Goal: Task Accomplishment & Management: Complete application form

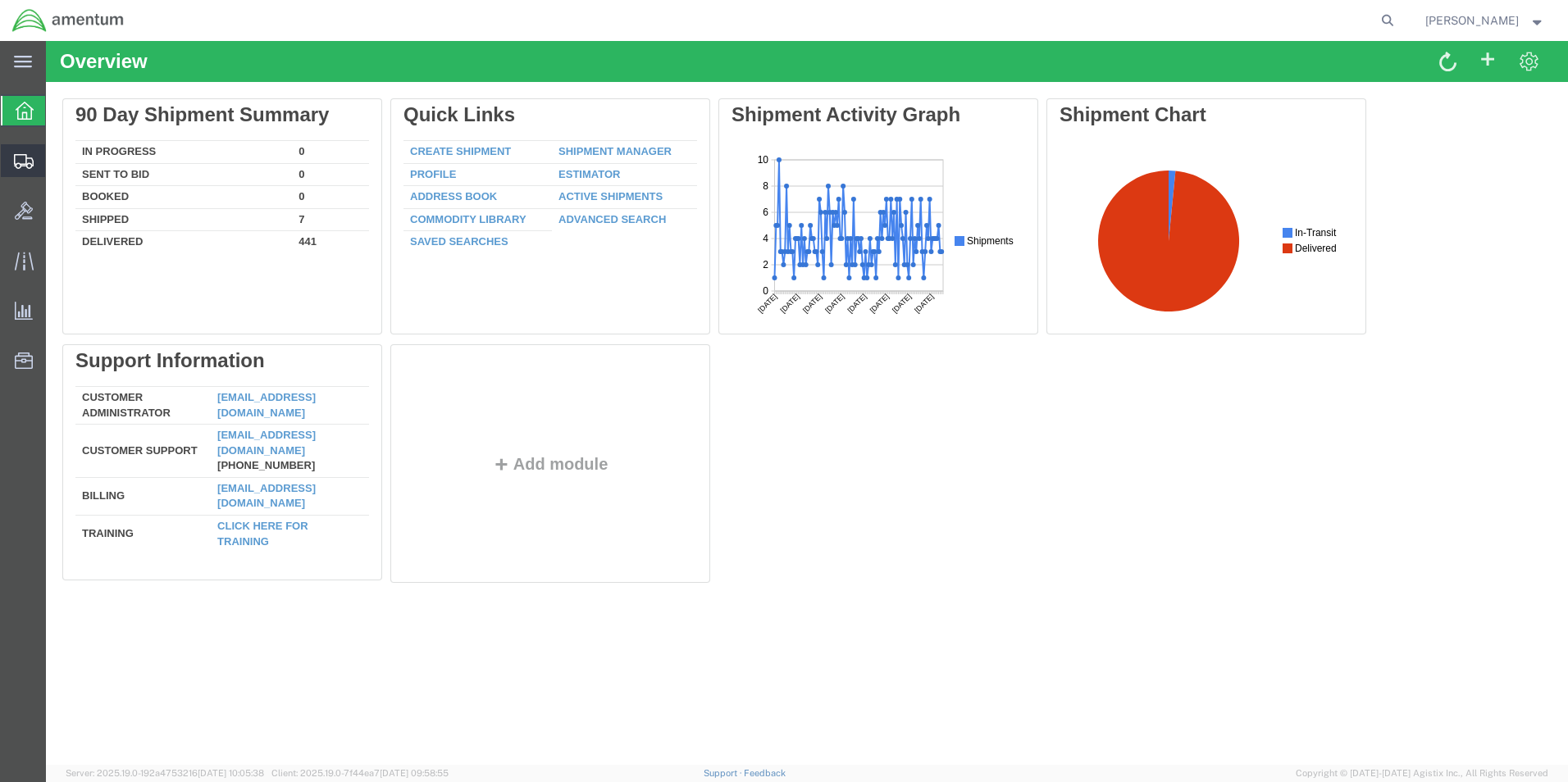
click at [0, 0] on span "Create Shipment" at bounding box center [0, 0] width 0 height 0
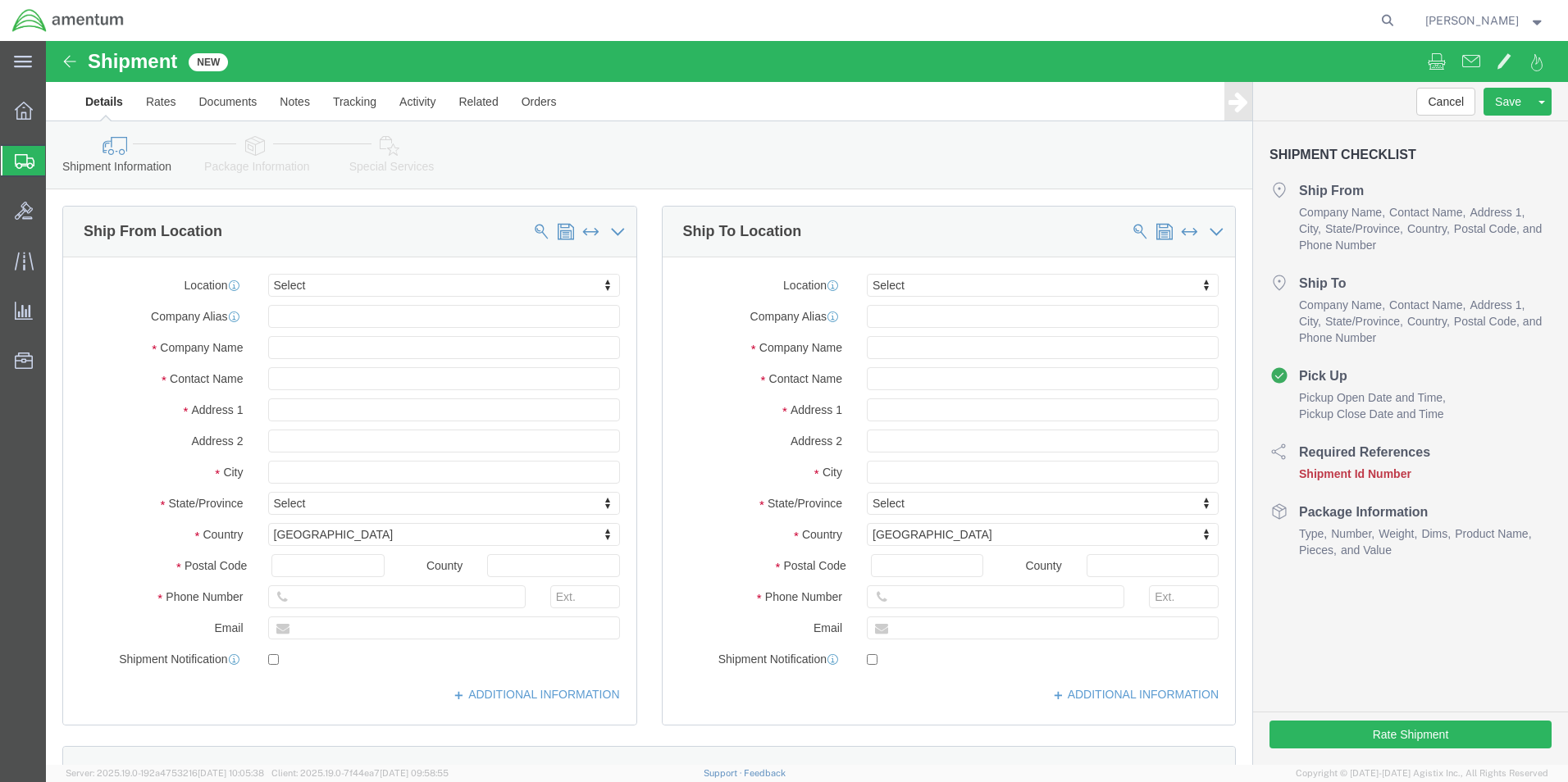
select select
type input "eho"
select select "49929"
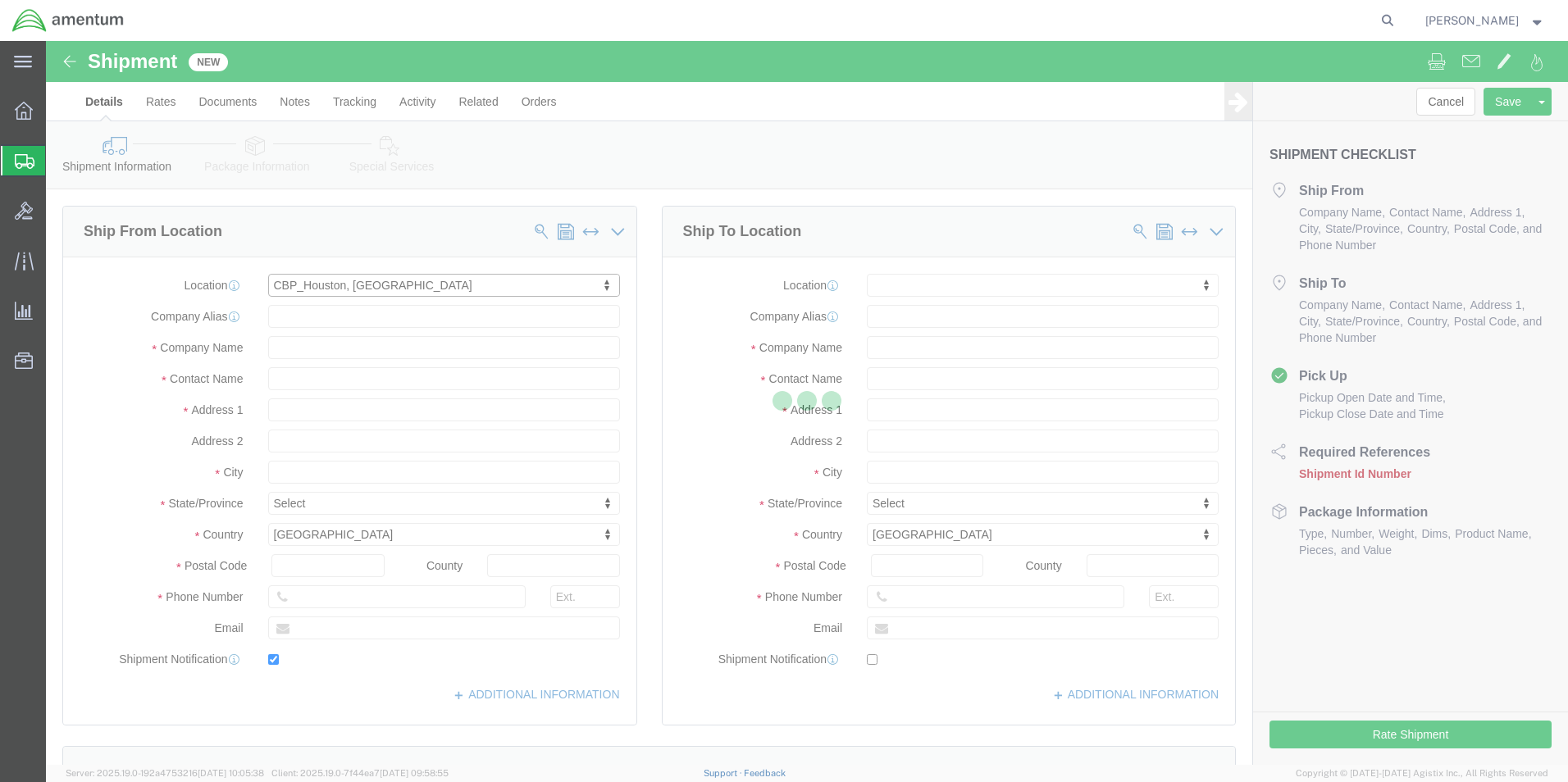
type input "[STREET_ADDRESS][PERSON_NAME]"
type input "Hangar 15A, c/o US CBP"
type input "77303"
type input "[PHONE_NUMBER]"
type input "[PERSON_NAME][EMAIL_ADDRESS][PERSON_NAME][DOMAIN_NAME]"
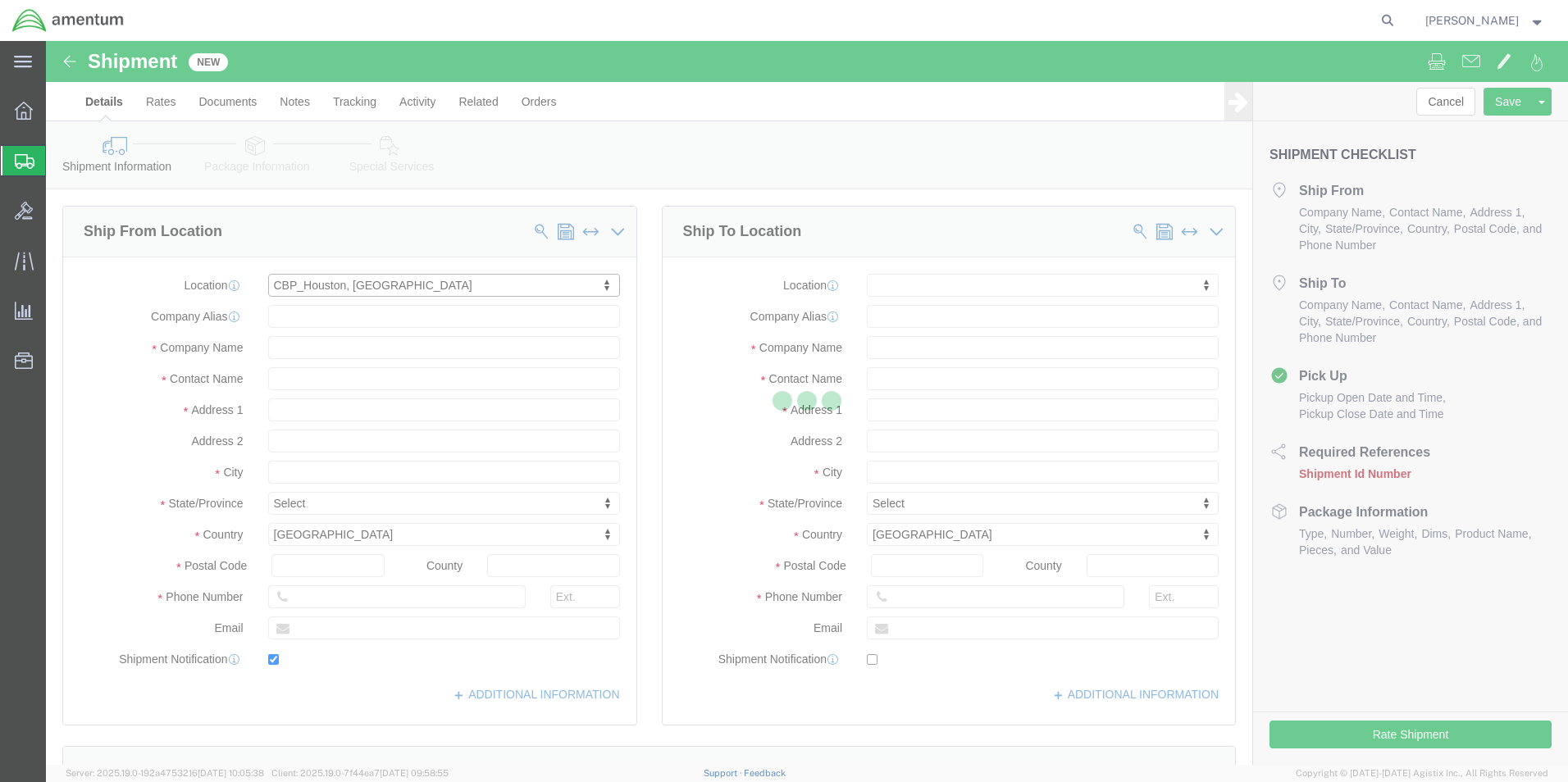
checkbox input "true"
type input "Amentum Services, Inc"
type input "[PERSON_NAME]"
type input "Conroe"
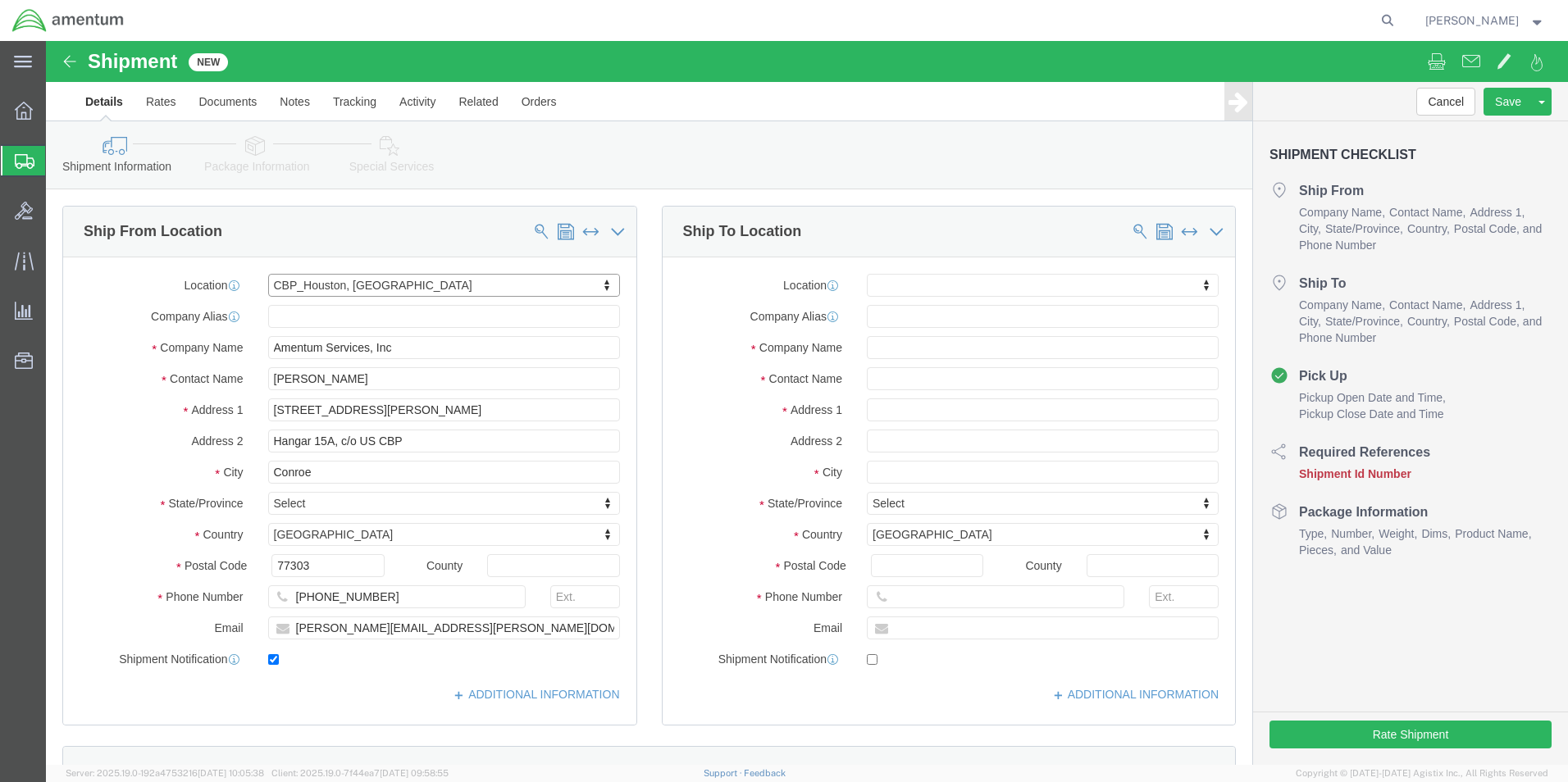
select select "[GEOGRAPHIC_DATA]"
click input "[PERSON_NAME][EMAIL_ADDRESS][PERSON_NAME][DOMAIN_NAME]"
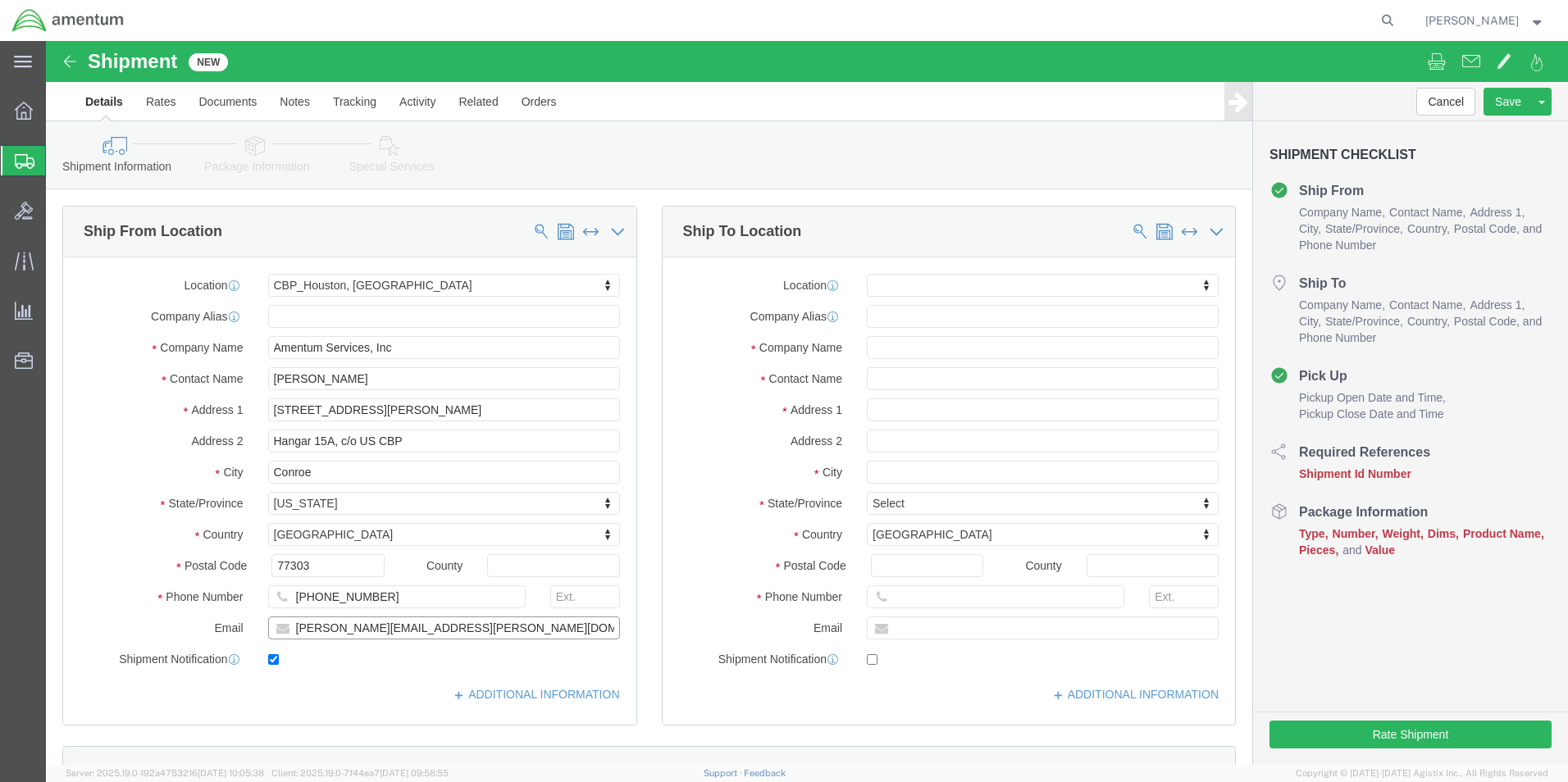
click input "[PERSON_NAME][EMAIL_ADDRESS][PERSON_NAME][DOMAIN_NAME]"
click input "checkbox"
checkbox input "false"
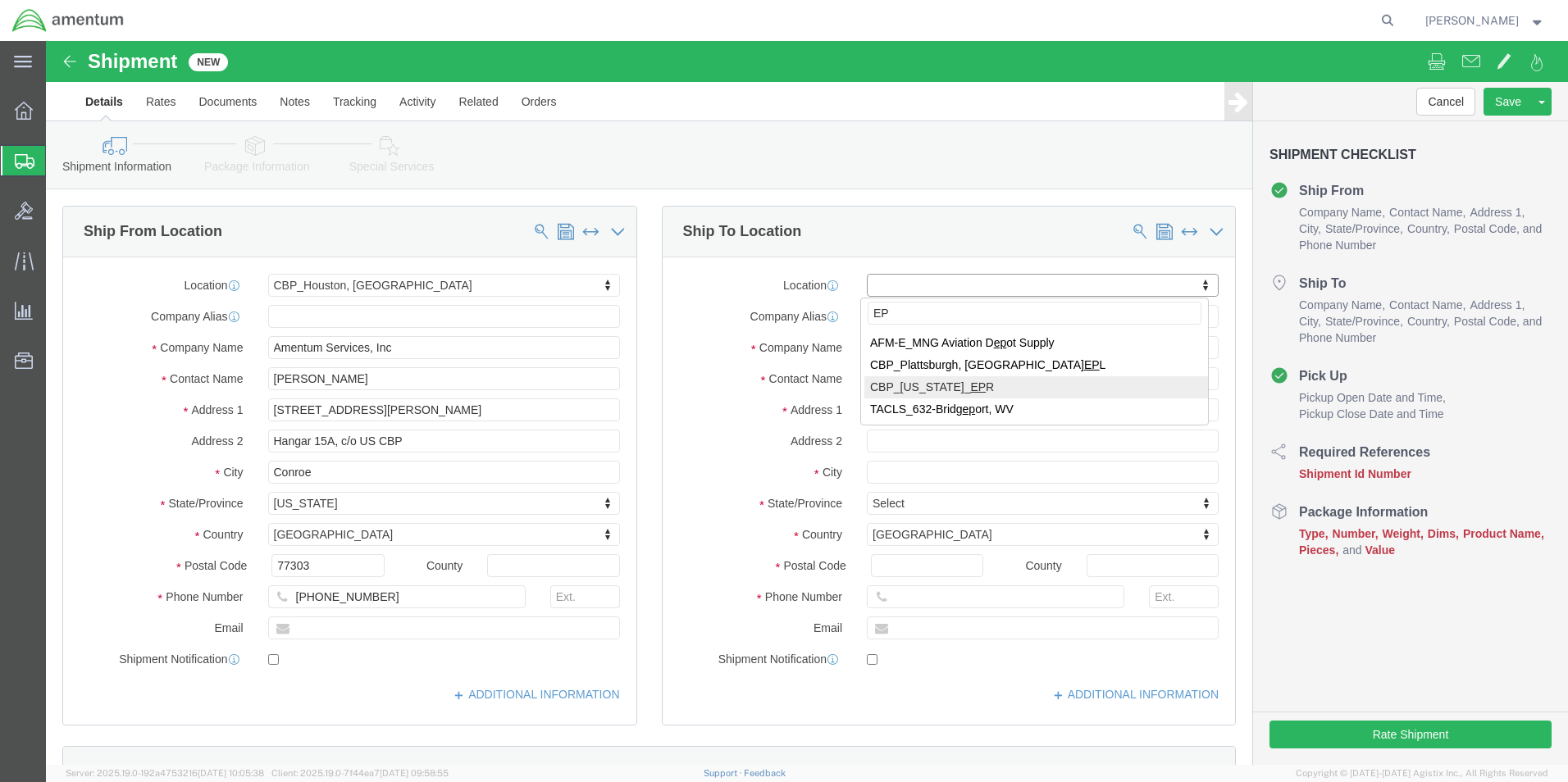
type input "EP"
select select "49933"
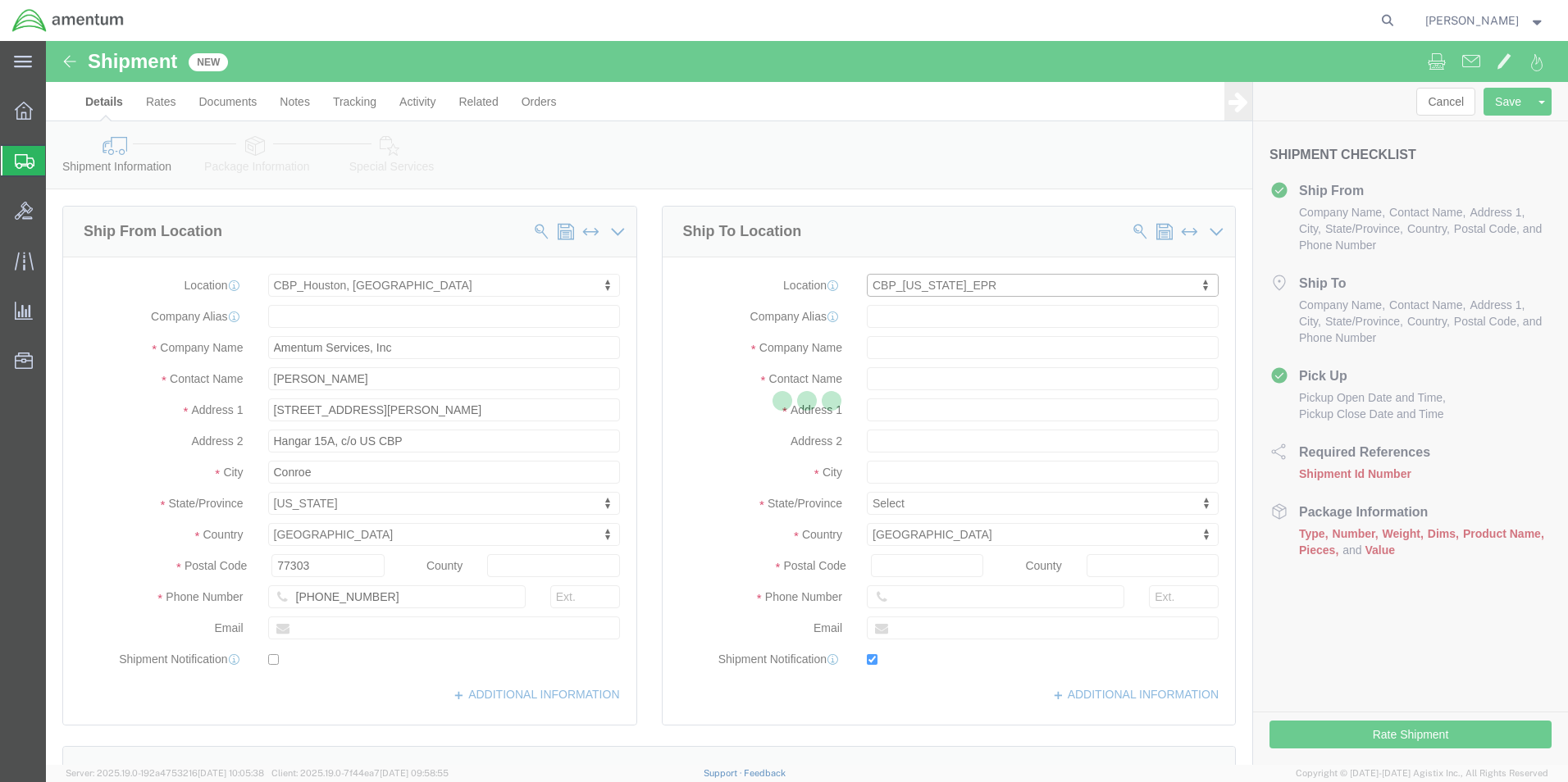
type input "[STREET_ADDRESS]"
type input "c/o Amentum Services, Inc."
select select "PR"
type input "00604"
type input "[PHONE_NUMBER]"
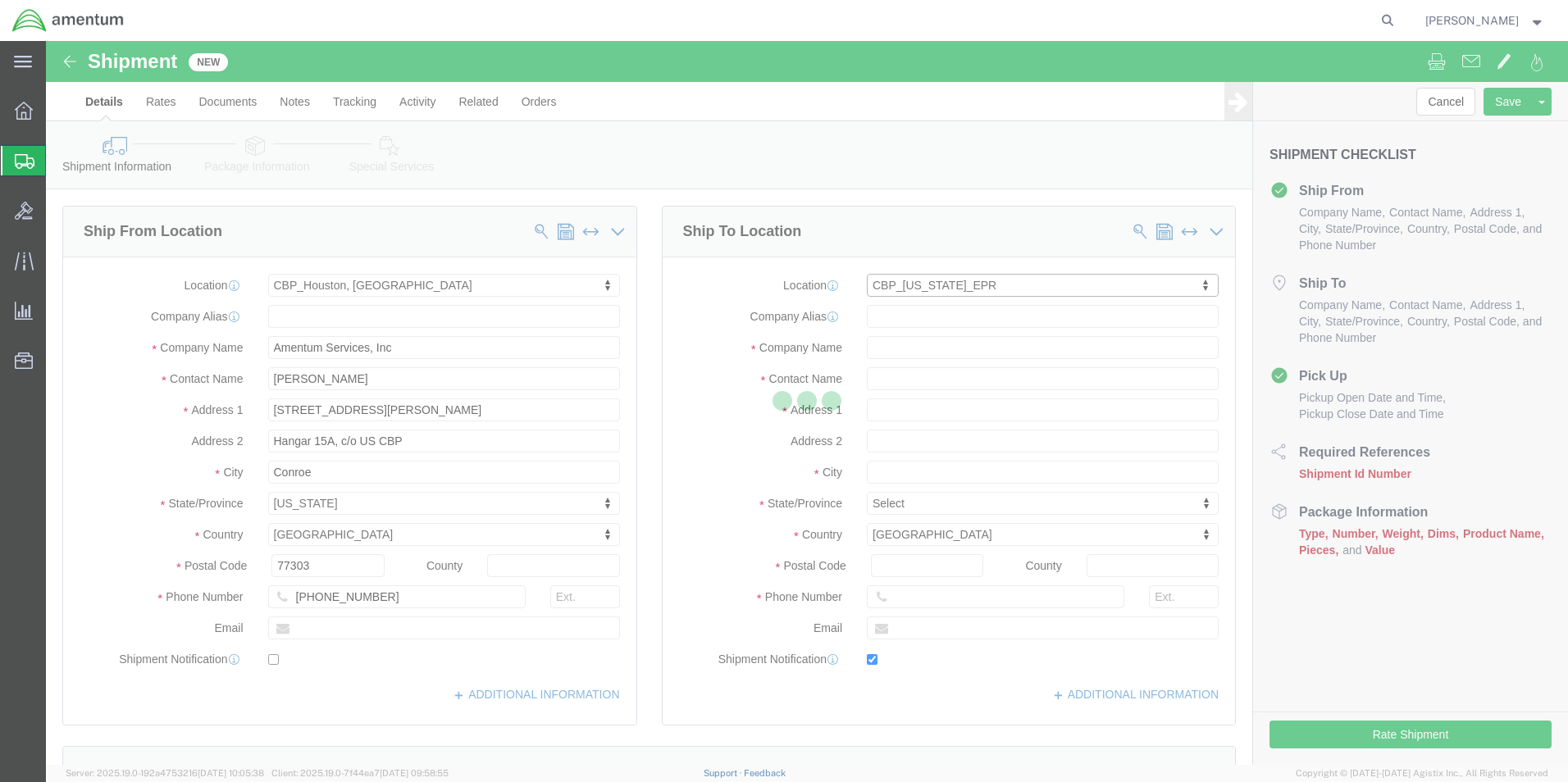
type input "[PERSON_NAME][EMAIL_ADDRESS][PERSON_NAME][DOMAIN_NAME]"
checkbox input "true"
type input "Amentum Services, Inc"
type input "[PERSON_NAME]"
type input "Aguadilla"
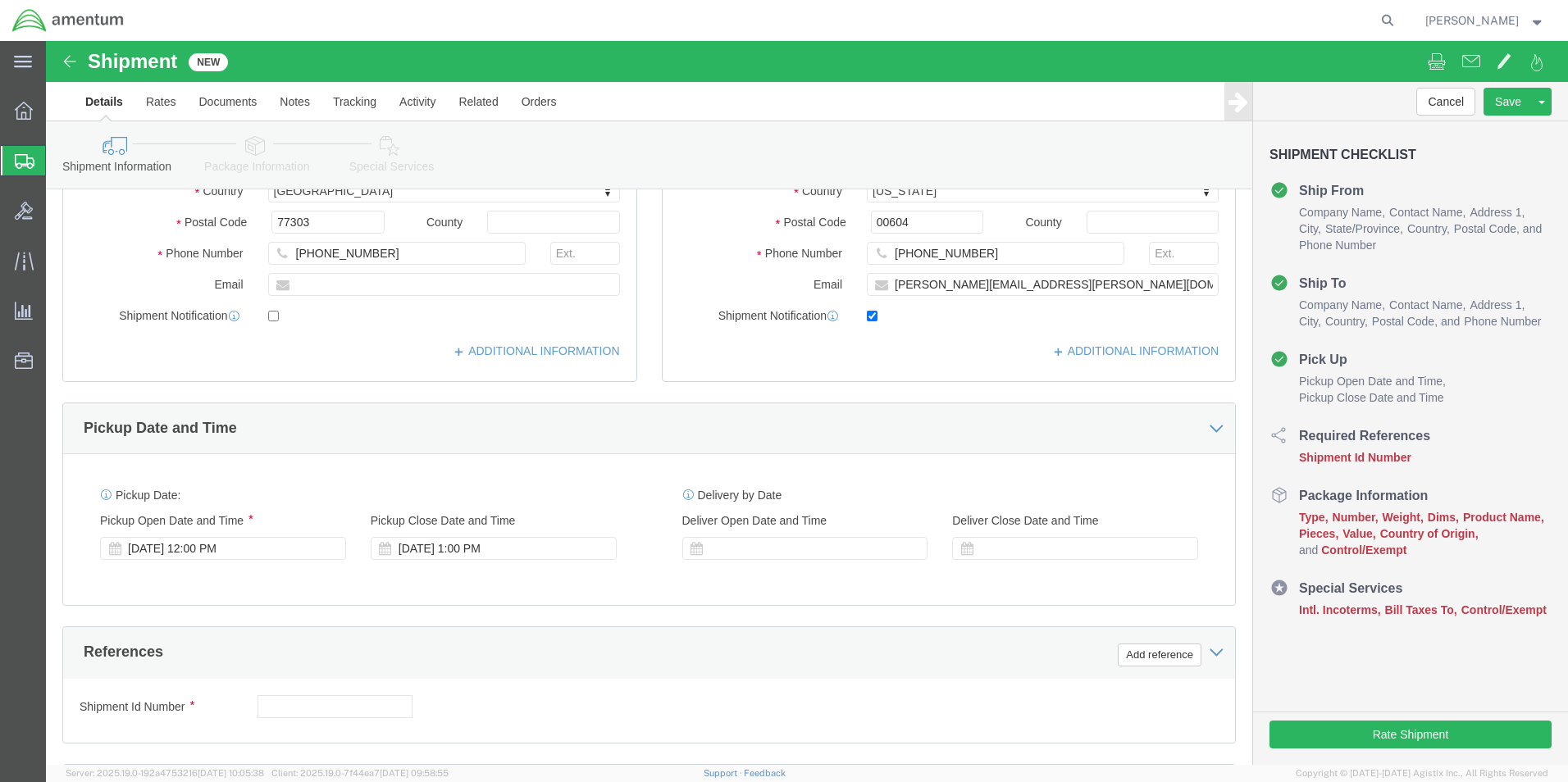
scroll to position [684, 0]
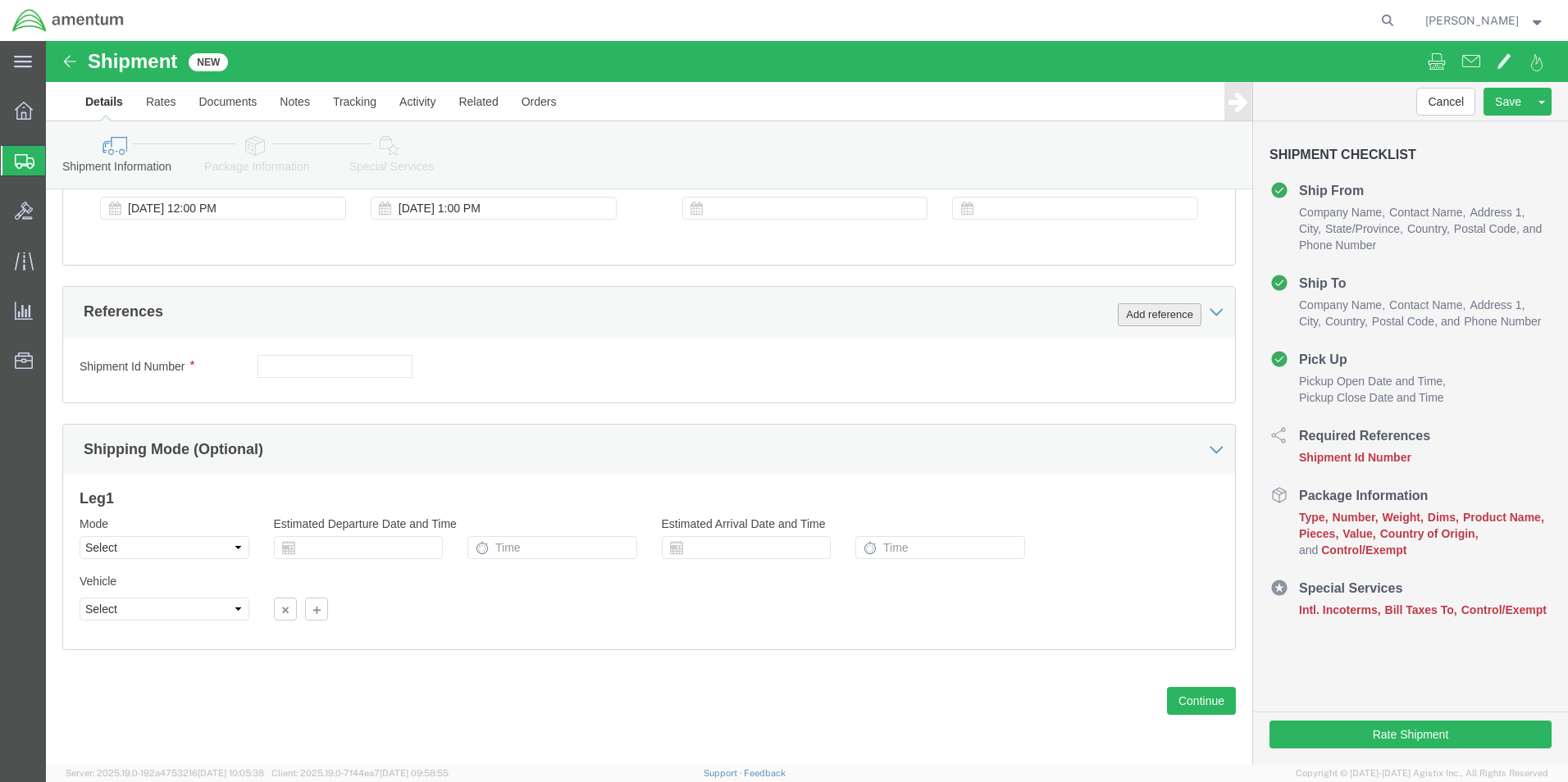
click button "Add reference"
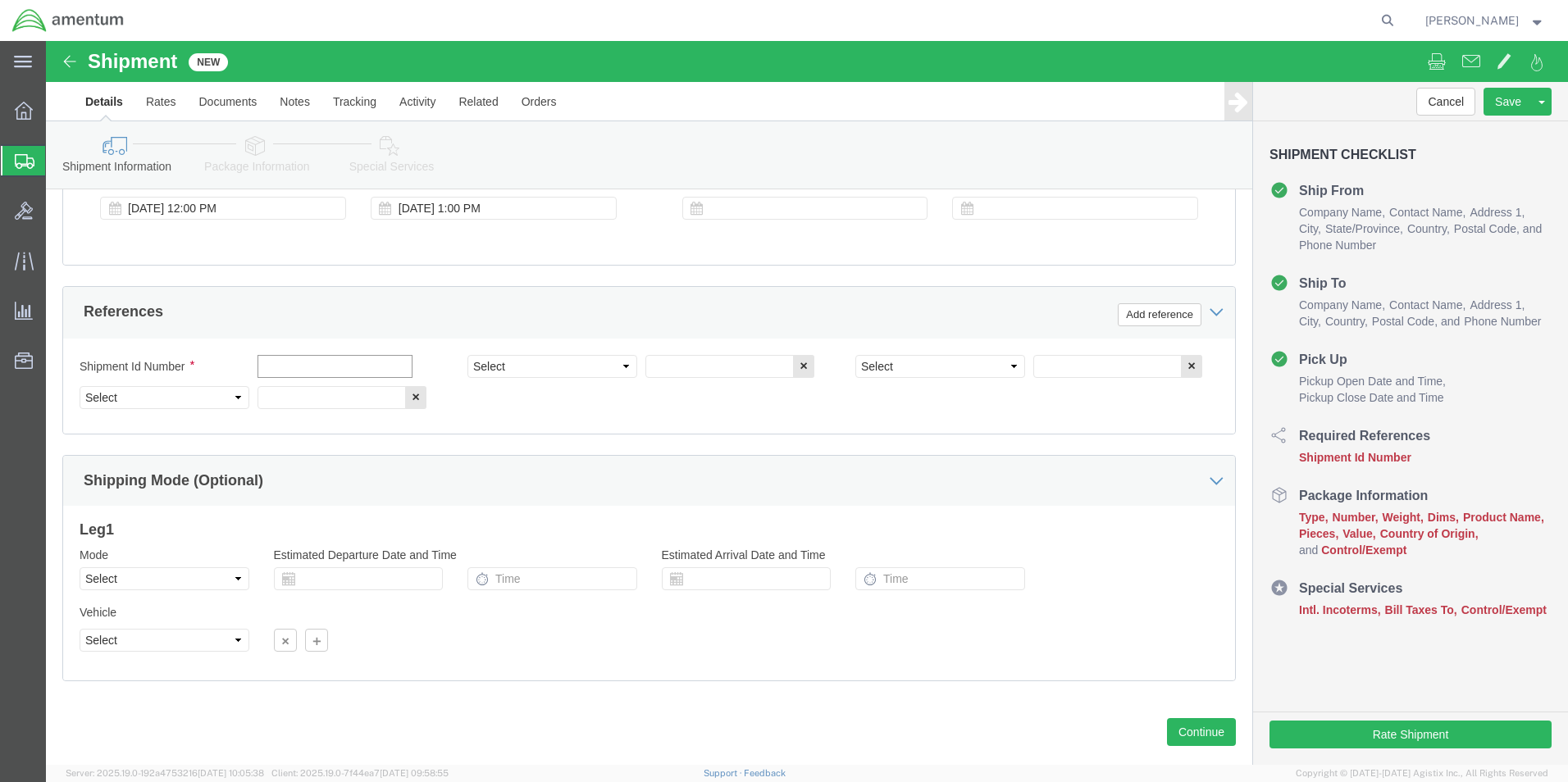
click input "text"
type input "[DATE]"
click select "Select Account Type Activity ID Airline Appointment Number ASN Batch Request # …"
select select "CUSTREF"
click select "Select Account Type Activity ID Airline Appointment Number ASN Batch Request # …"
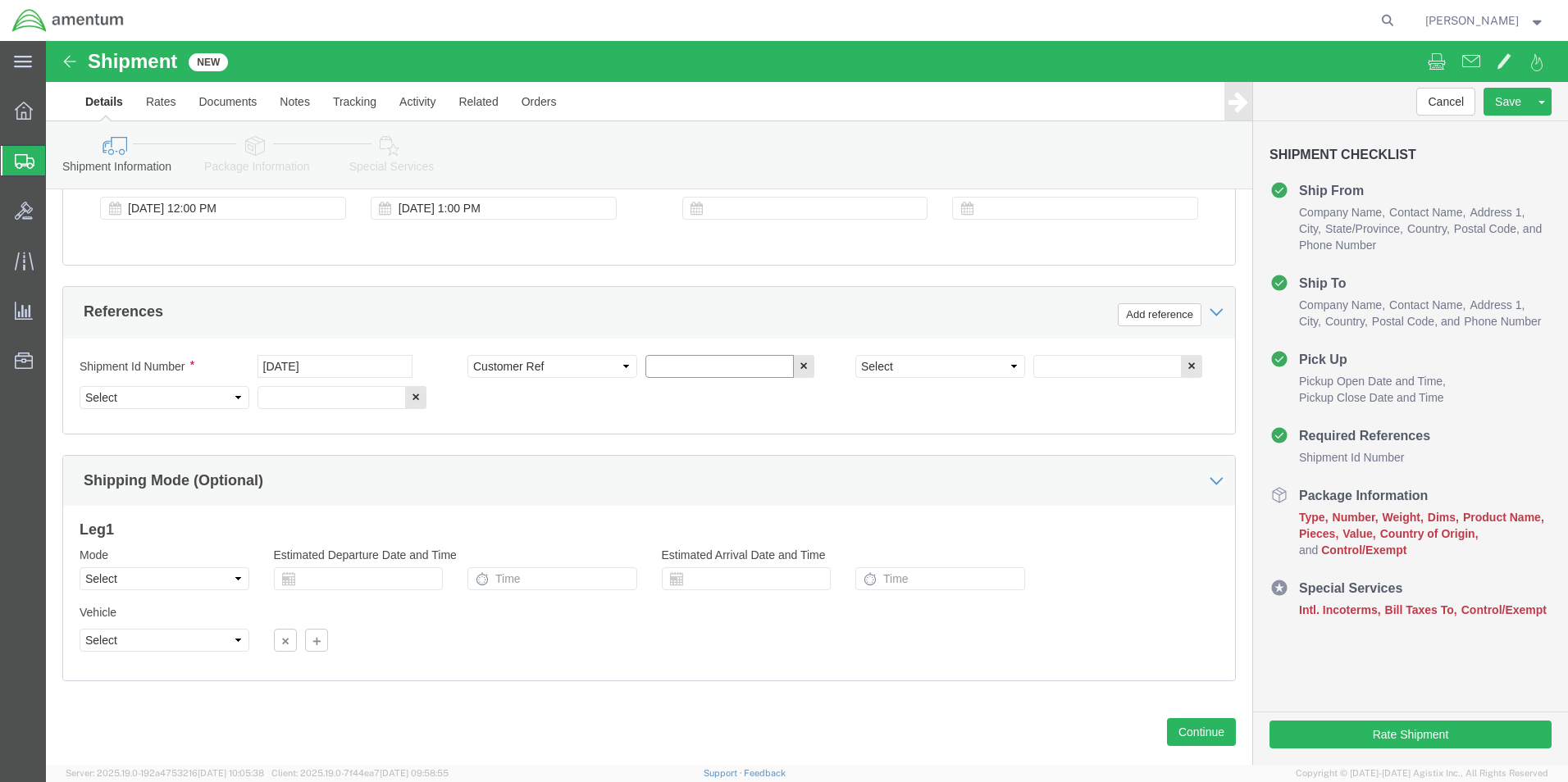
click input "text"
type input "RETURN A/C PART"
click select "Select Account Type Activity ID Airline Appointment Number ASN Batch Request # …"
select select "PROJNUM"
click select "Select Account Type Activity ID Airline Appointment Number ASN Batch Request # …"
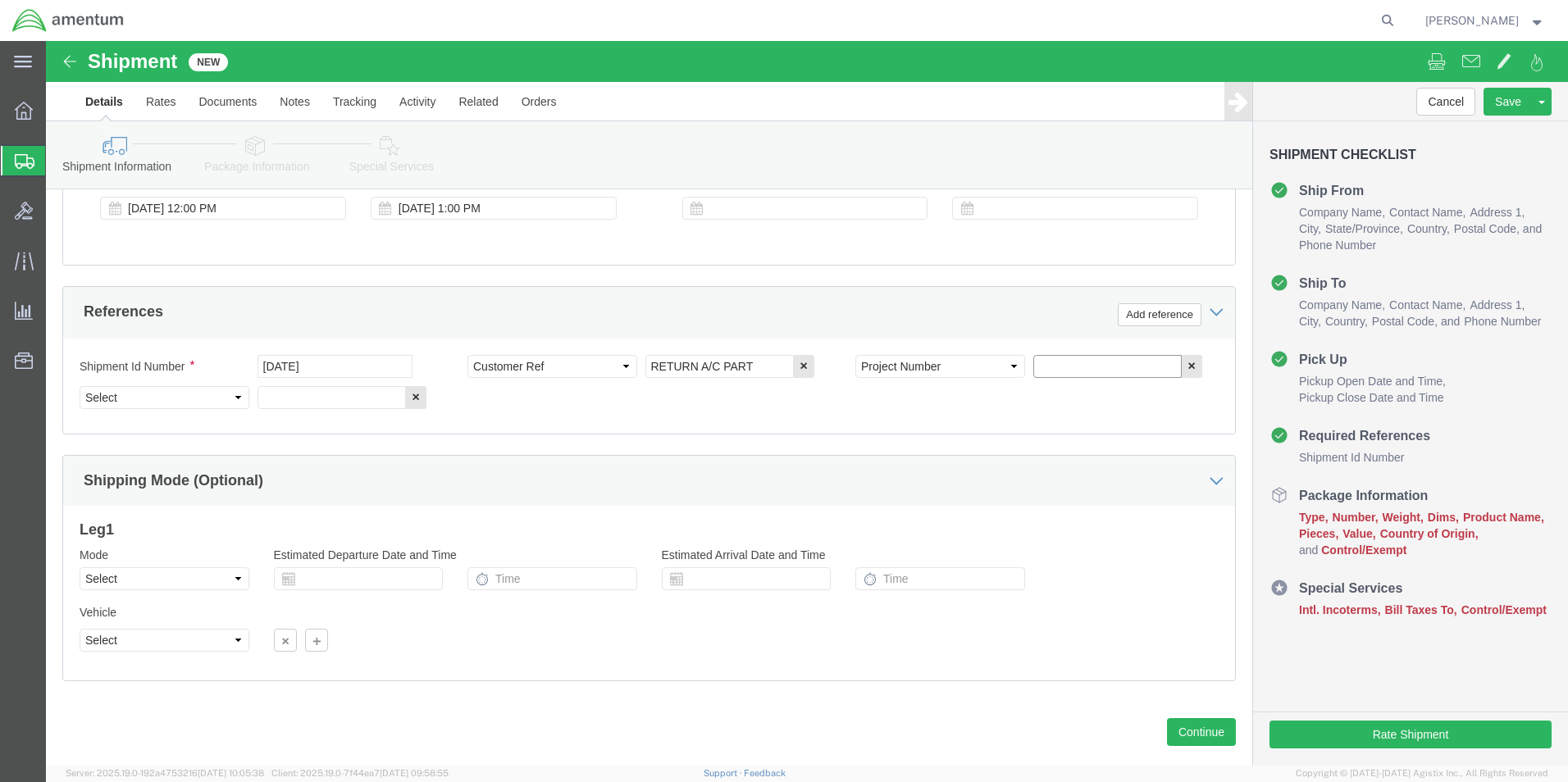
click input "text"
type input "6118.03.03.2219.000.EHO.0000"
click select "Select Account Type Activity ID Airline Appointment Number ASN Batch Request # …"
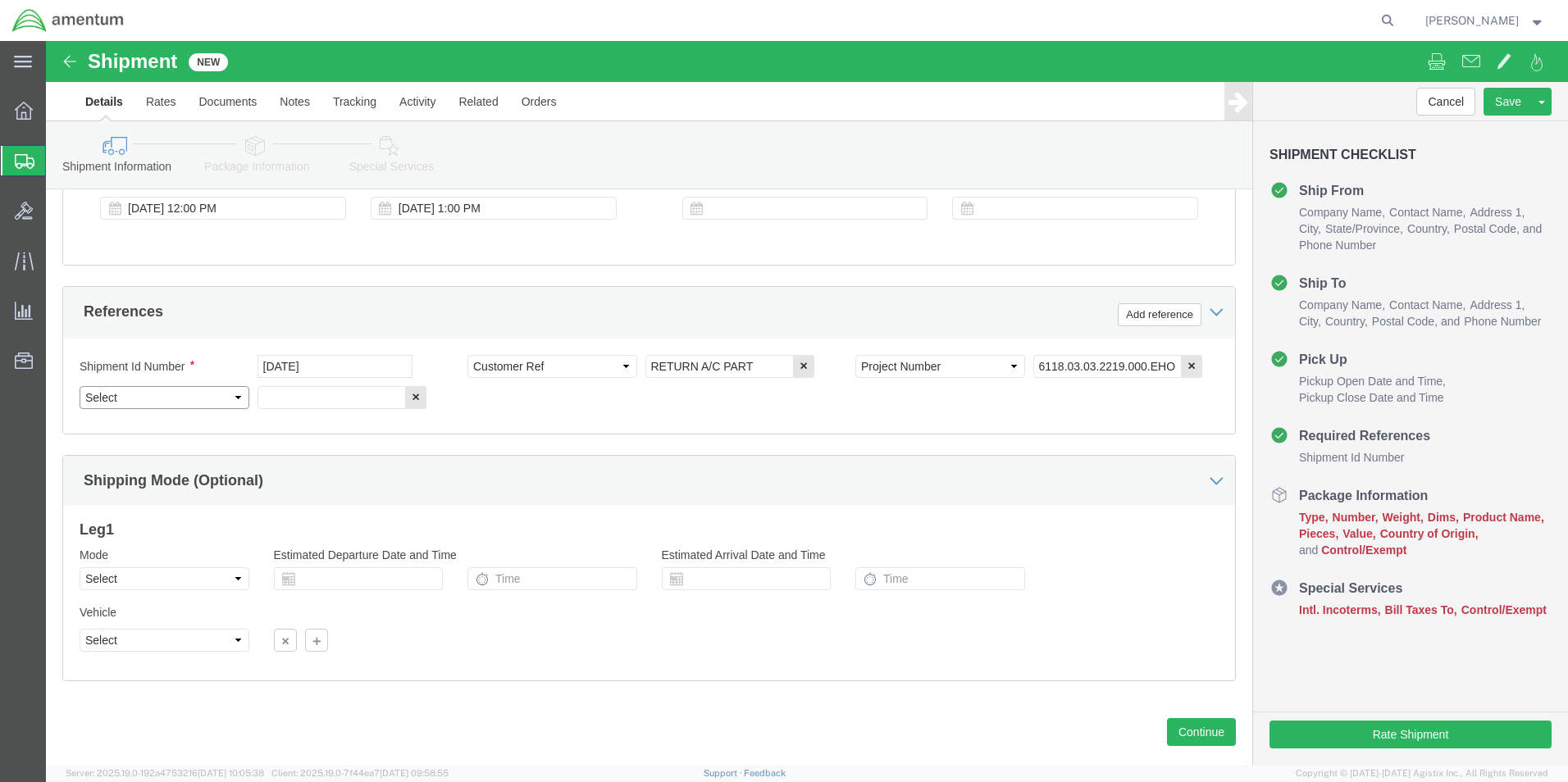
select select "DEPT"
click select "Select Account Type Activity ID Airline Appointment Number ASN Batch Request # …"
click input "text"
type input "CBP"
click button "Continue"
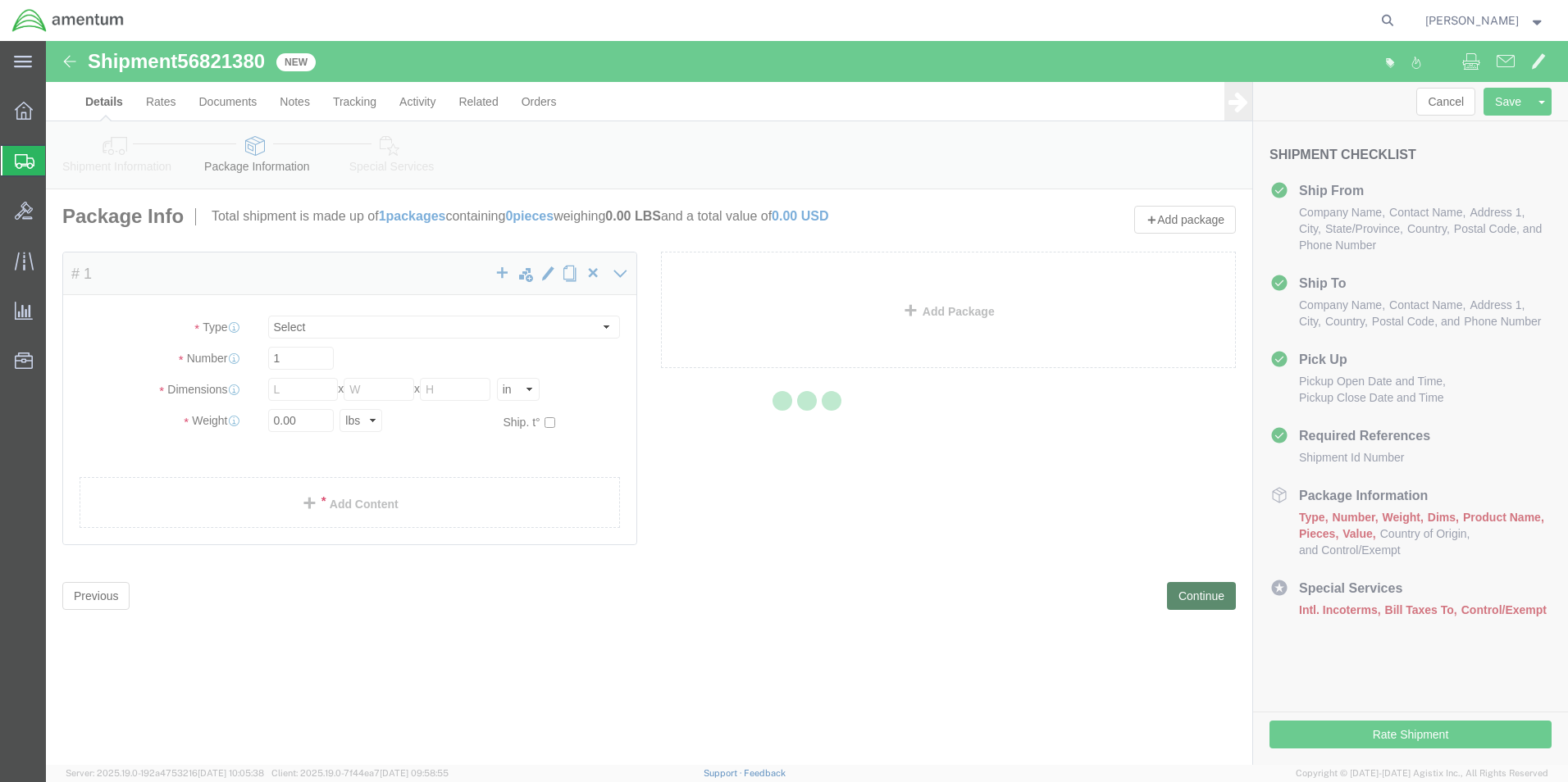
select select "CBOX"
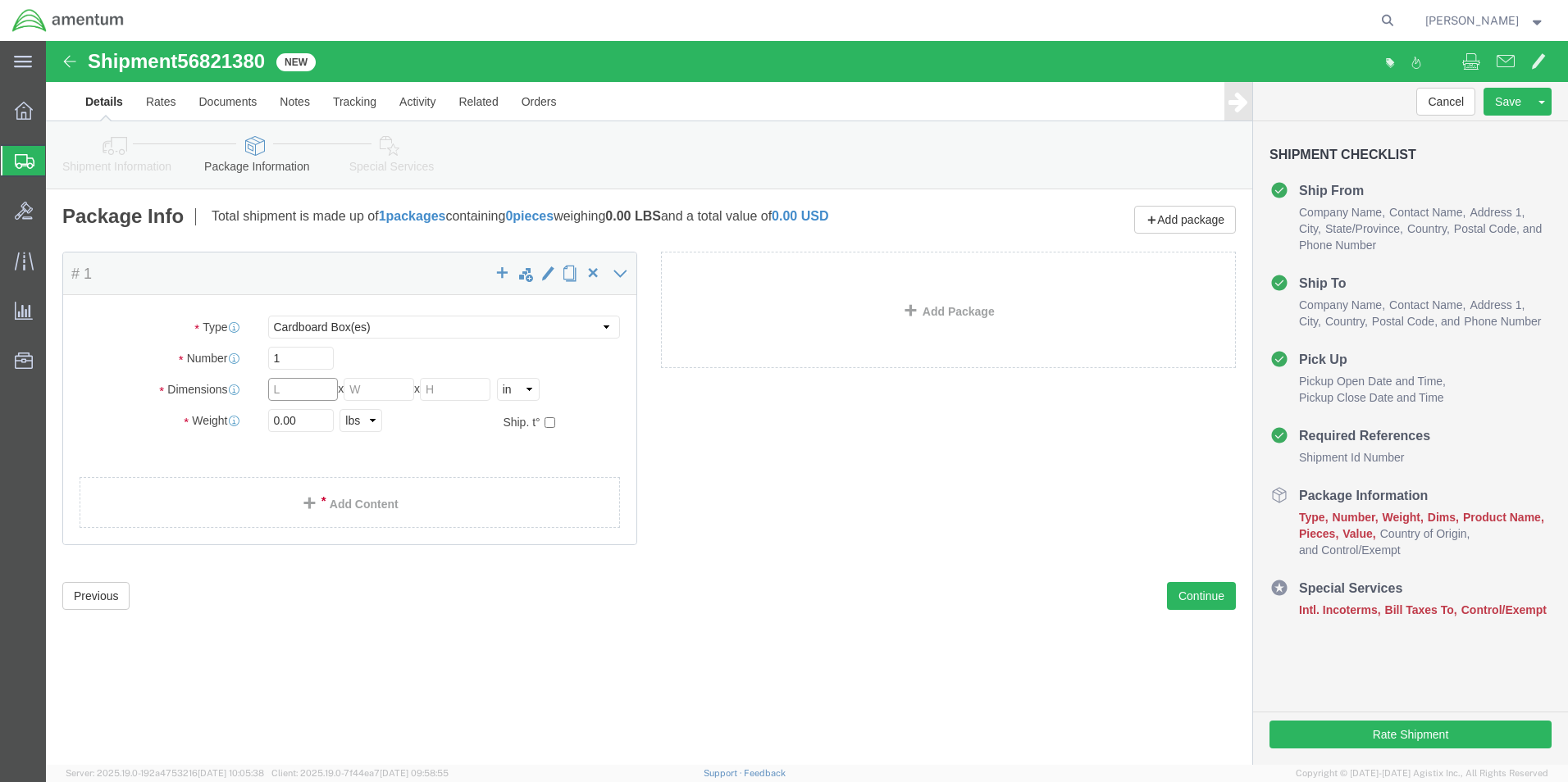
click input "text"
type input "14"
type input "10"
type input "18"
type input "5.0"
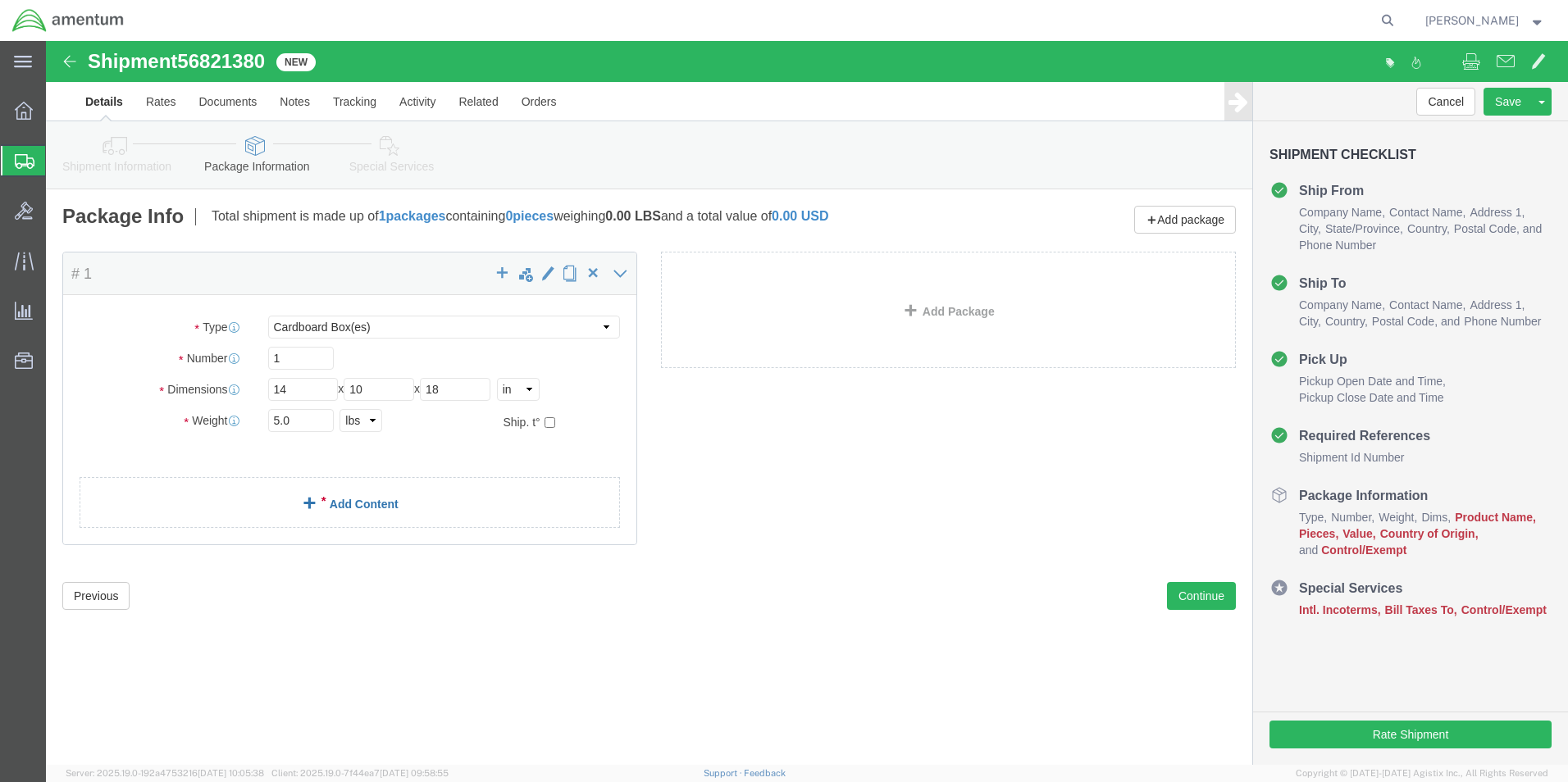
click link "Add Content"
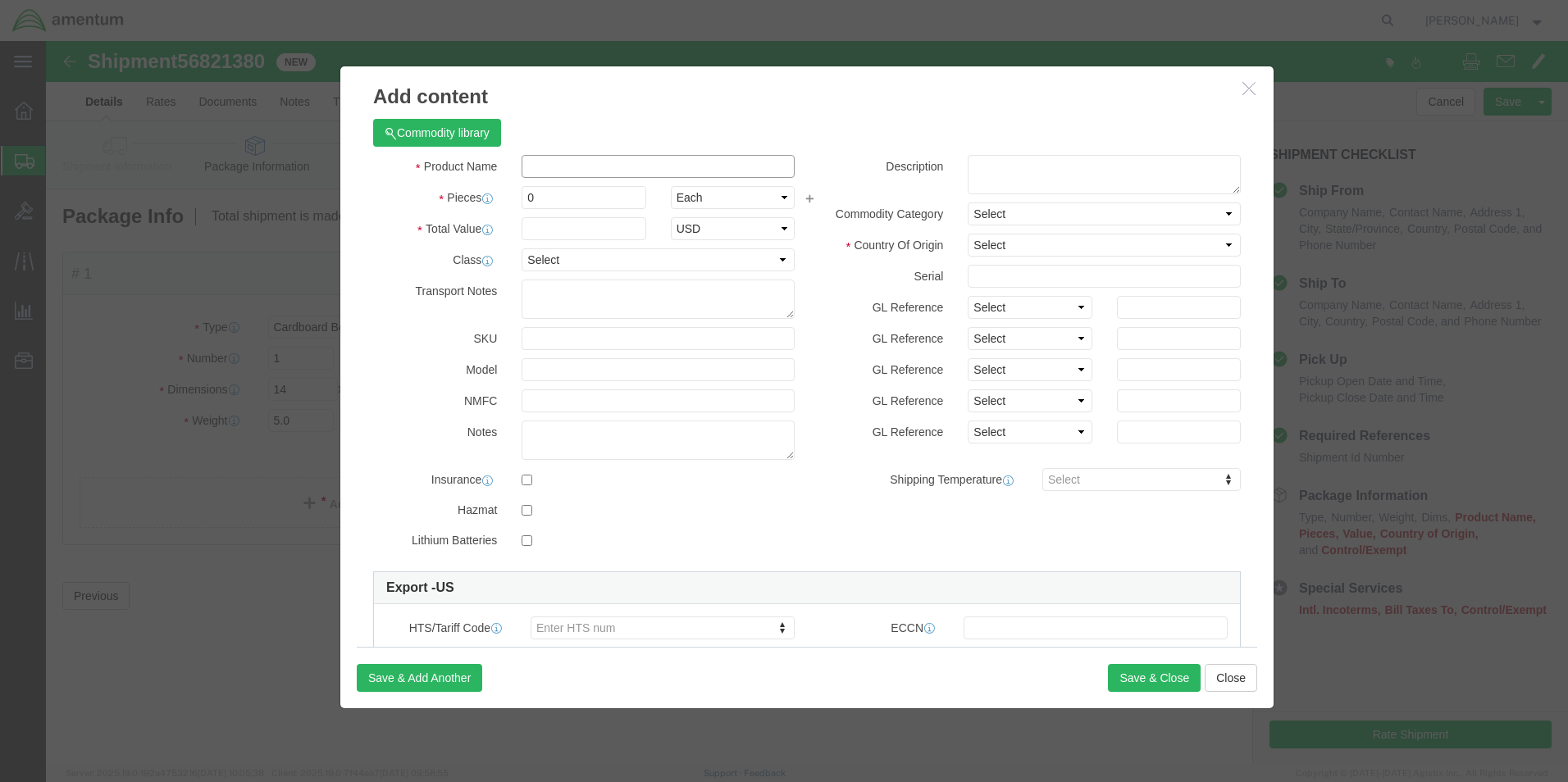
click input "text"
type input "A/C PART RETURN"
type input "1"
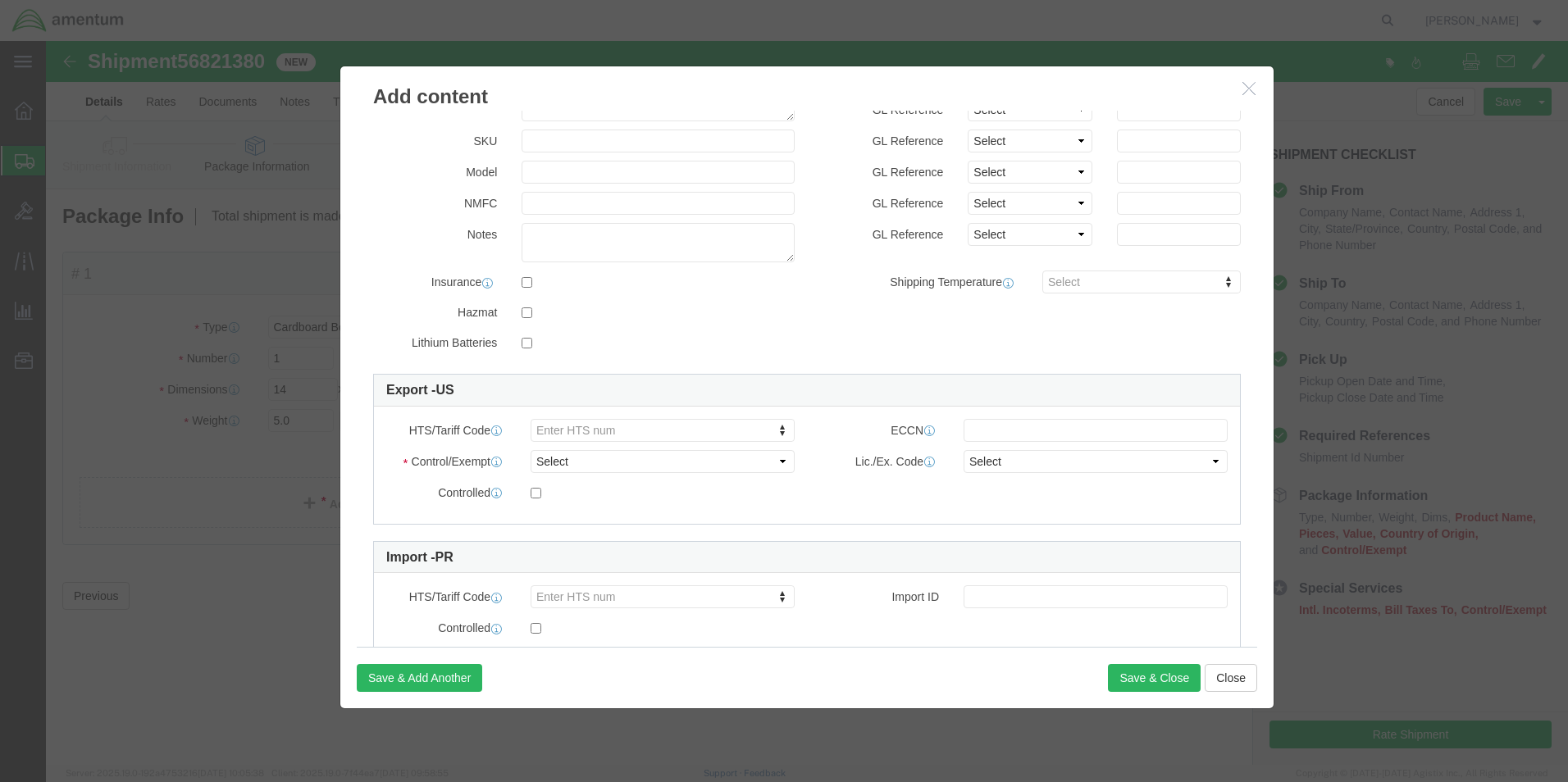
scroll to position [246, 0]
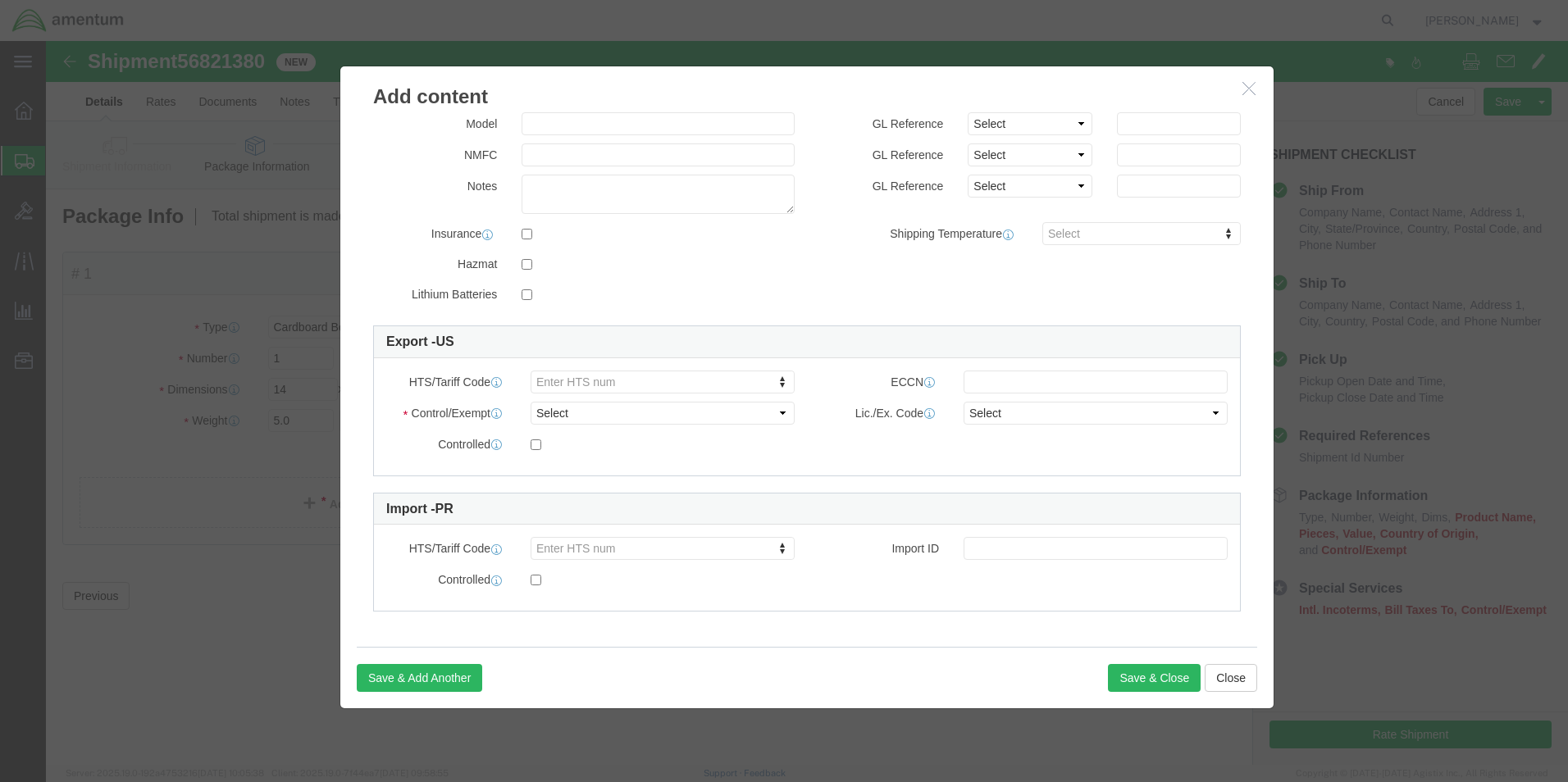
type input "5000.00"
click select "Select ATF BIS DEA EPA FDA FTR ITAR OFAC Other (OPA)"
select select "FTR"
click select "Select ATF BIS DEA EPA FDA FTR ITAR OFAC Other (OPA)"
click select "Select 30.2(d)(2) 30.36 30.37(a) 30.37(f) 30.37(g) 30.37(h) 30.37(i) 30.37(j) 3…"
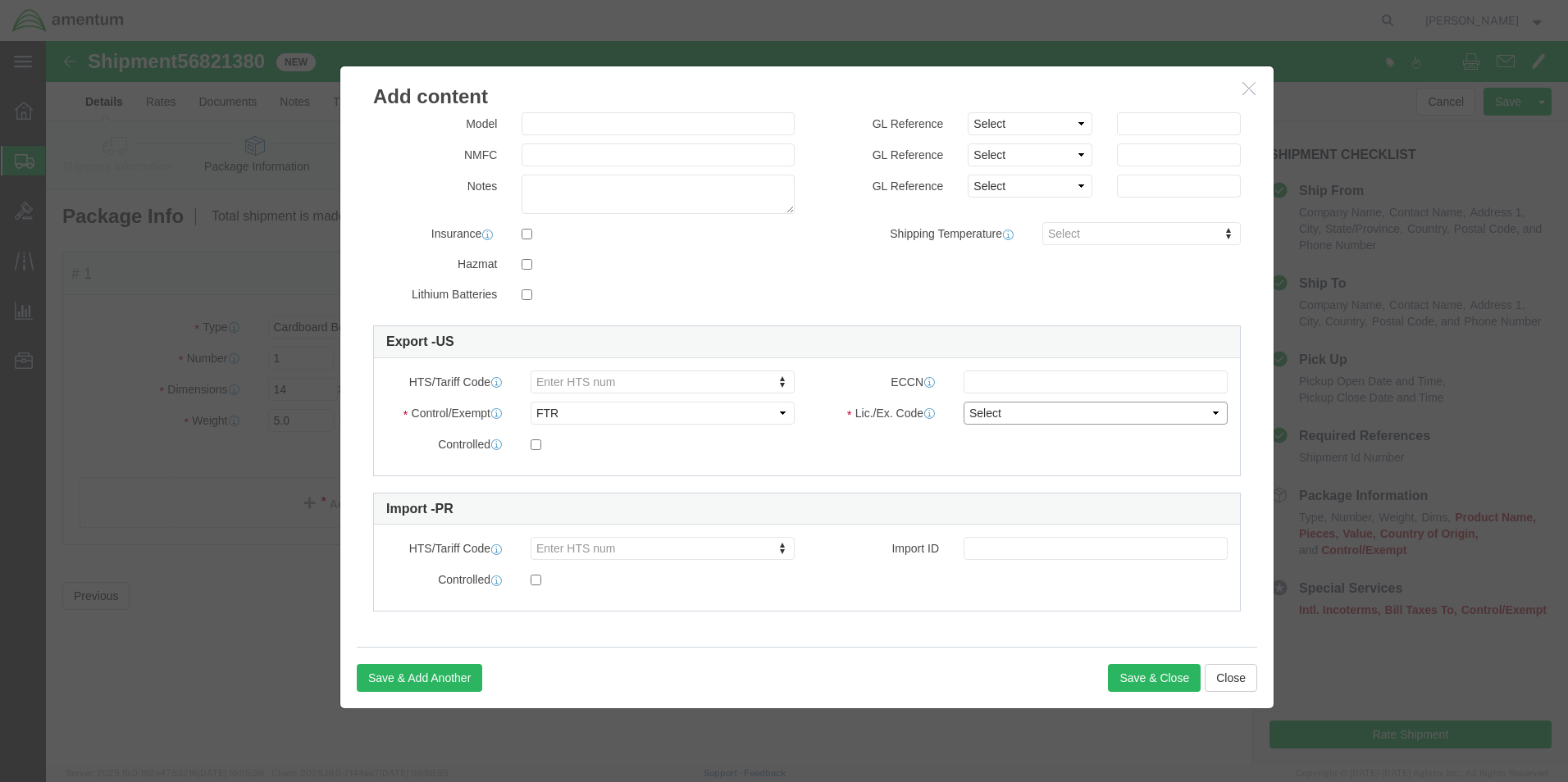
select select "30.37(a)"
click select "Select 30.2(d)(2) 30.36 30.37(a) 30.37(f) 30.37(g) 30.37(h) 30.37(i) 30.37(j) 3…"
click button "Save & Close"
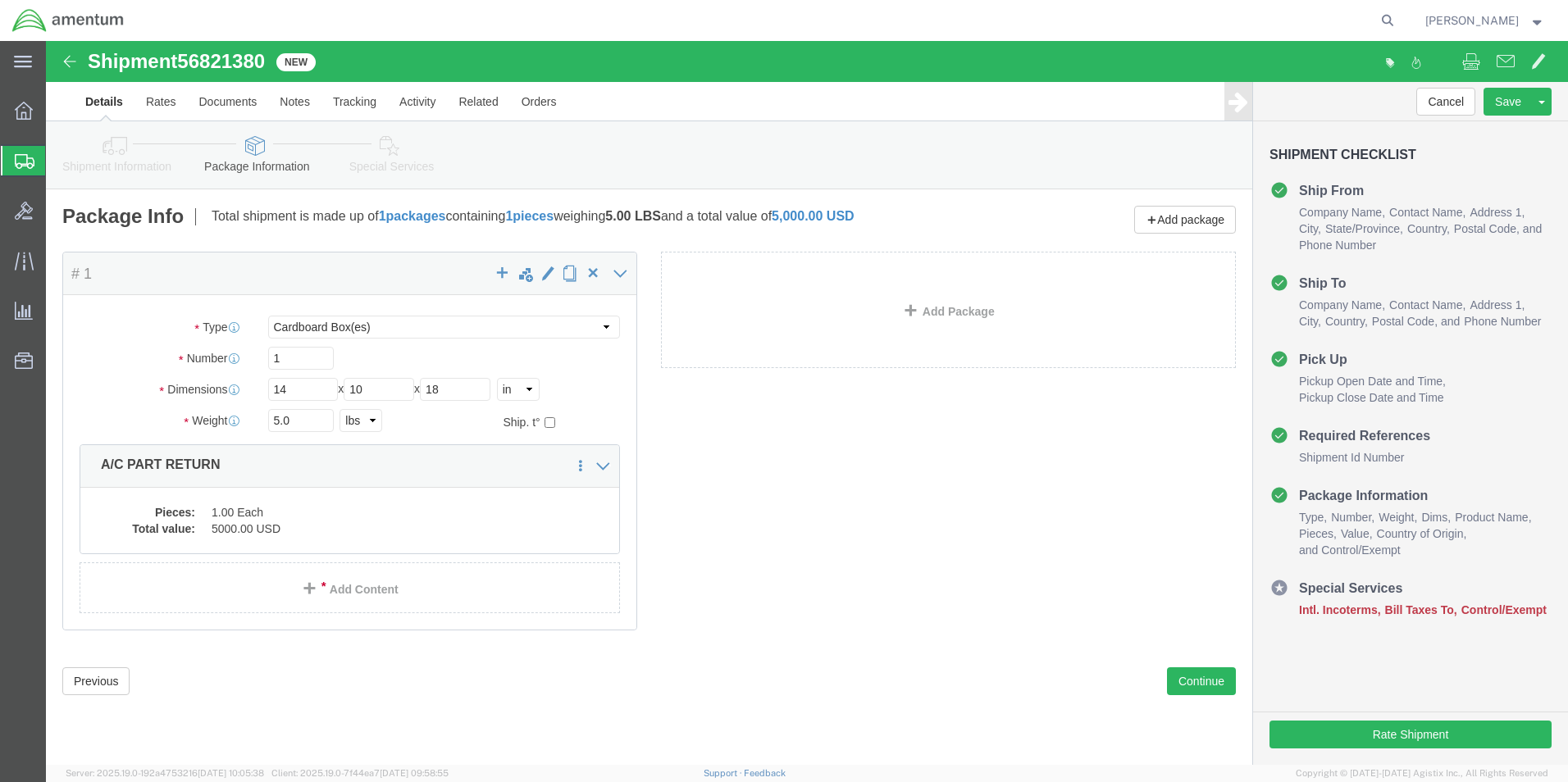
click icon
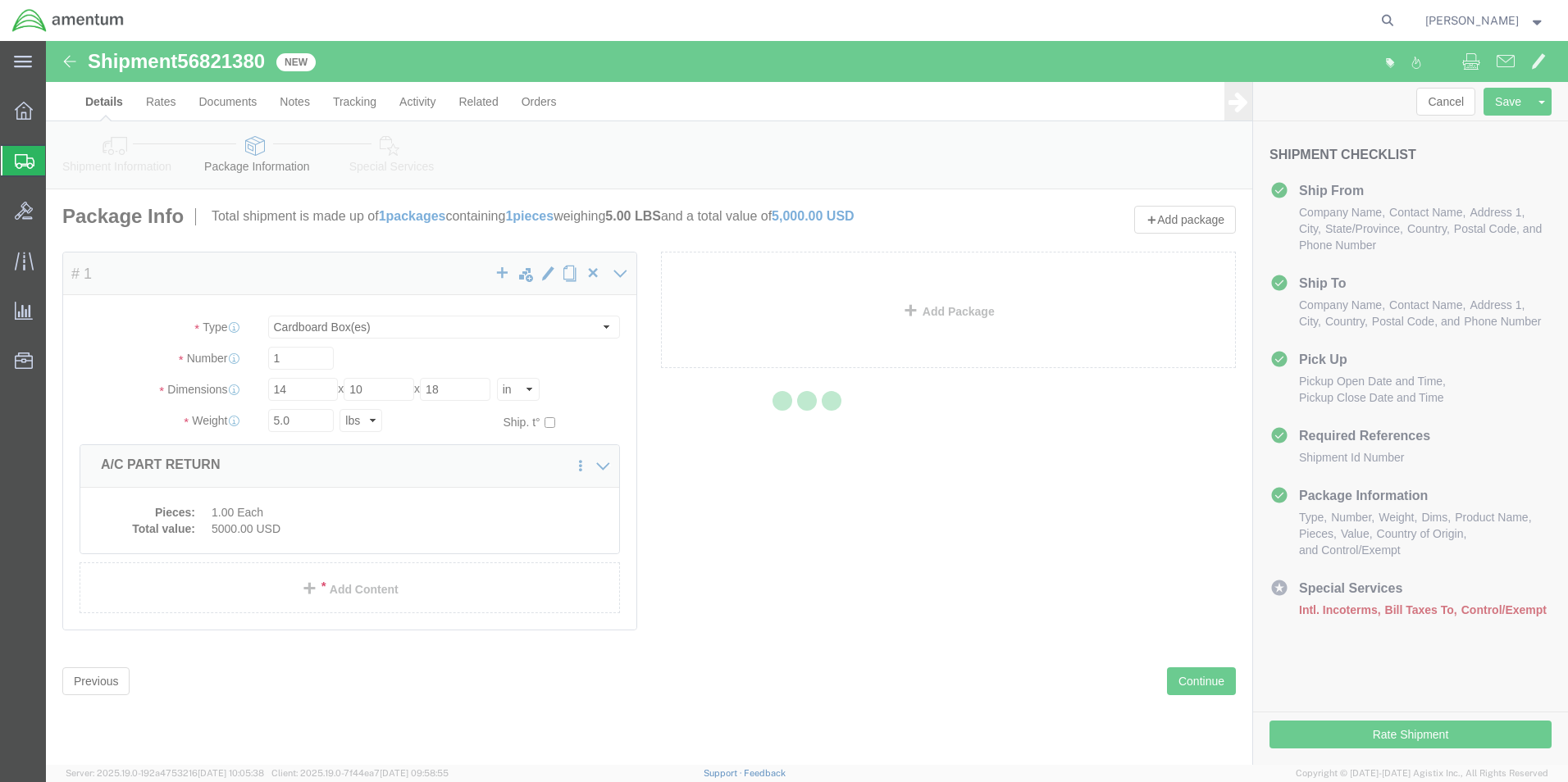
select select
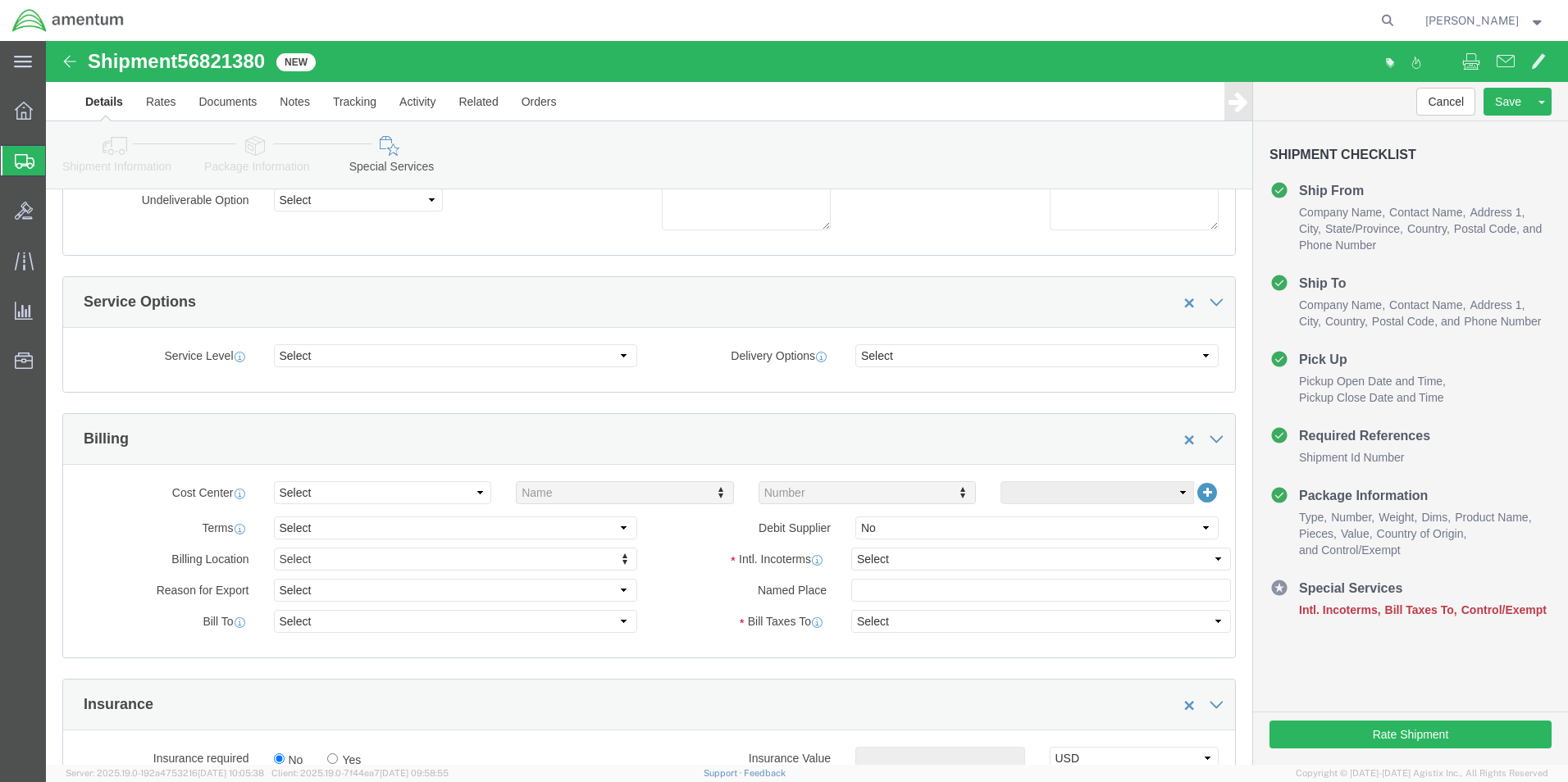
scroll to position [246, 0]
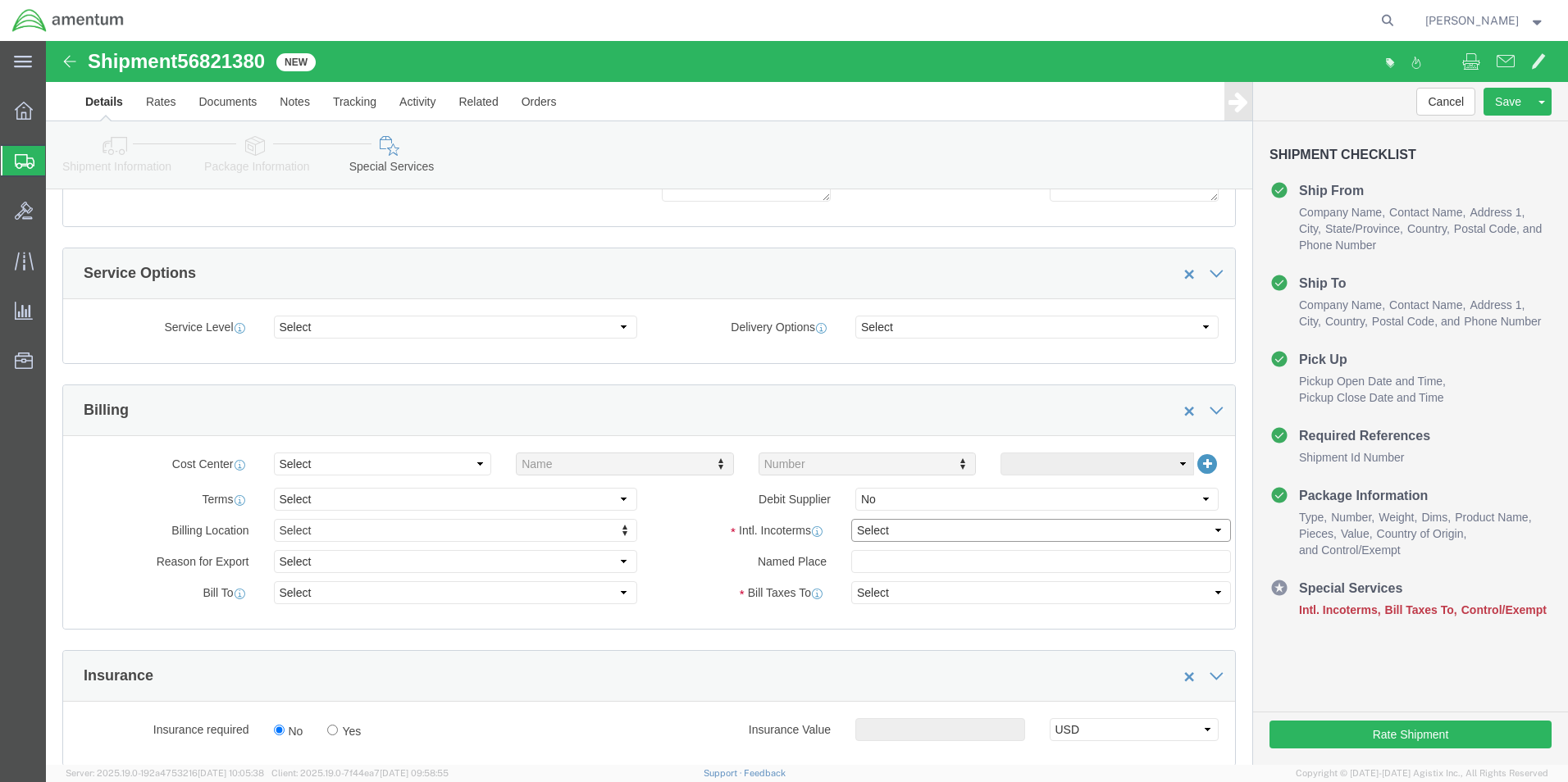
click select "Select Carriage Insurance Paid Carriage Paid To Cost and Freight Cost Insurance…"
select select "DDP"
click select "Select Carriage Insurance Paid Carriage Paid To Cost and Freight Cost Insurance…"
select select "SHIP"
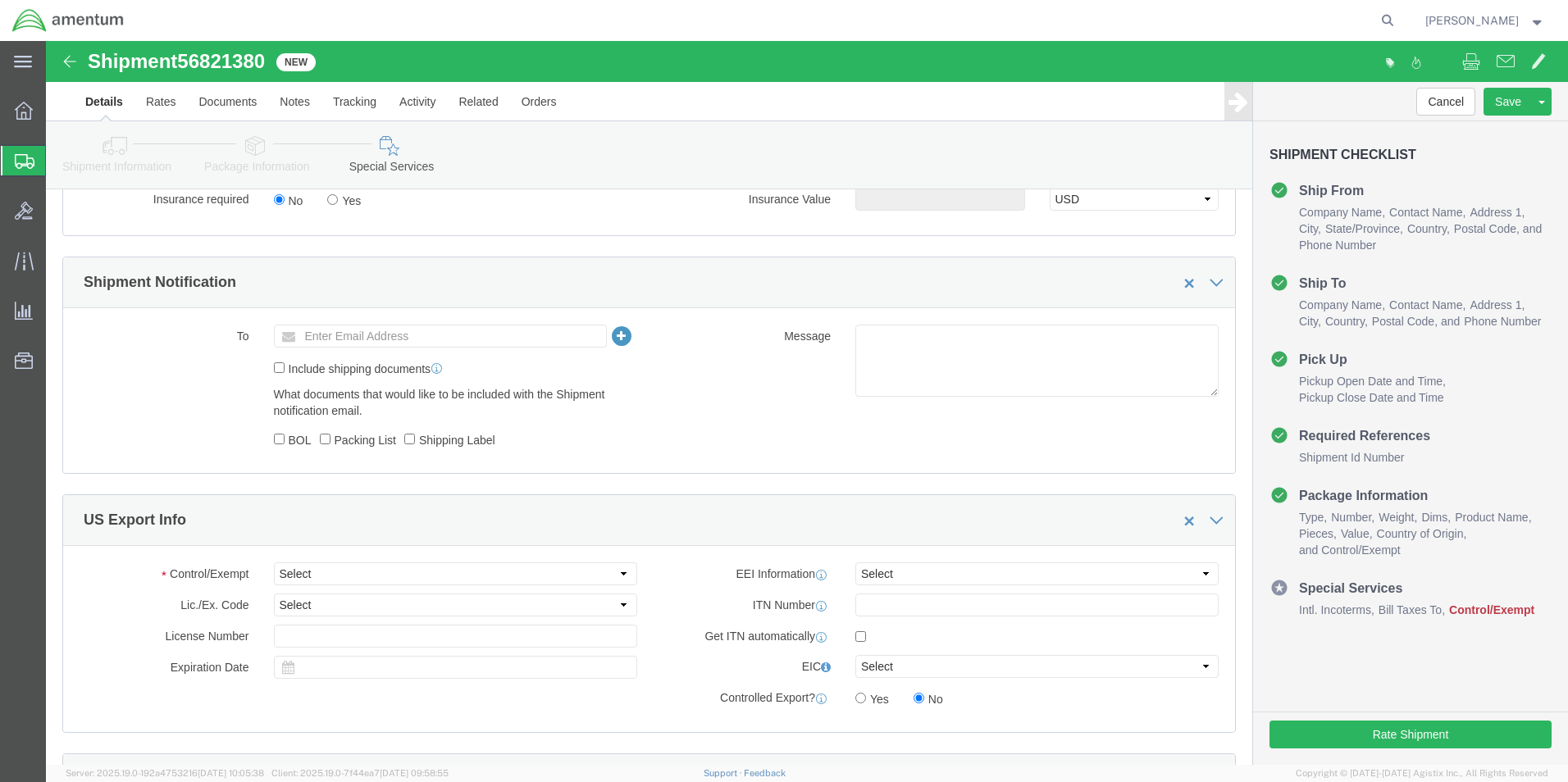
scroll to position [820, 0]
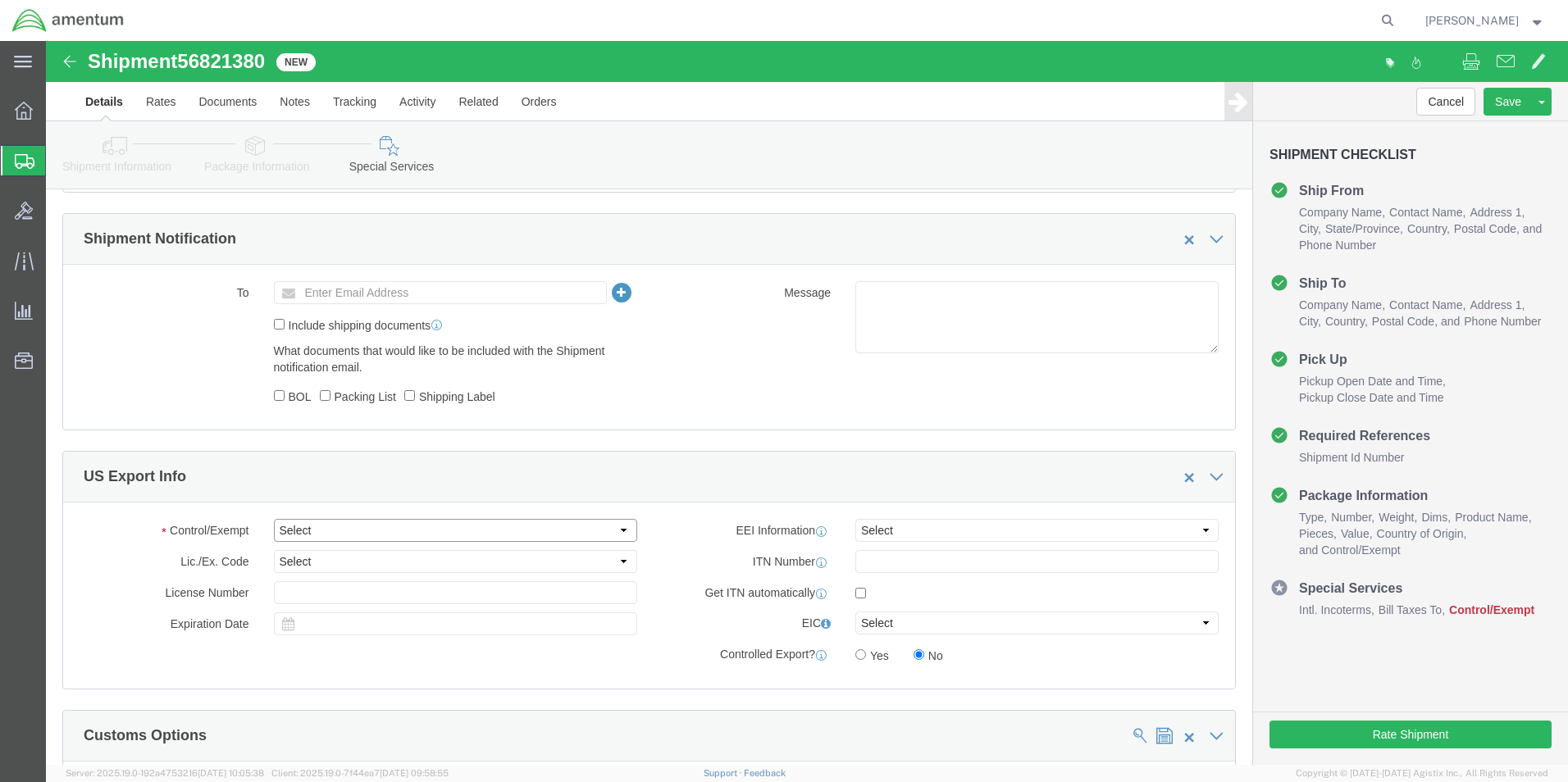
click select "Select ATF BIS DEA EPA FDA FTR ITAR OFAC Other (OPA)"
select select "FTR"
click select "Select ATF BIS DEA EPA FDA FTR ITAR OFAC Other (OPA)"
click select "Select 30.2(d)(2) 30.36 30.37(a) 30.37(f) 30.37(g) 30.37(h) 30.37(i) 30.37(j) 3…"
select select "30.37(a)"
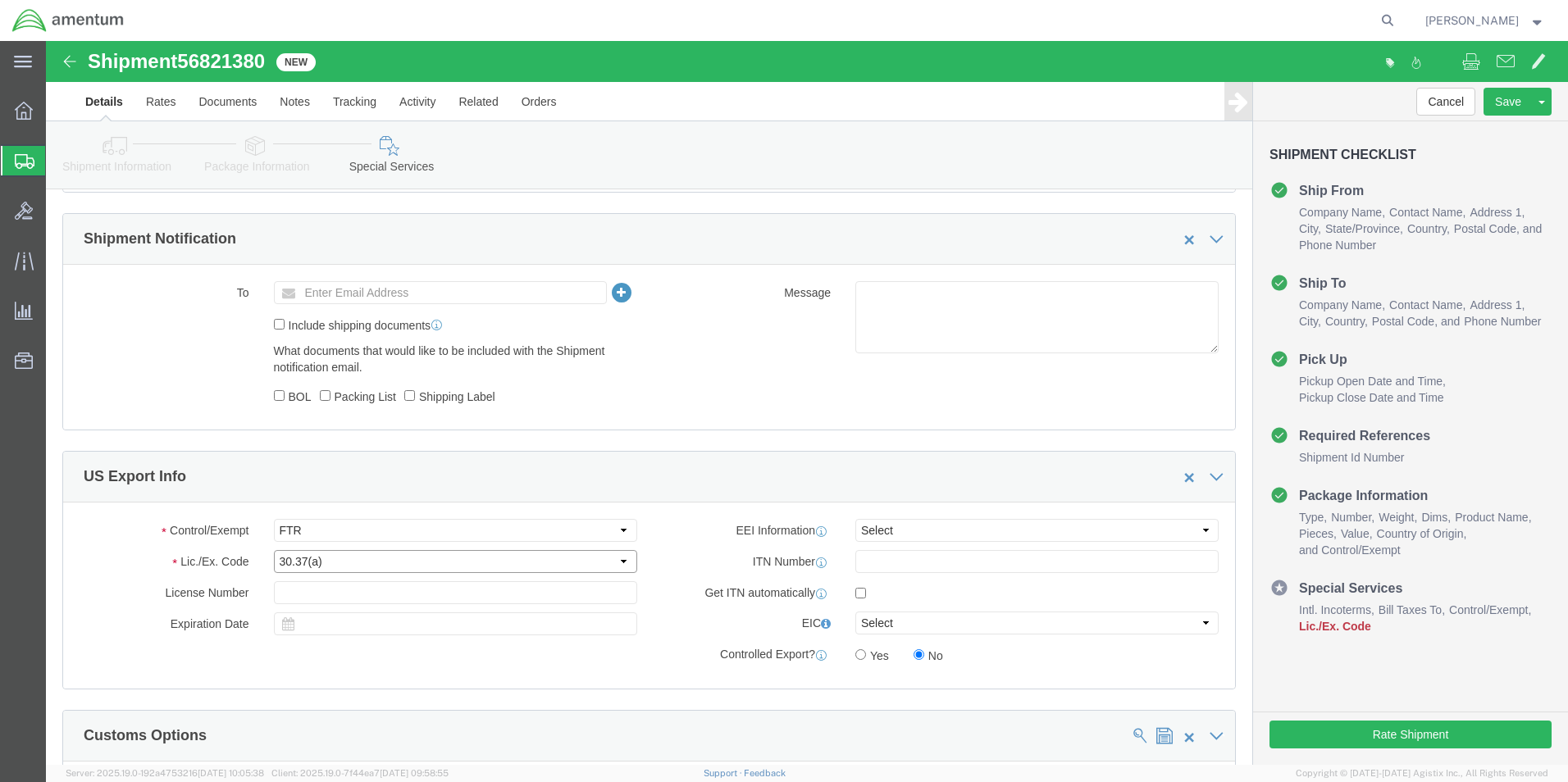
click select "Select 30.2(d)(2) 30.36 30.37(a) 30.37(f) 30.37(g) 30.37(h) 30.37(i) 30.37(j) 3…"
click select "Select AES-Direct EEI Carrier File EEI EEI Exempt"
select select "EXEM"
click select "Select AES-Direct EEI Carrier File EEI EEI Exempt"
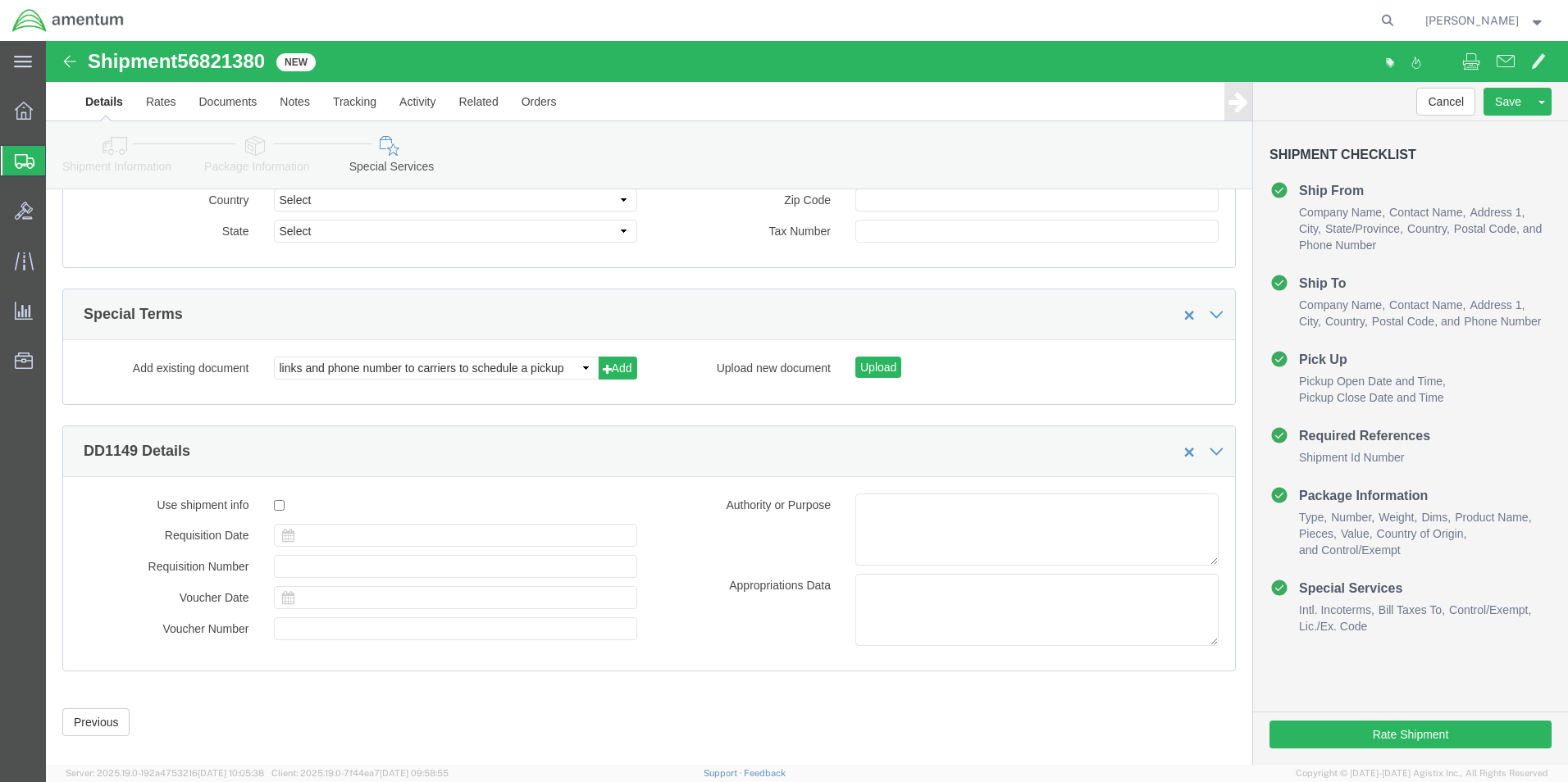
scroll to position [2016, 0]
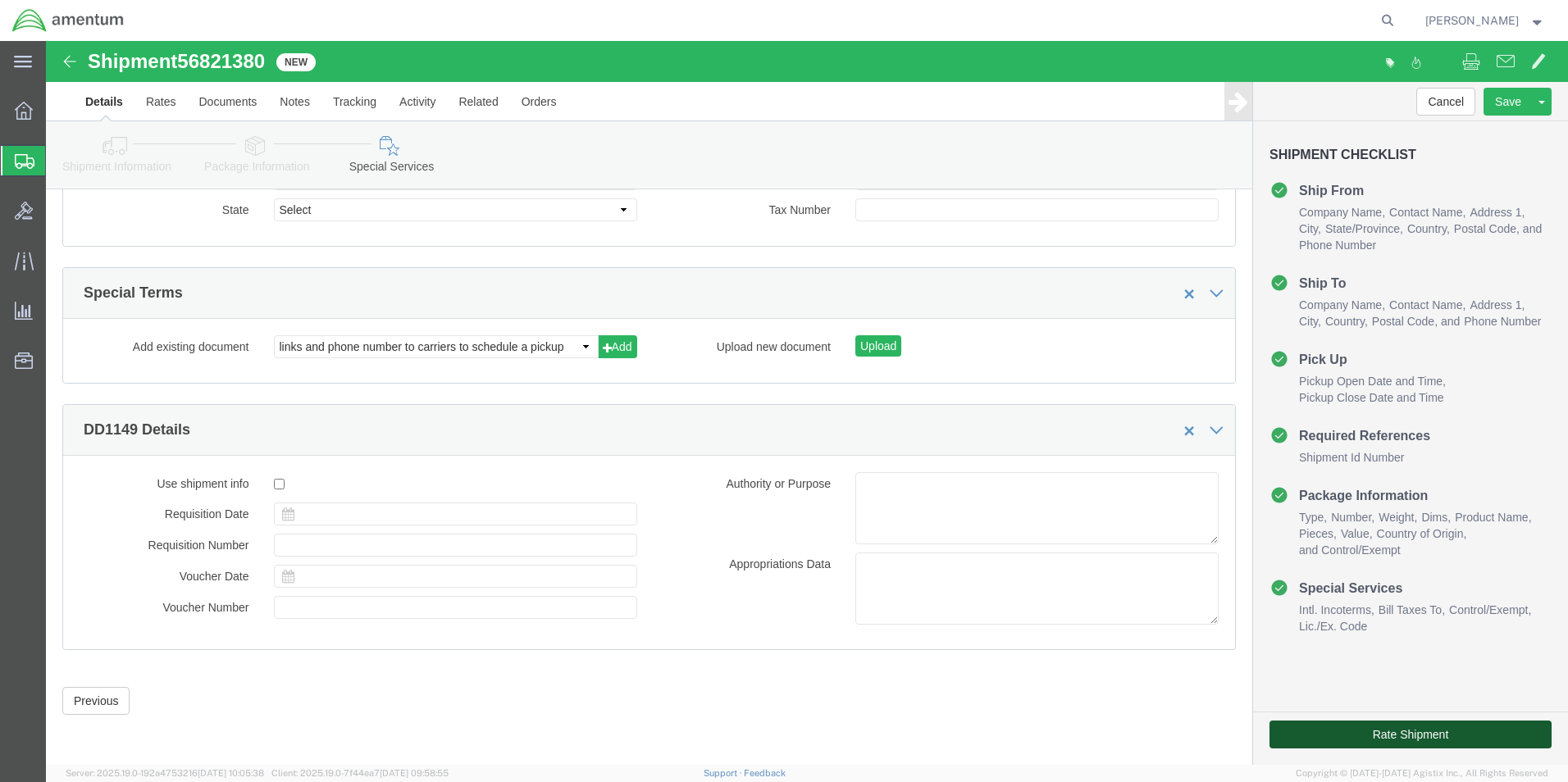
click button "Rate Shipment"
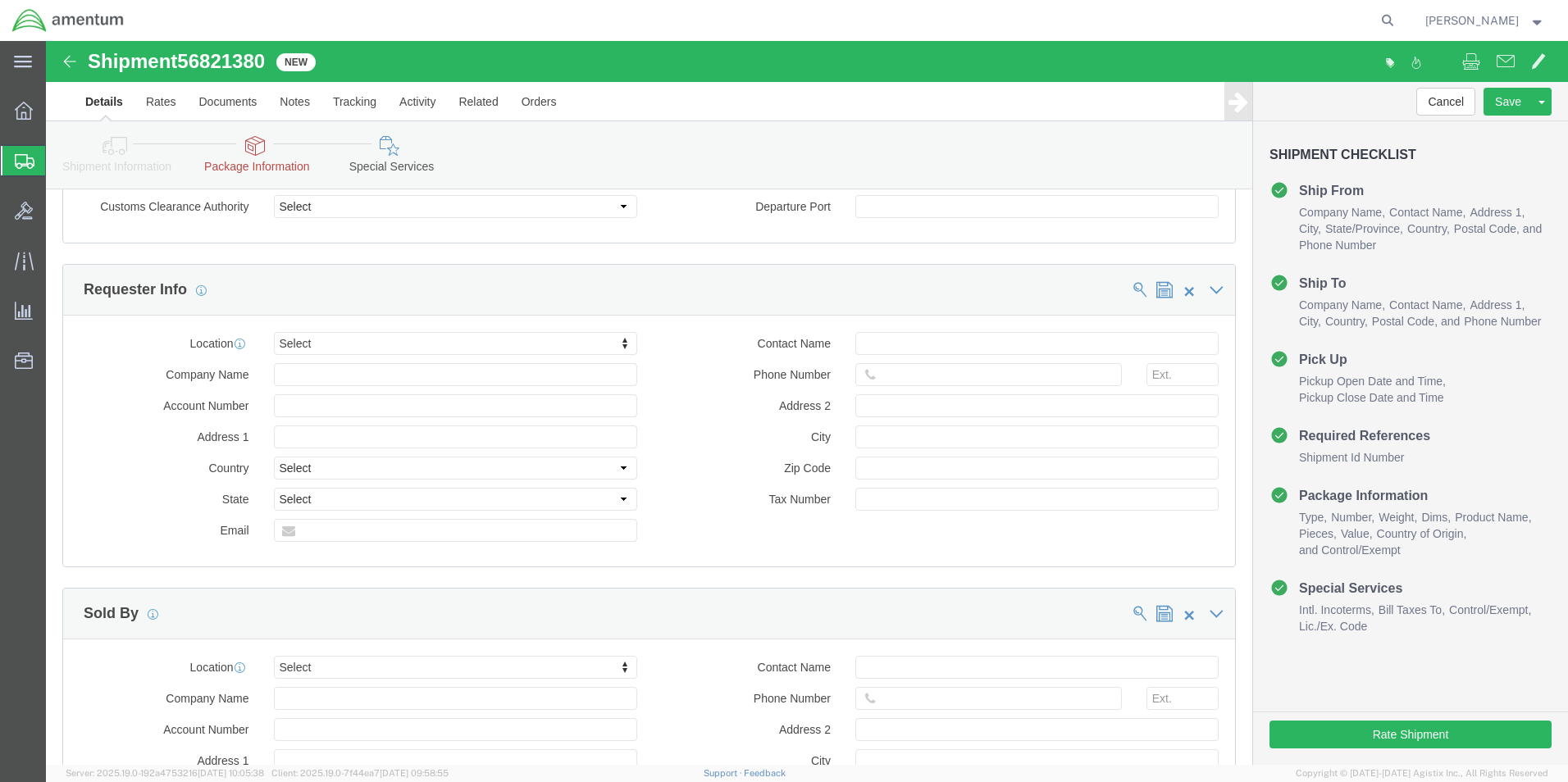
scroll to position [1476, 0]
click link "Package Information"
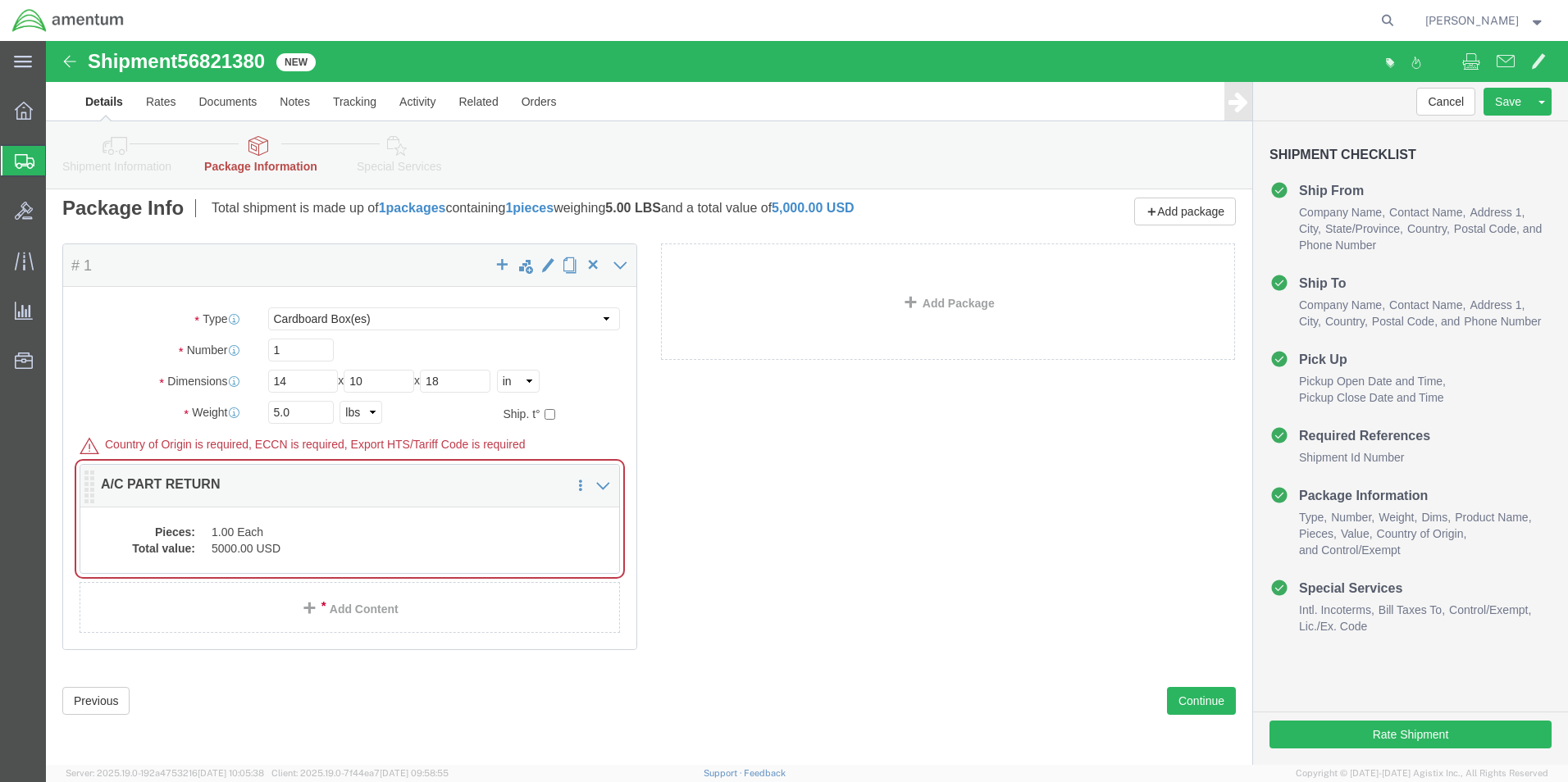
click dd "1.00 Each"
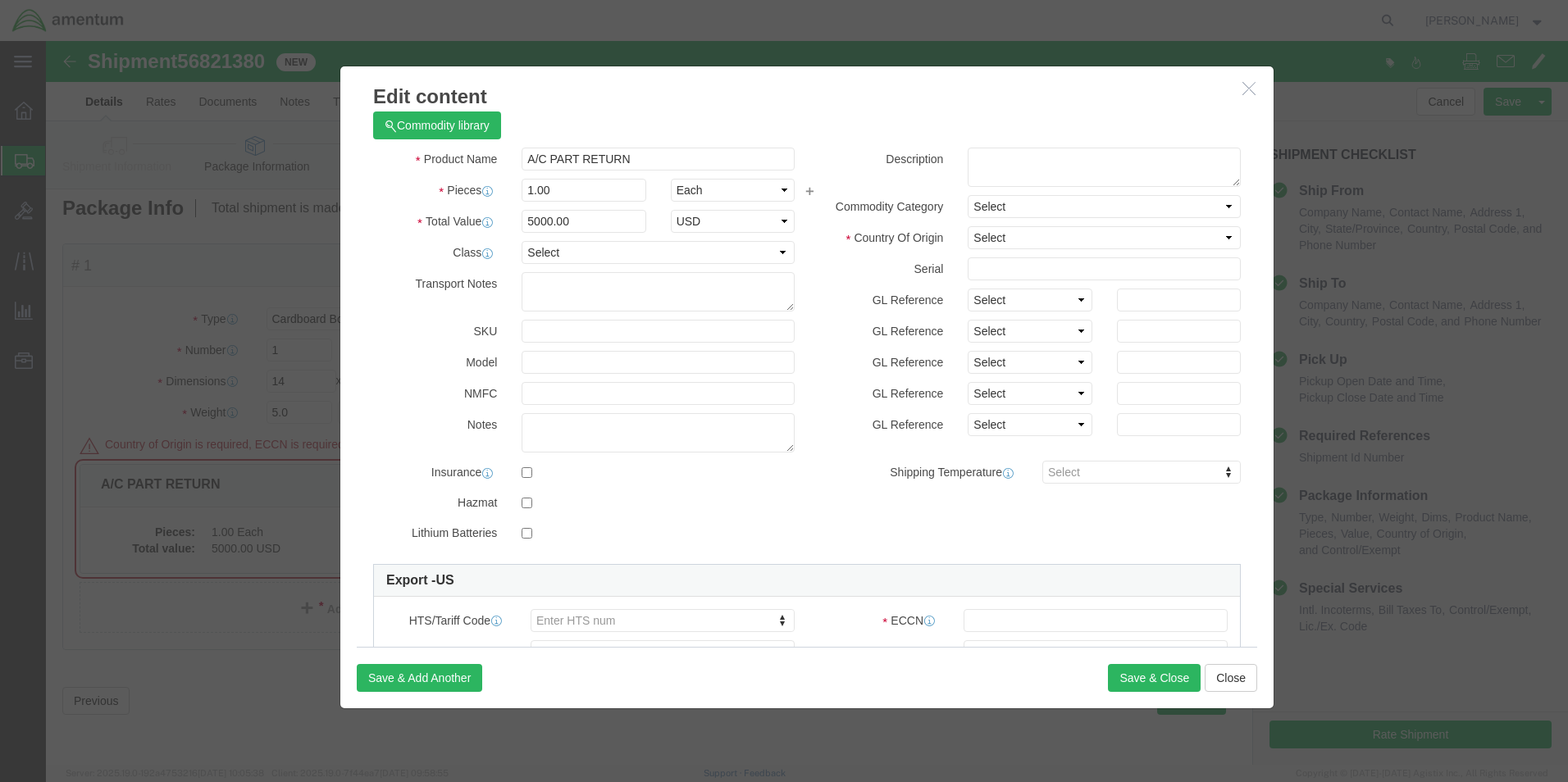
scroll to position [0, 0]
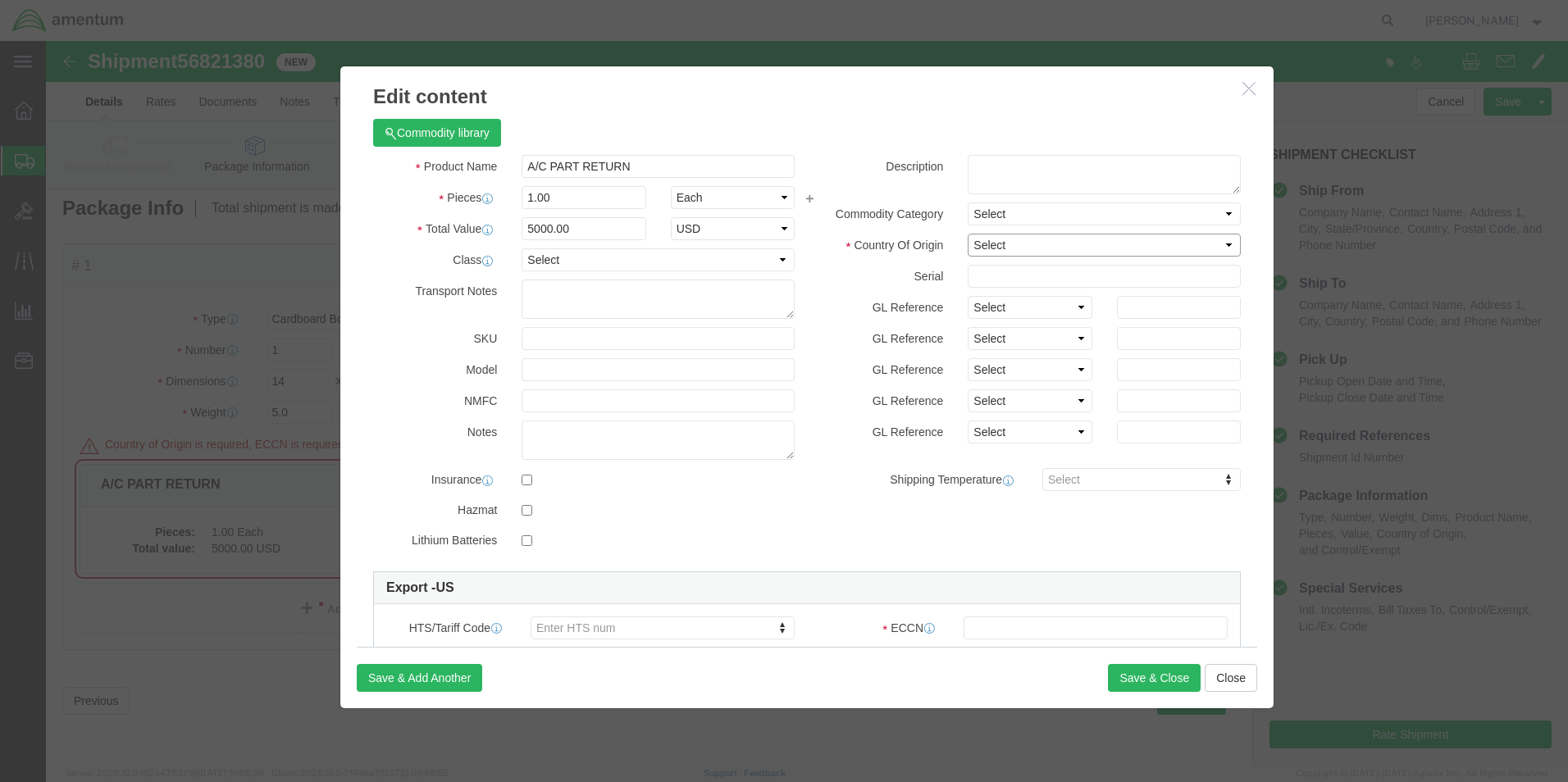
click select "Select [GEOGRAPHIC_DATA] [GEOGRAPHIC_DATA] [GEOGRAPHIC_DATA] [GEOGRAPHIC_DATA] …"
select select "US"
click select "Select [GEOGRAPHIC_DATA] [GEOGRAPHIC_DATA] [GEOGRAPHIC_DATA] [GEOGRAPHIC_DATA] …"
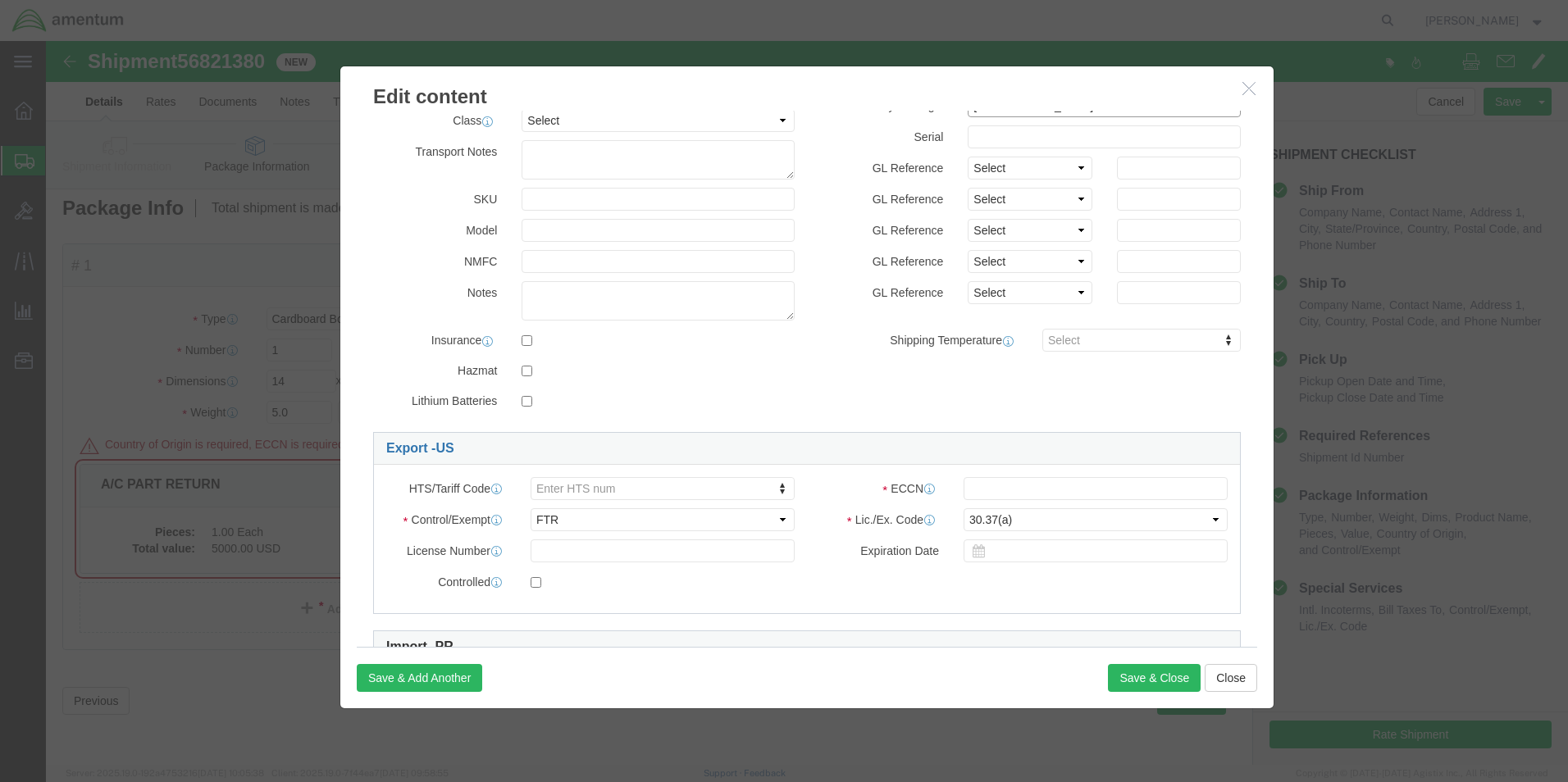
scroll to position [164, 0]
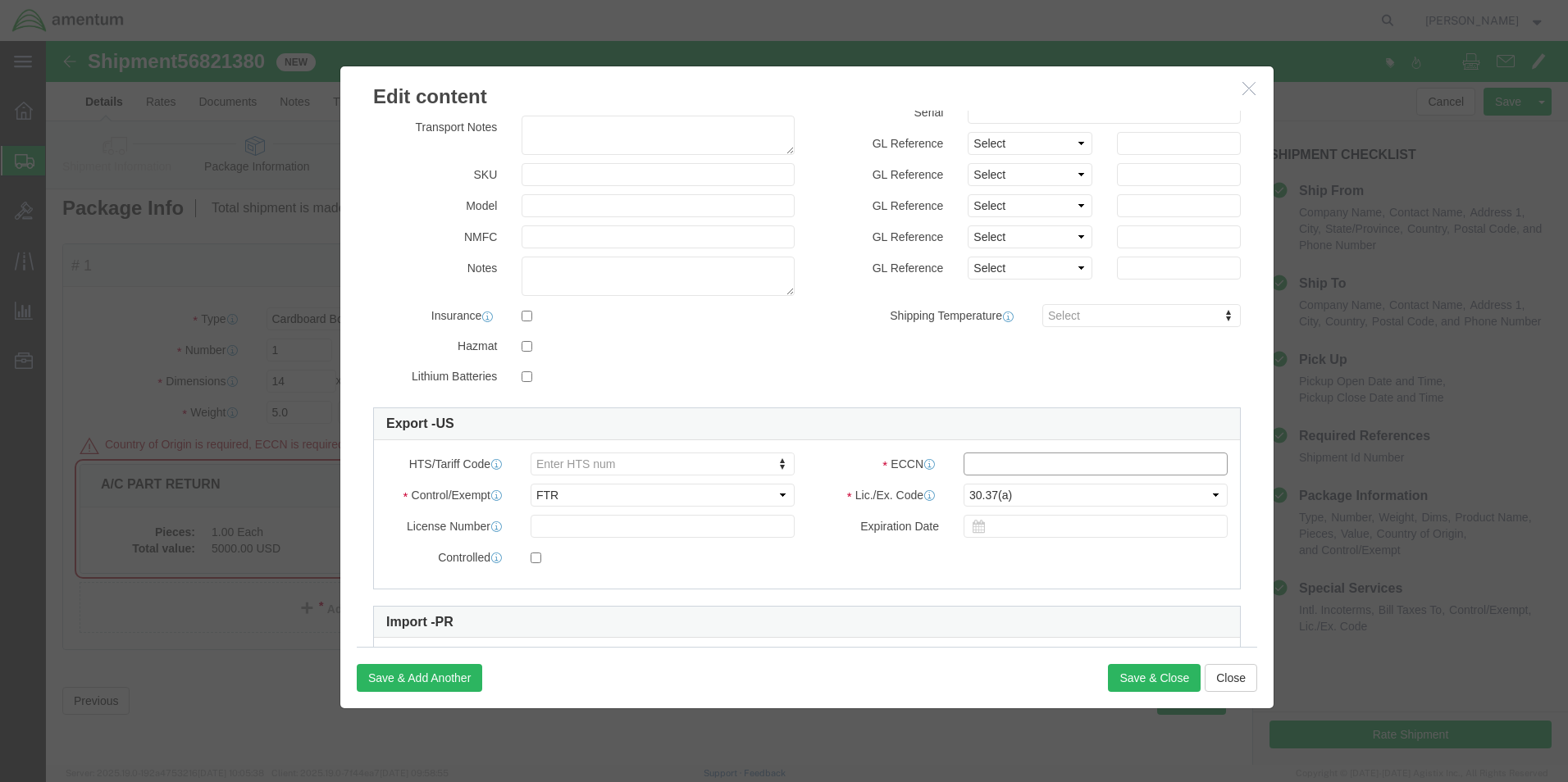
click input "text"
type input "00000"
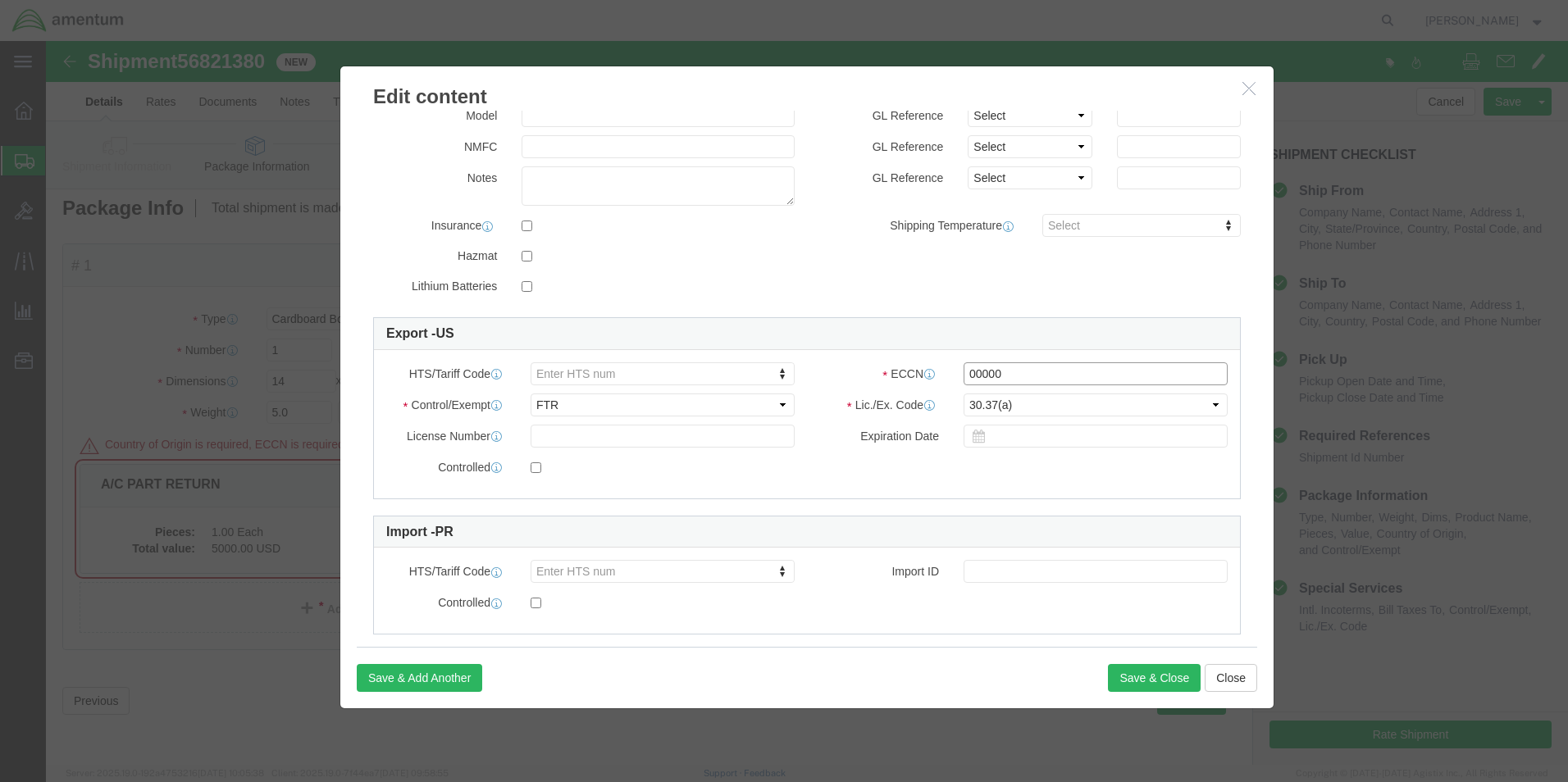
scroll to position [278, 0]
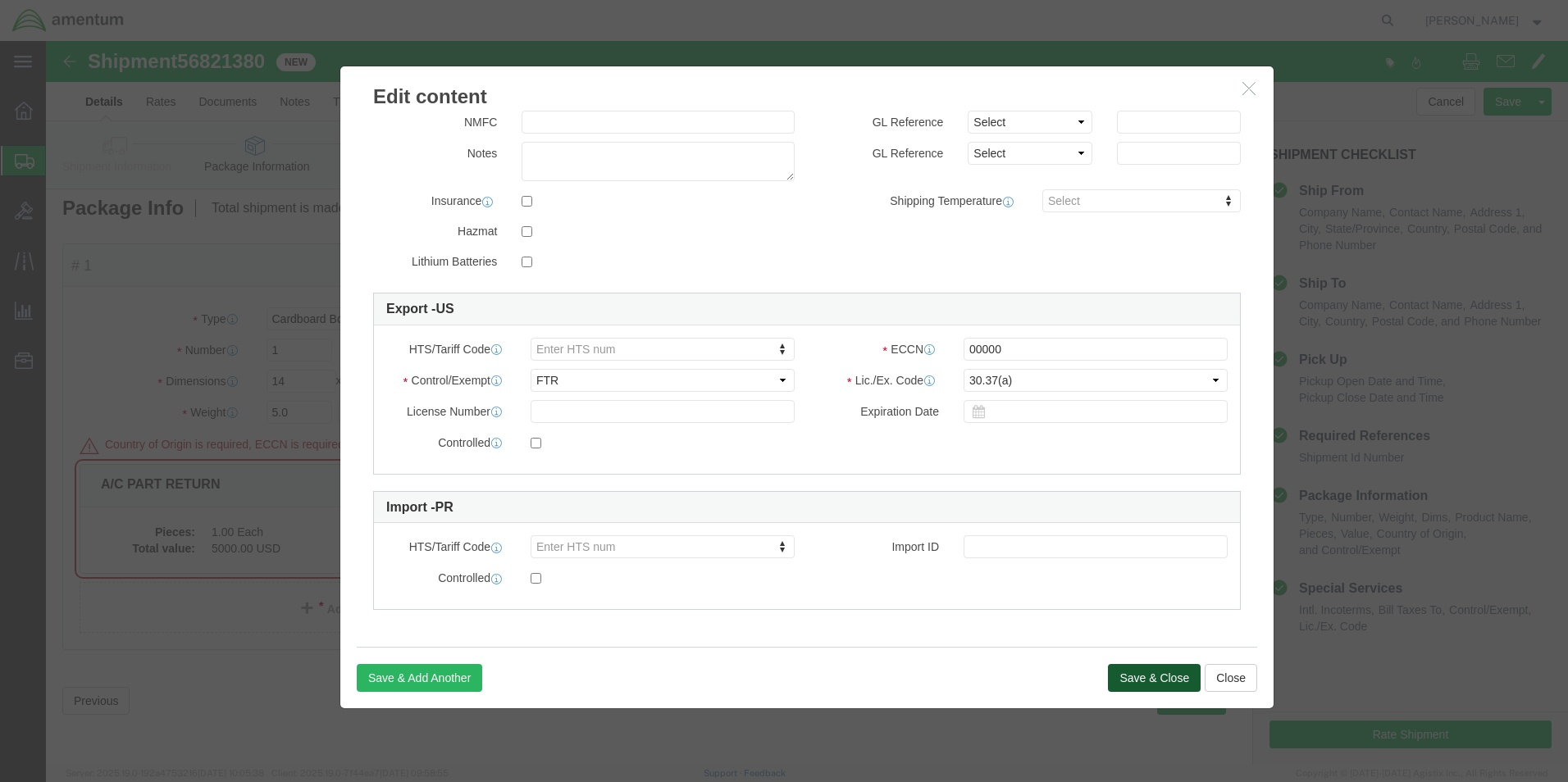
click button "Save & Close"
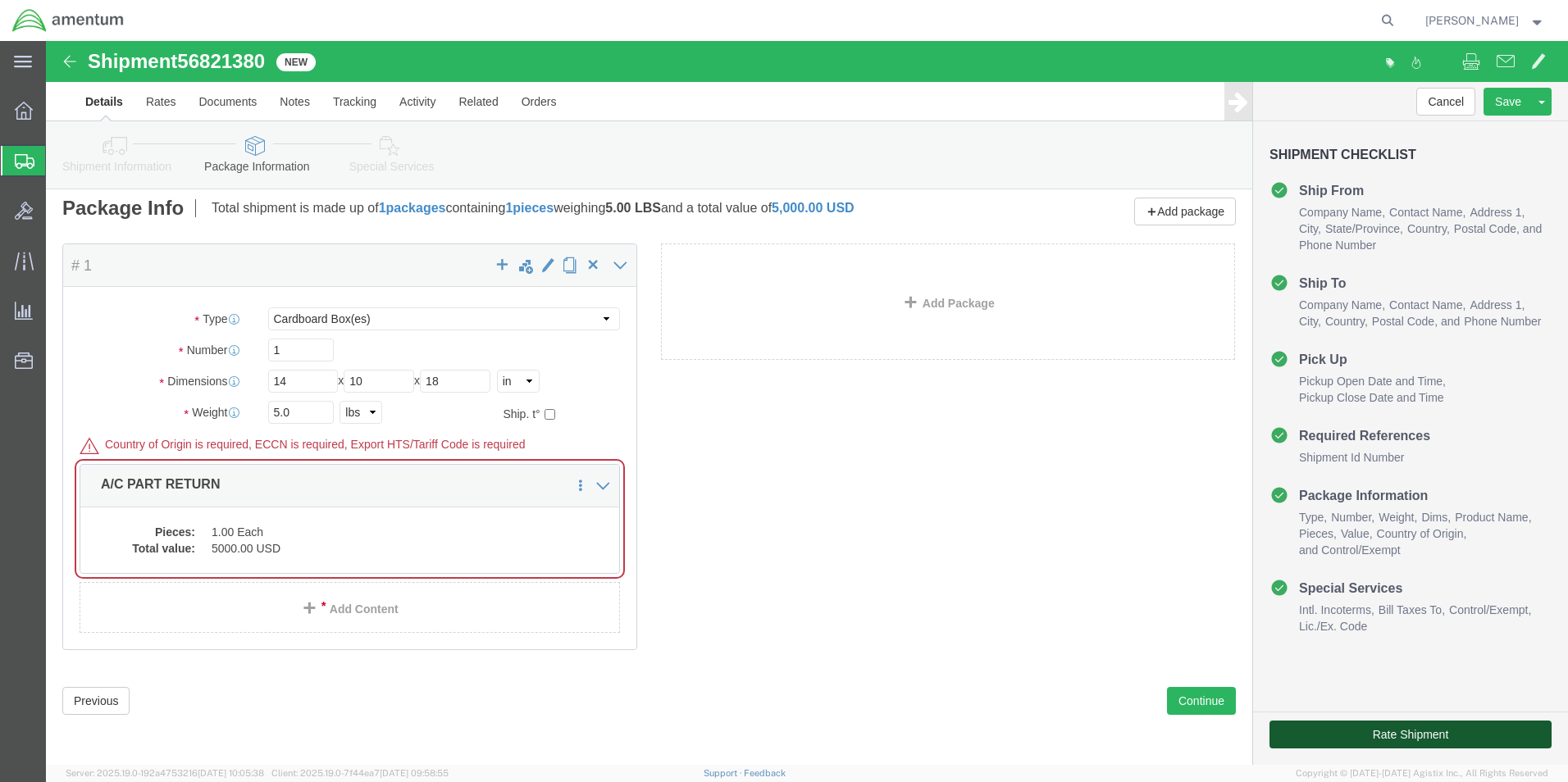
drag, startPoint x: 1328, startPoint y: 691, endPoint x: 606, endPoint y: 543, distance: 737.0
click button "Rate Shipment"
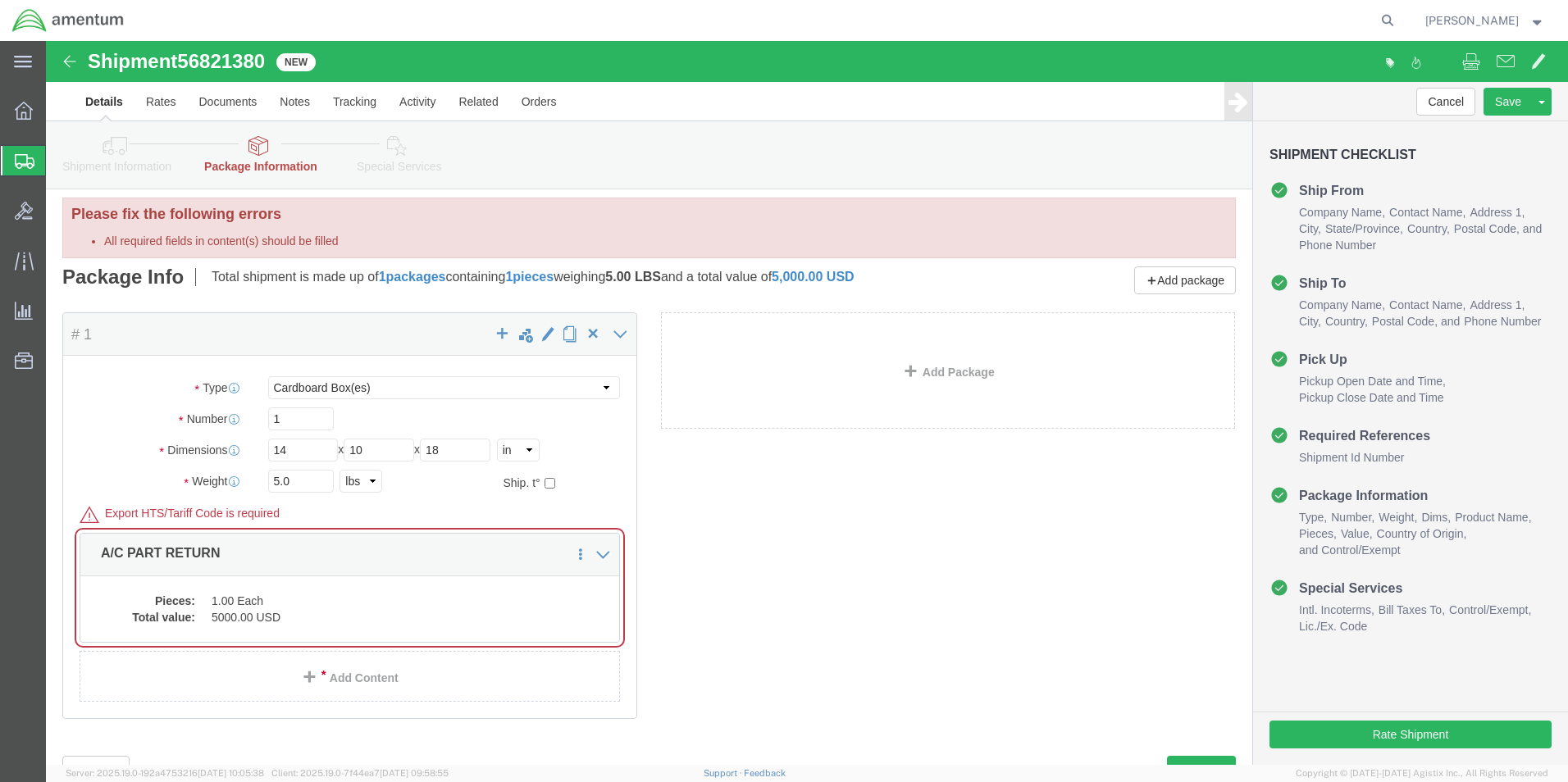
scroll to position [0, 0]
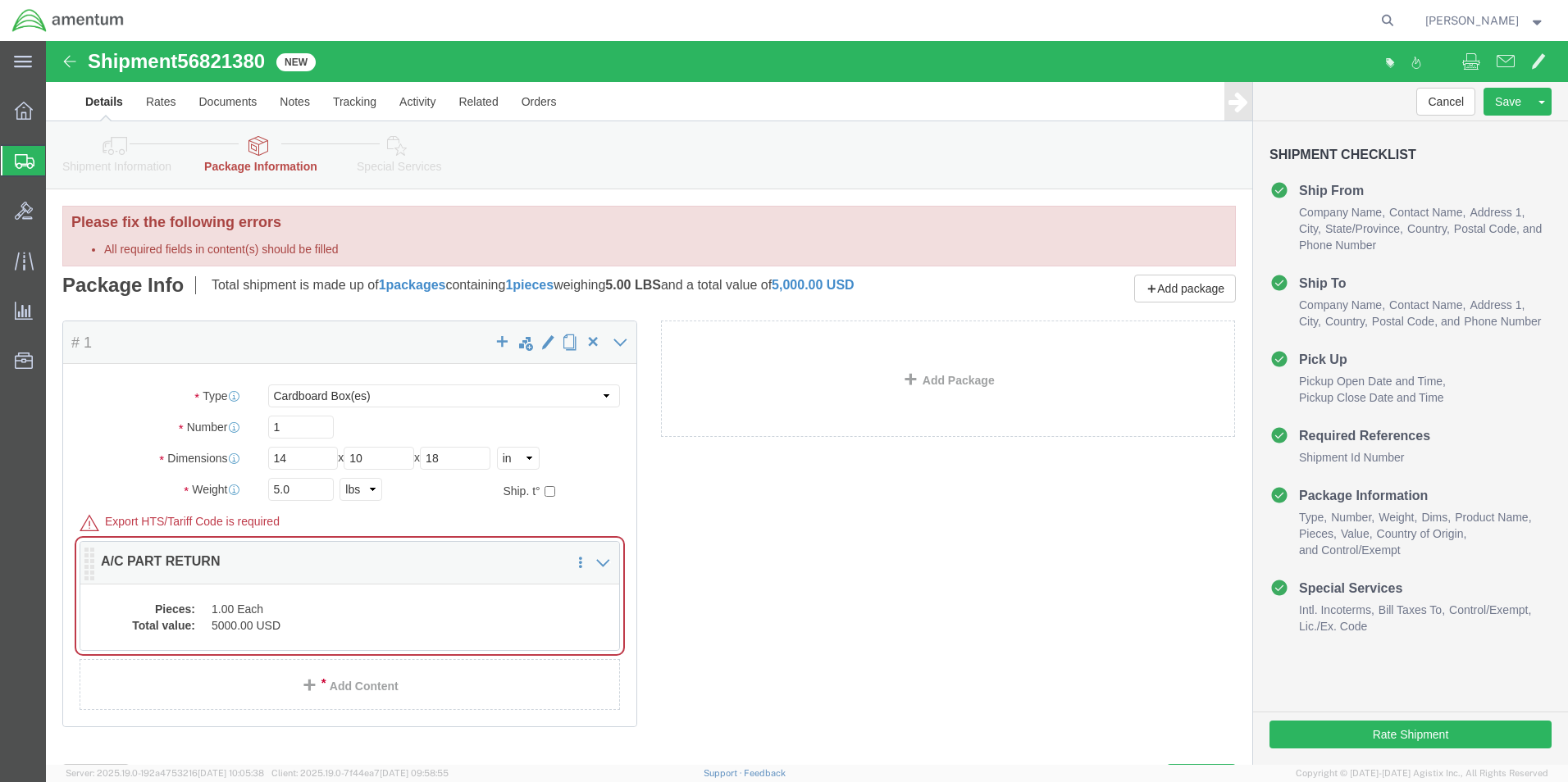
click div "Pieces: 1.00 Each Total value: 5000.00 USD"
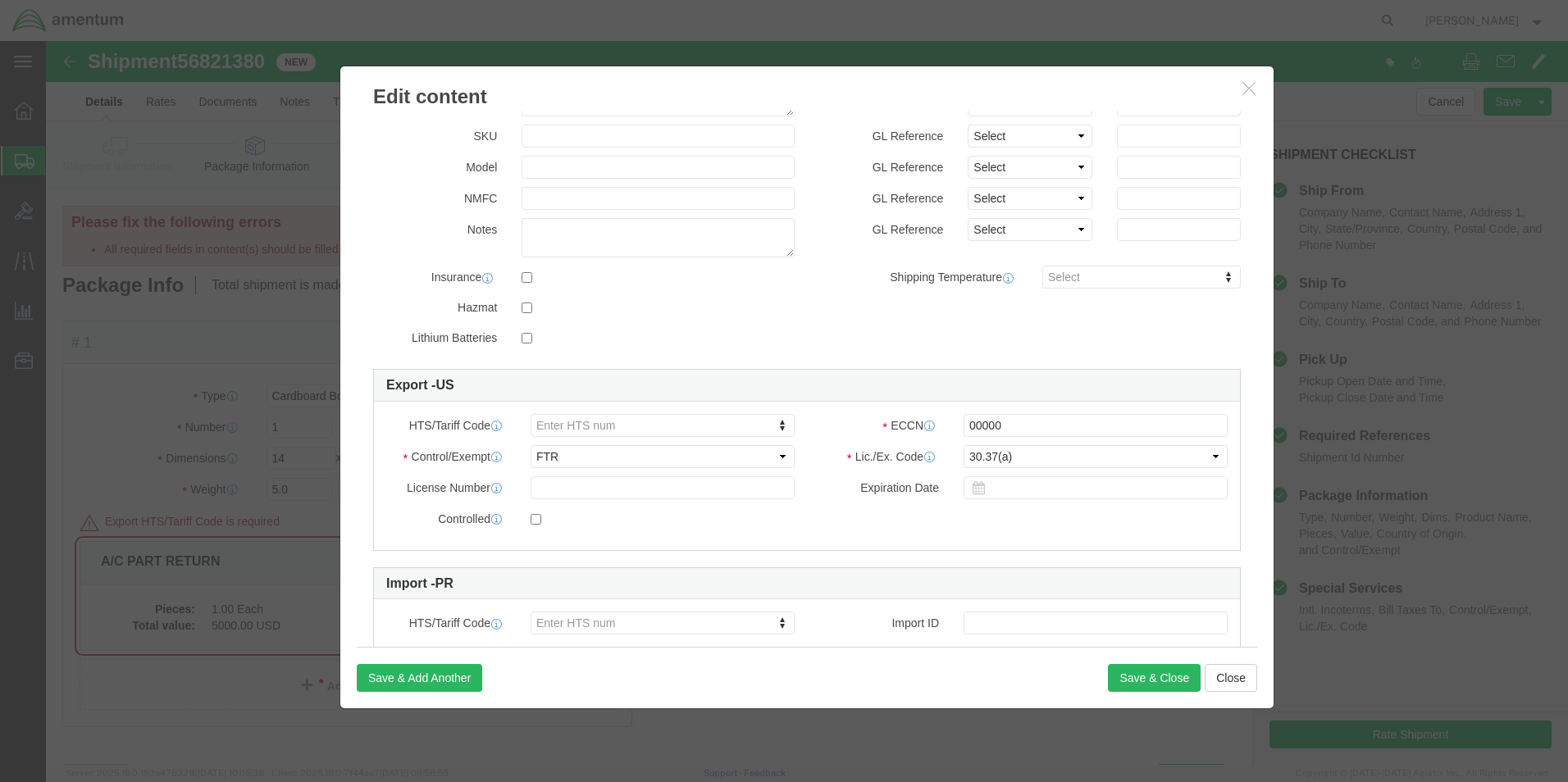
scroll to position [246, 0]
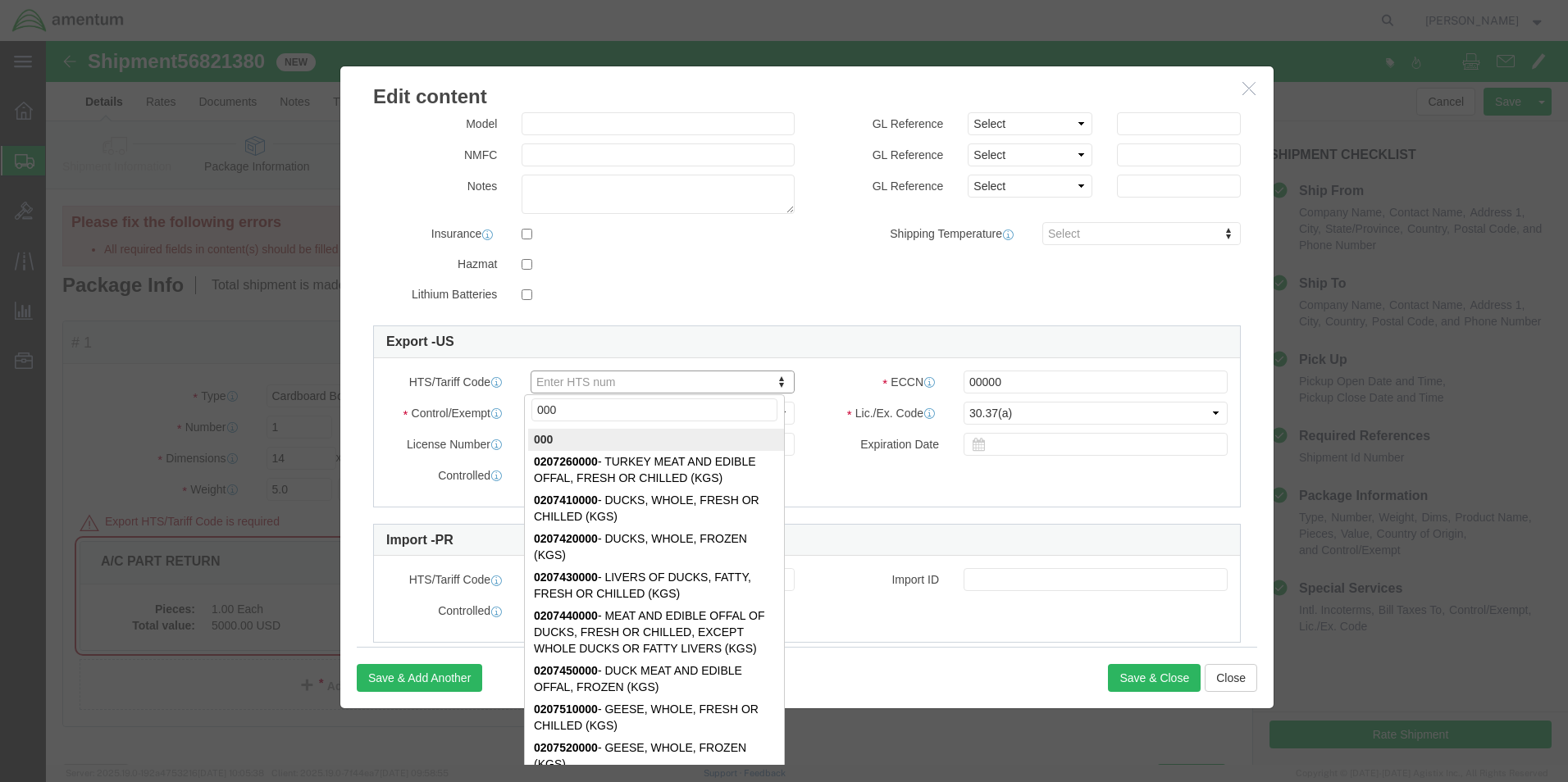
type input "0000"
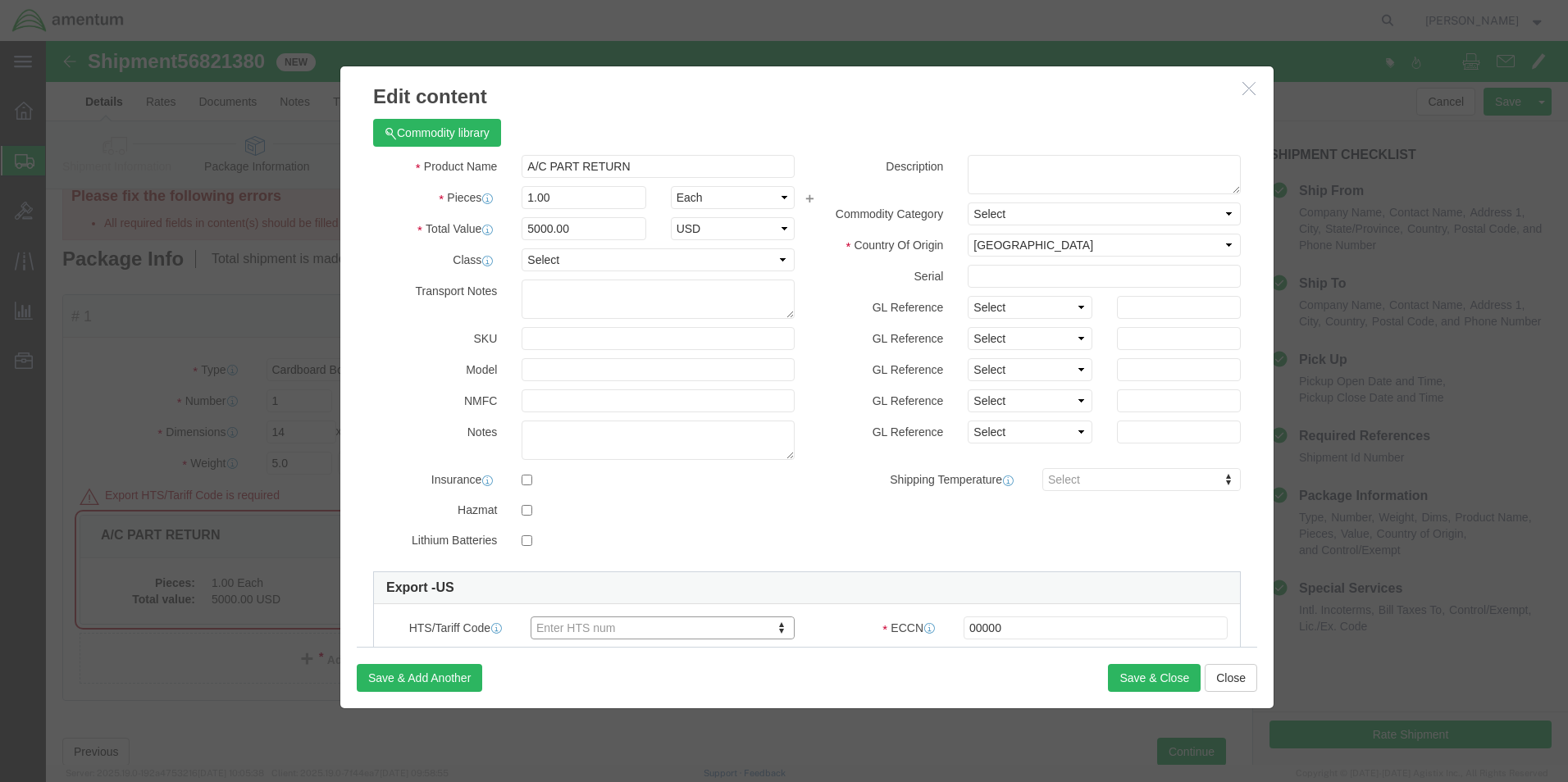
scroll to position [0, 0]
click button "Save & Close"
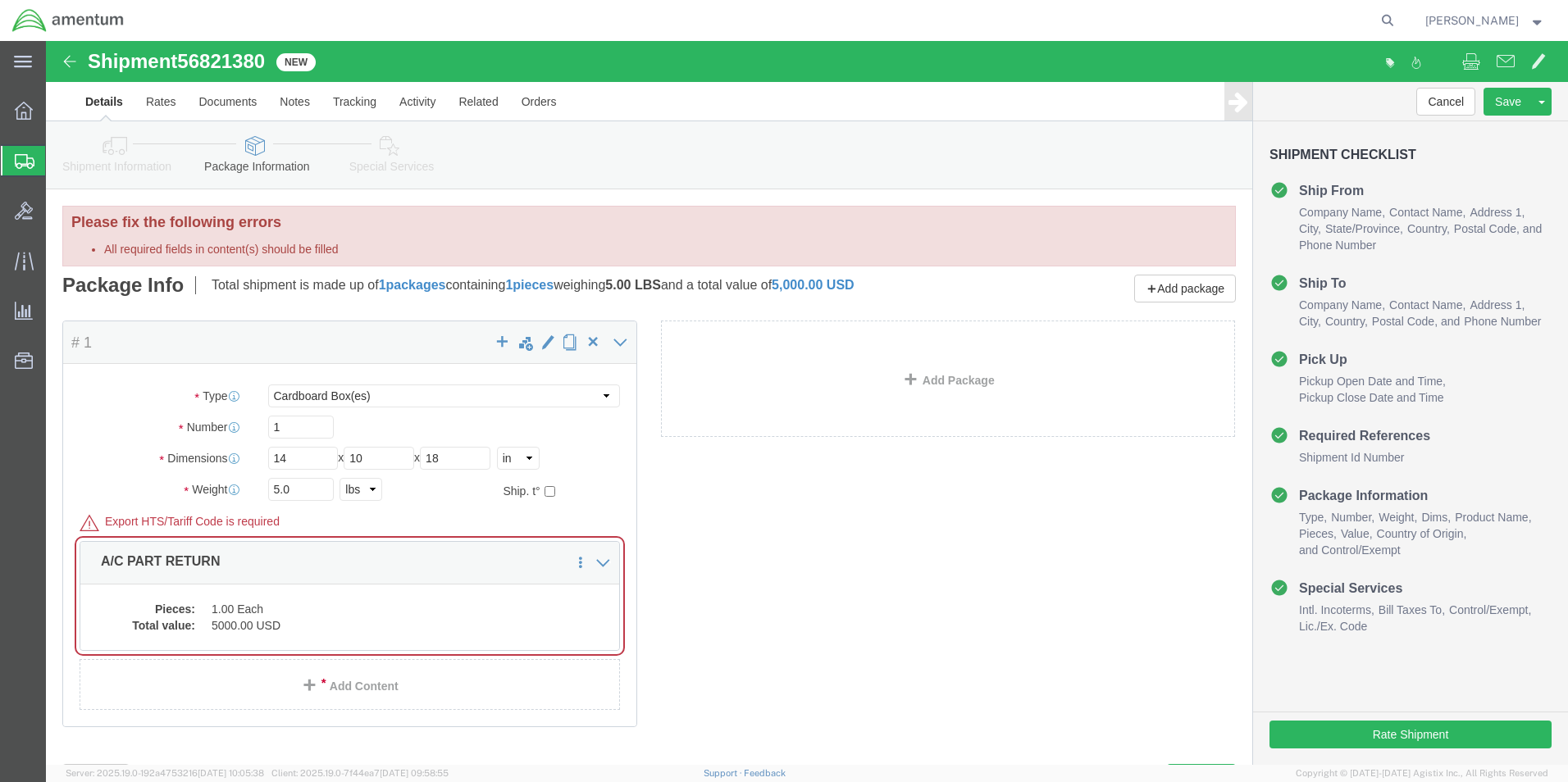
click link "Special Services"
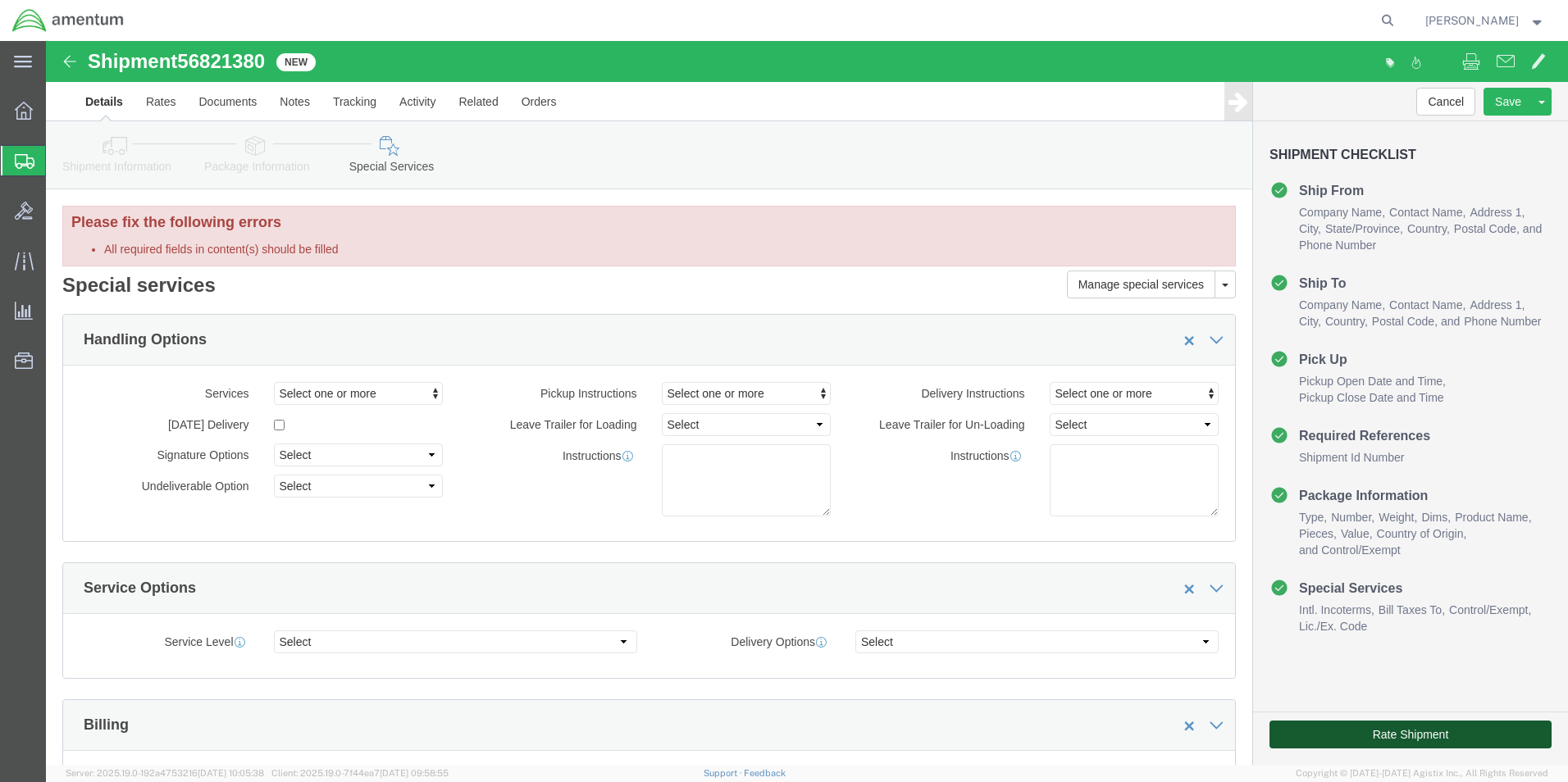
click button "Rate Shipment"
click icon
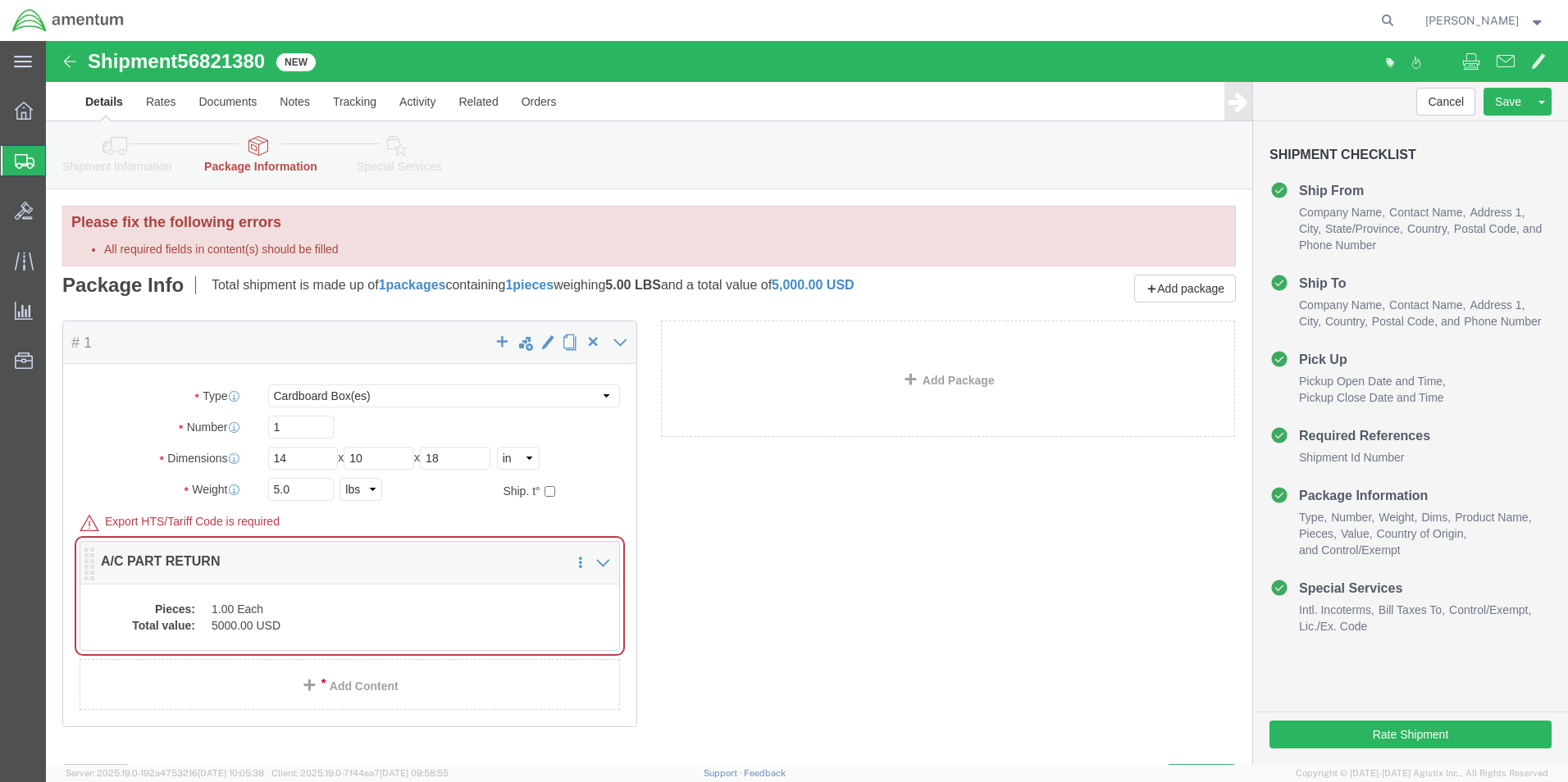
click dd "5000.00 USD"
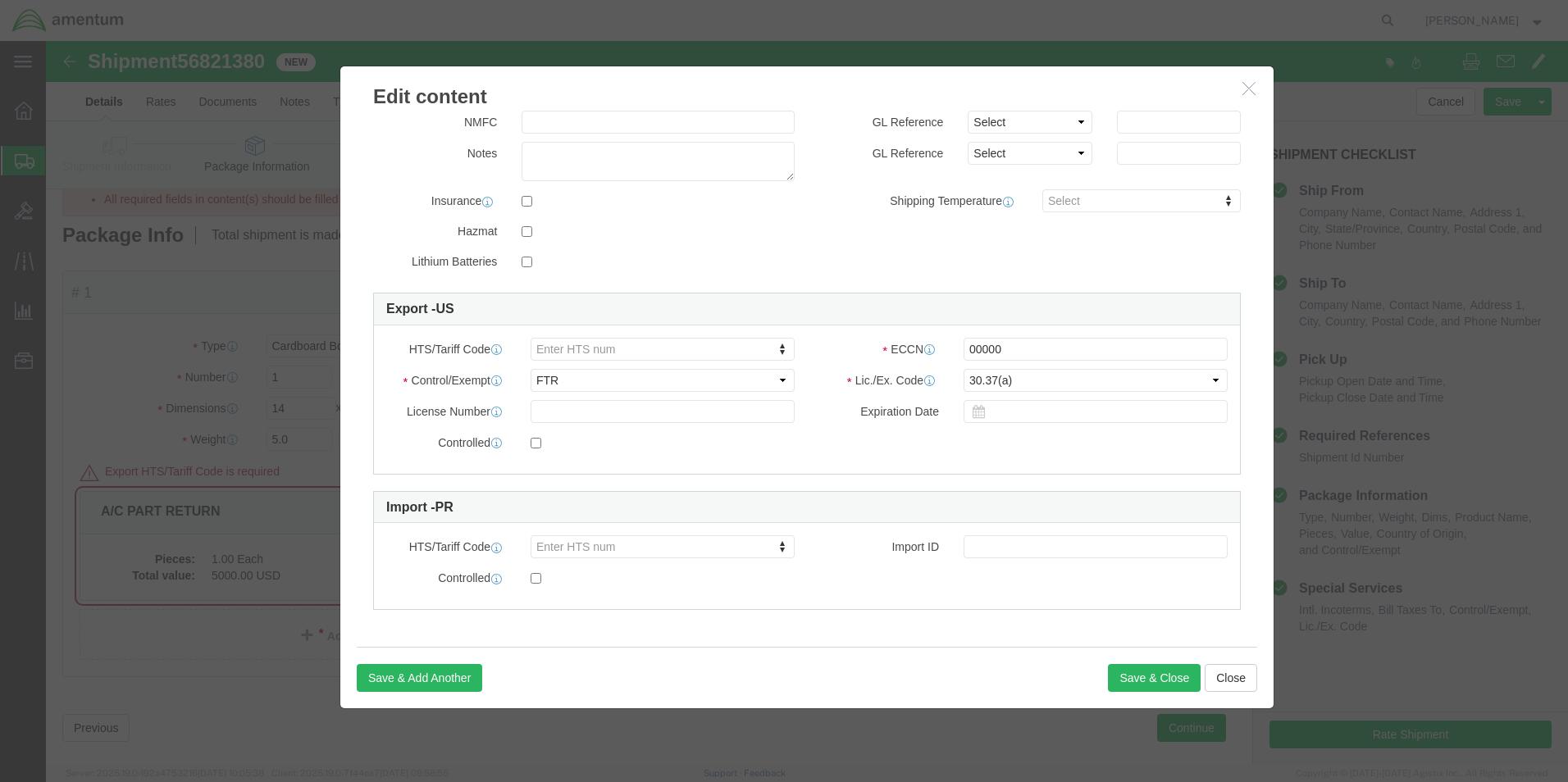
scroll to position [77, 0]
click div
click button "Close"
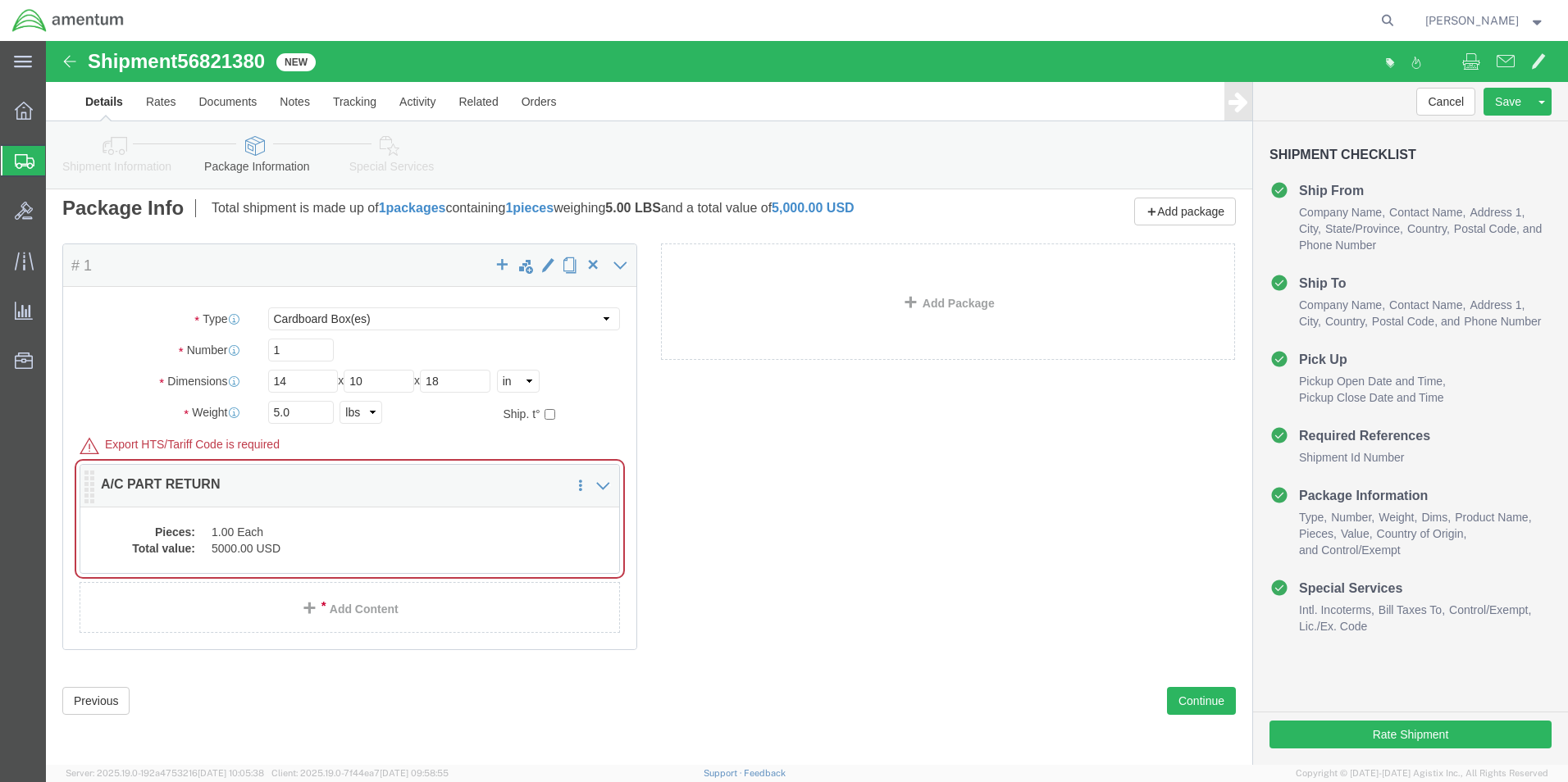
click dd "1.00 Each"
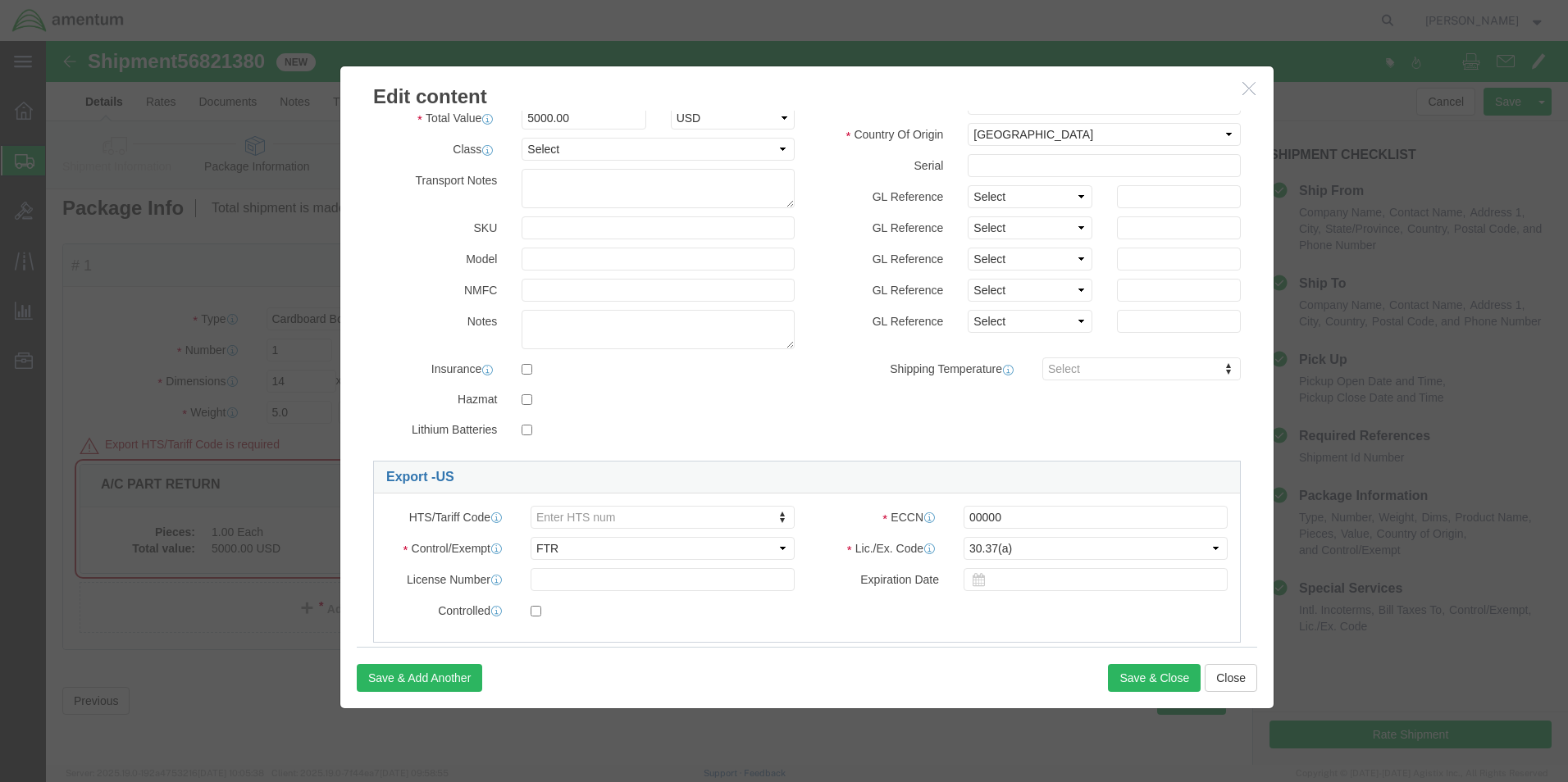
scroll to position [0, 0]
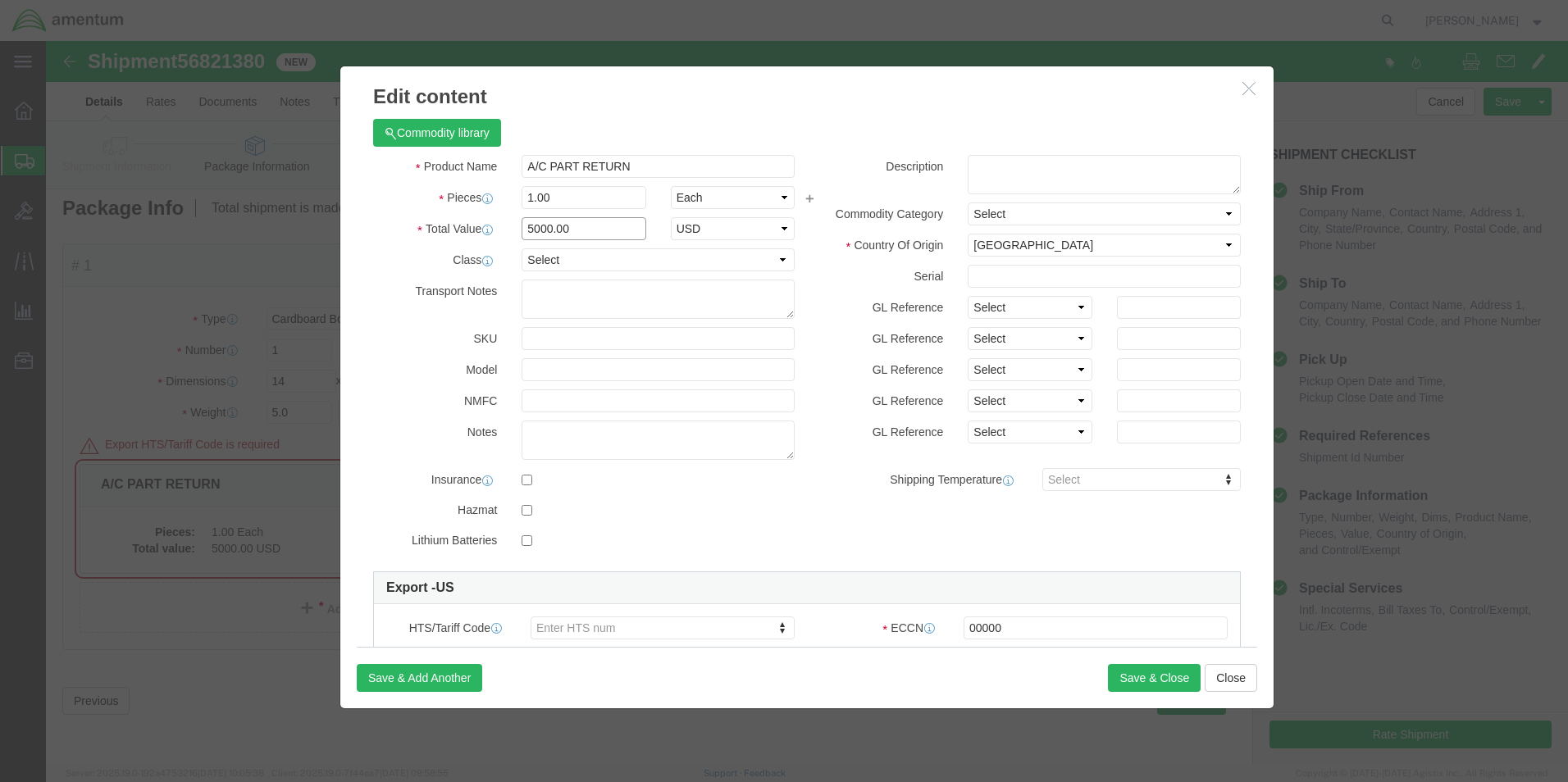
drag, startPoint x: 525, startPoint y: 184, endPoint x: 410, endPoint y: 194, distance: 115.4
click div "Total Value 5000.00 Select ADP AED AFN ALL AMD AOA ARS ATS AUD AWG AZN BAM BBD …"
type input "2000."
click button "Save & Close"
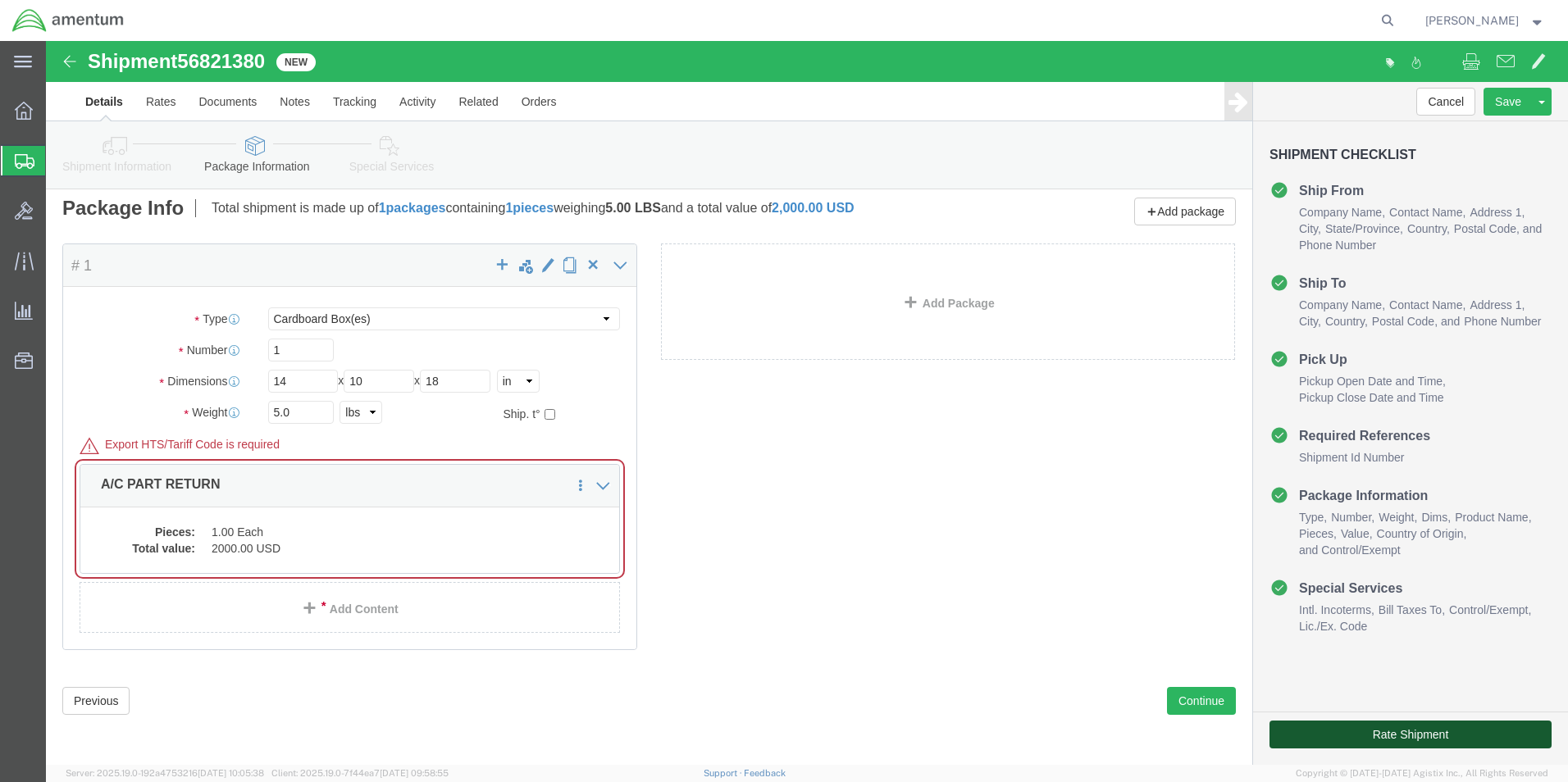
click button "Rate Shipment"
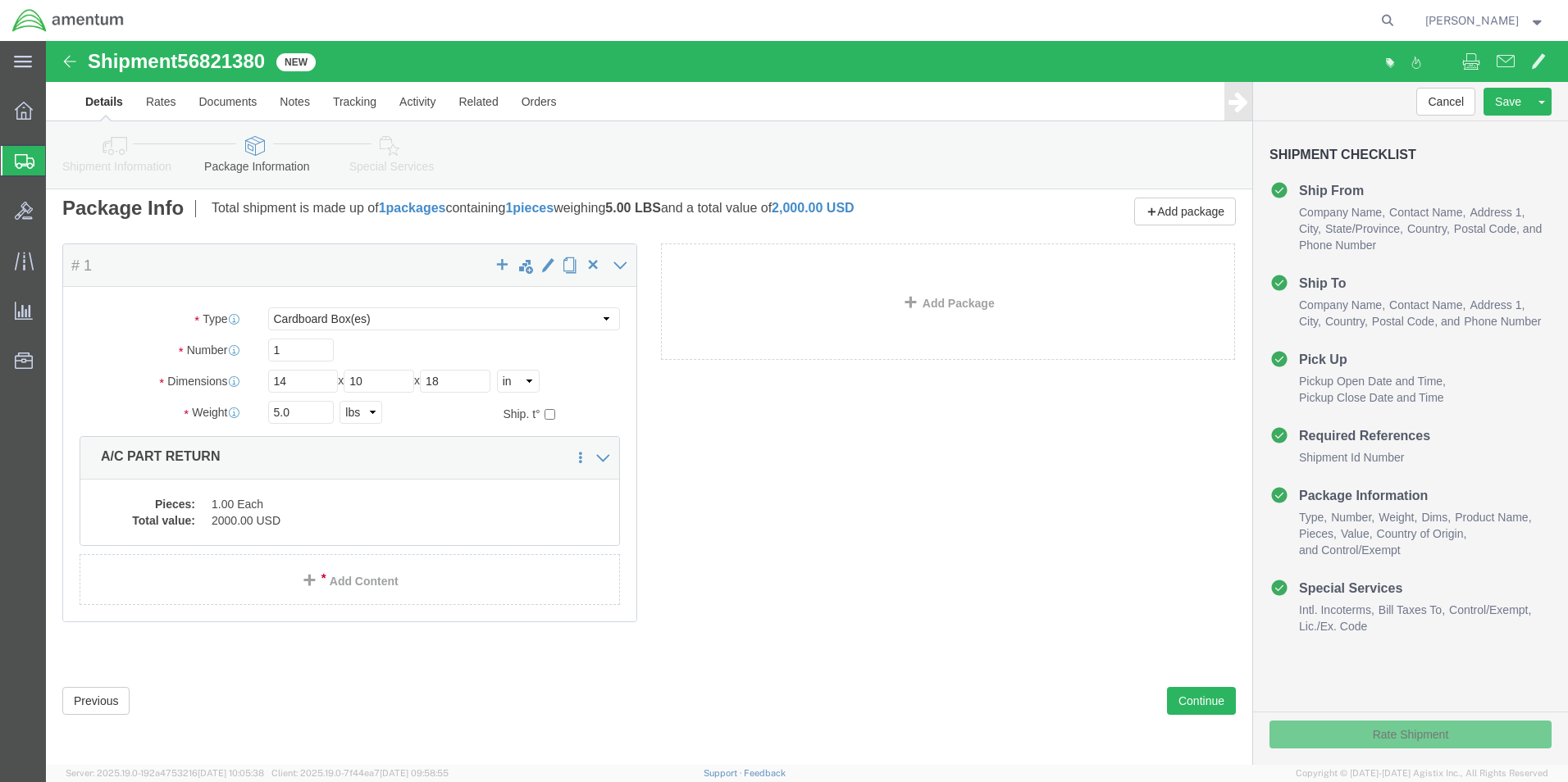
scroll to position [8, 0]
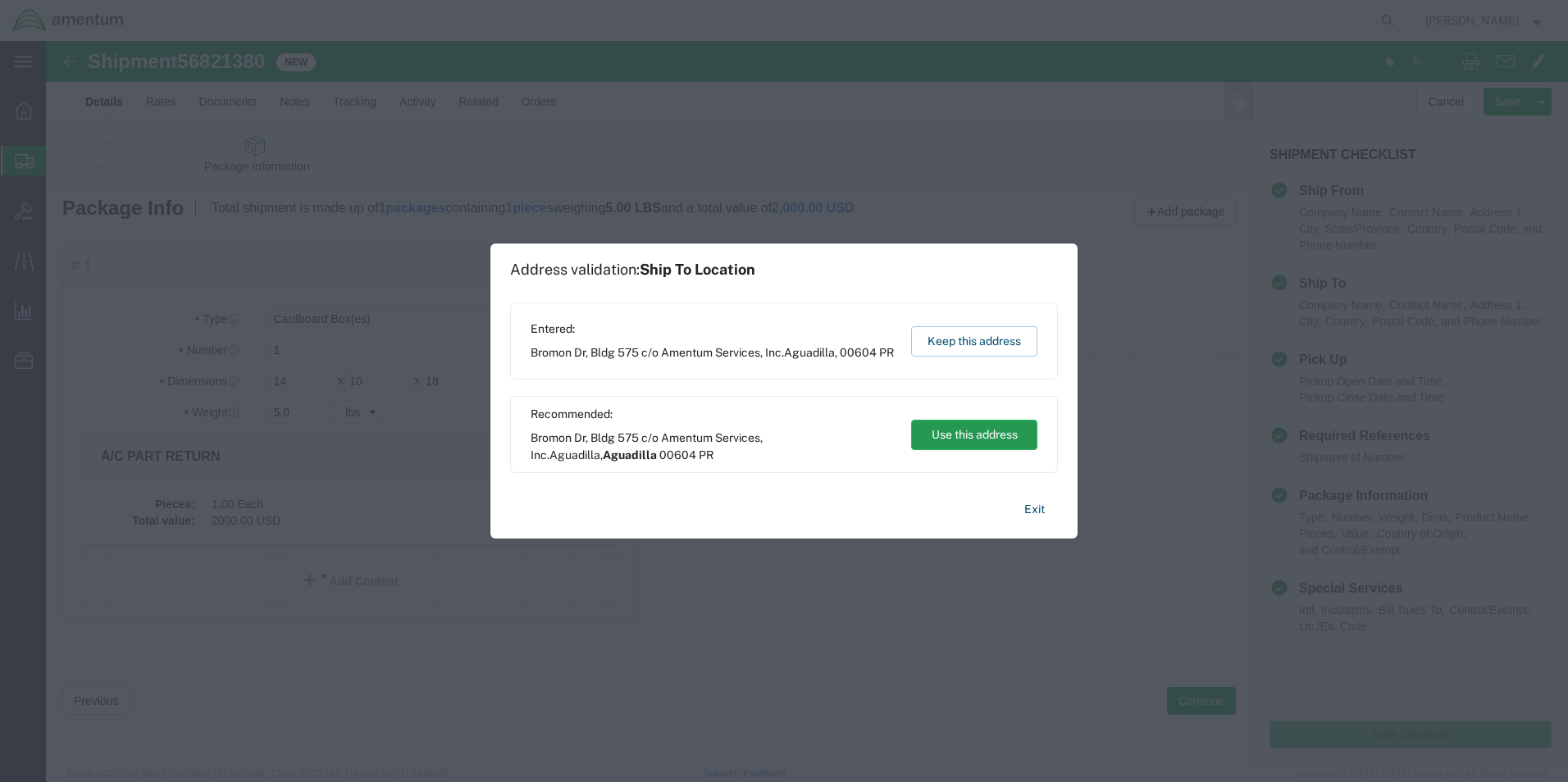
click at [977, 433] on button "Use this address" at bounding box center [974, 435] width 126 height 30
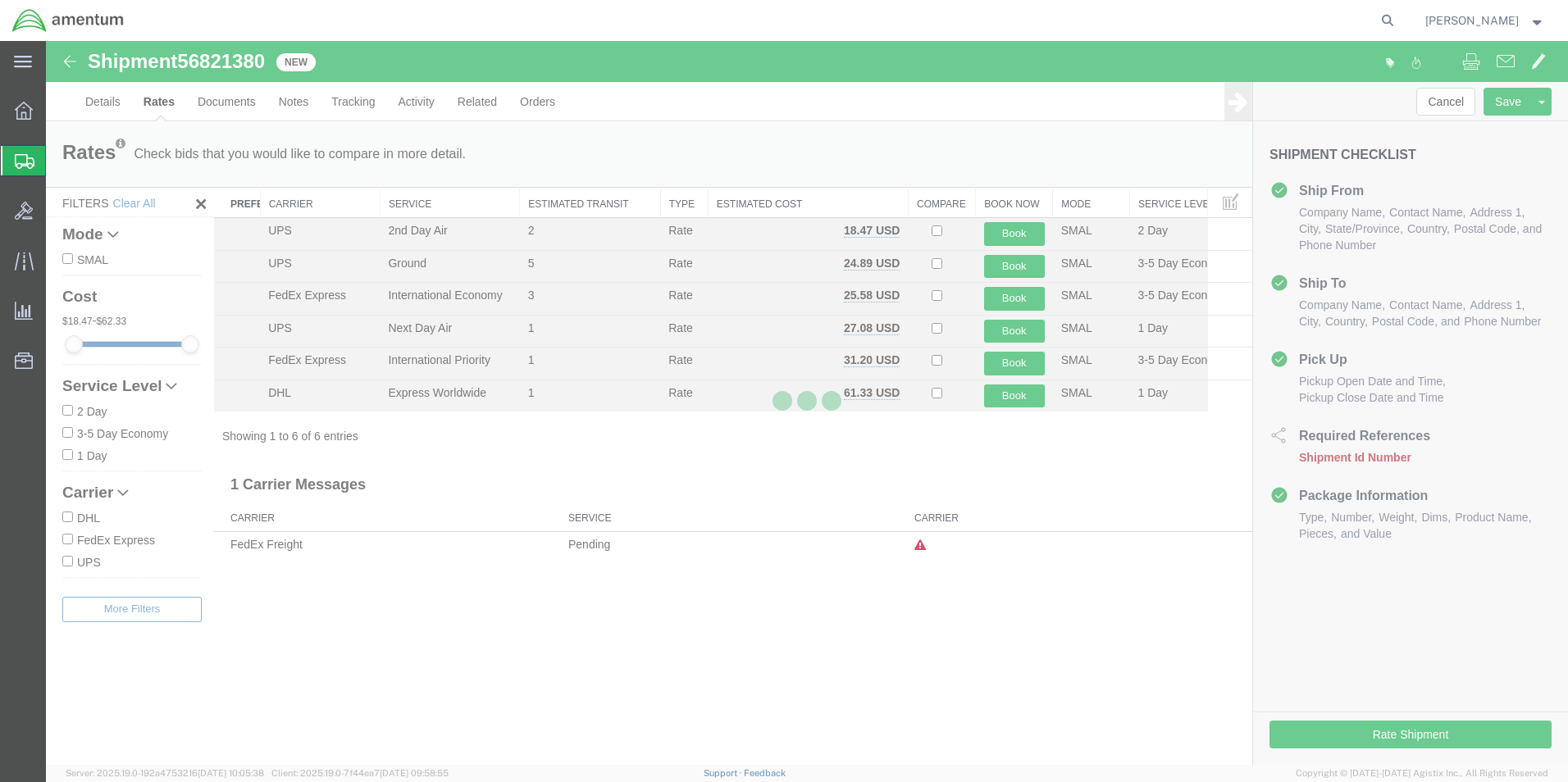
scroll to position [0, 0]
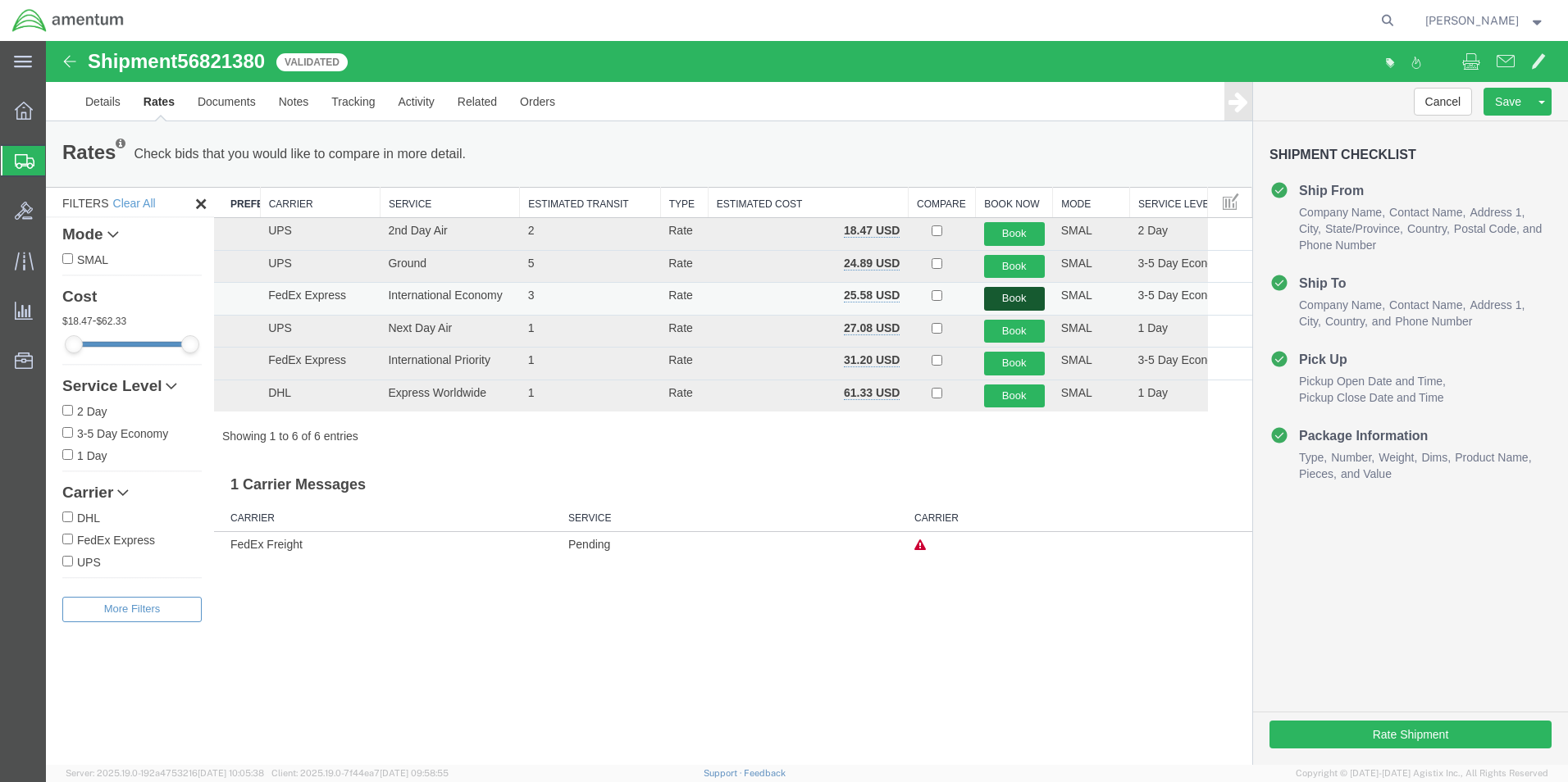
click at [1016, 297] on button "Book" at bounding box center [1014, 299] width 61 height 24
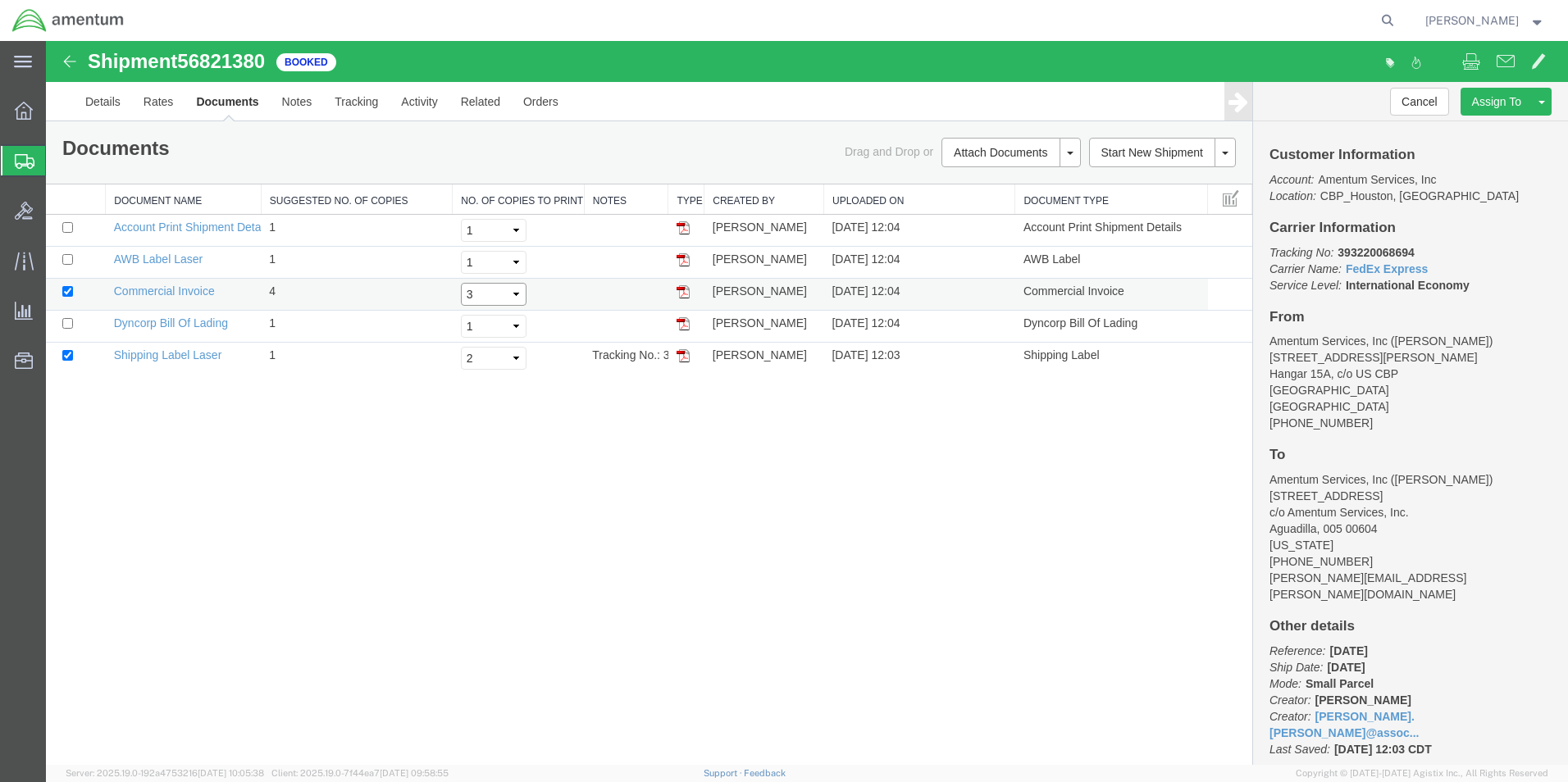
click at [500, 294] on select "Select 1 2 3 4 5" at bounding box center [493, 294] width 65 height 23
select select "1"
click at [461, 283] on select "Select 1 2 3 4 5" at bounding box center [493, 294] width 65 height 23
click at [66, 260] on input "checkbox" at bounding box center [68, 259] width 11 height 11
checkbox input "true"
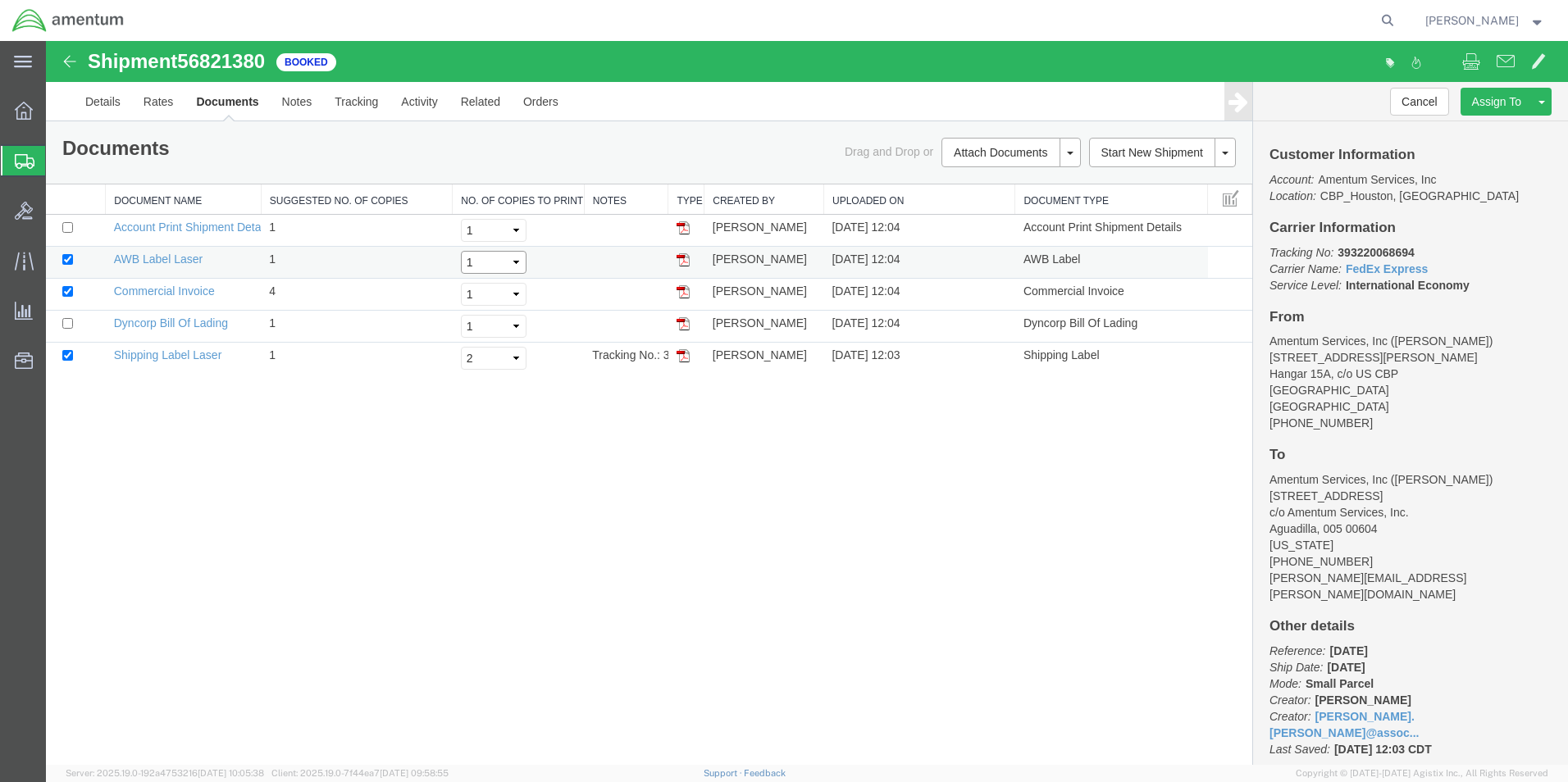
click at [516, 266] on select "Select 1 2 3 4 5" at bounding box center [493, 262] width 65 height 23
select select "3"
click at [461, 251] on select "Select 1 2 3 4 5" at bounding box center [493, 262] width 65 height 23
click at [66, 289] on input "checkbox" at bounding box center [68, 291] width 11 height 11
checkbox input "false"
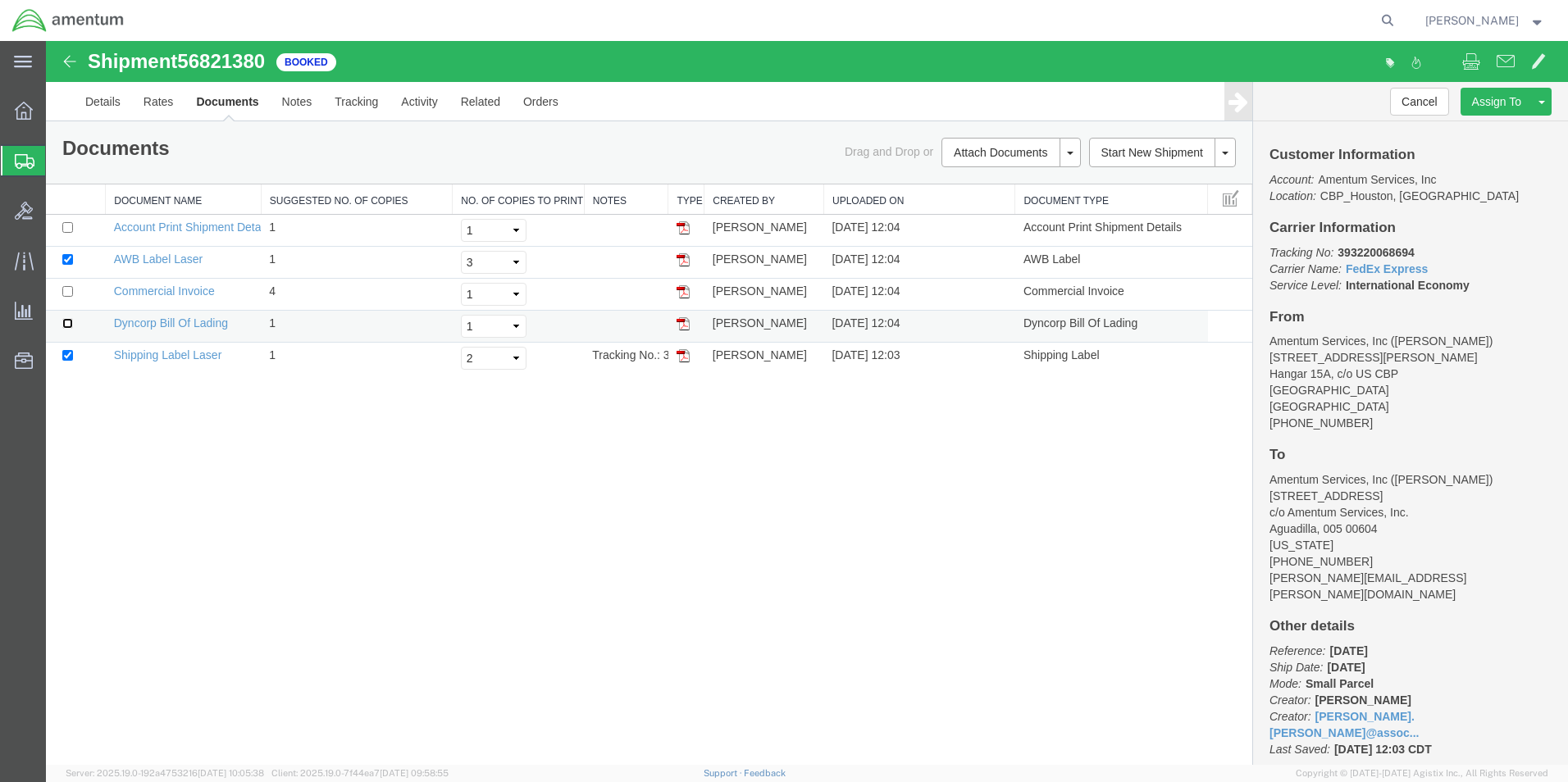
click at [65, 326] on input "checkbox" at bounding box center [68, 323] width 11 height 11
checkbox input "true"
click at [983, 185] on link "Print Documents" at bounding box center [1008, 180] width 143 height 25
